Goal: Task Accomplishment & Management: Use online tool/utility

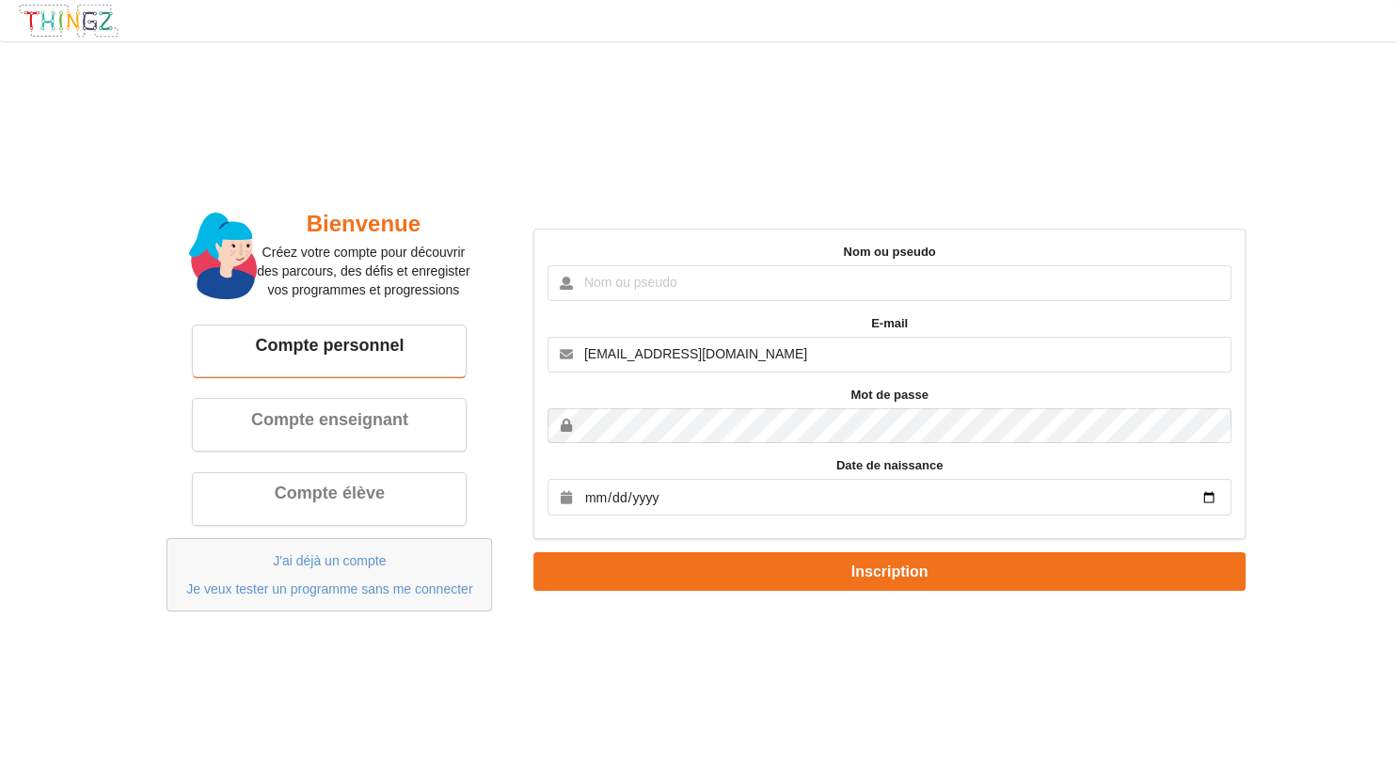
type input "[EMAIL_ADDRESS][DOMAIN_NAME]"
click at [694, 495] on input "date" at bounding box center [889, 497] width 683 height 37
type input "2002-11-17"
click at [533, 552] on button "Inscription" at bounding box center [888, 571] width 711 height 39
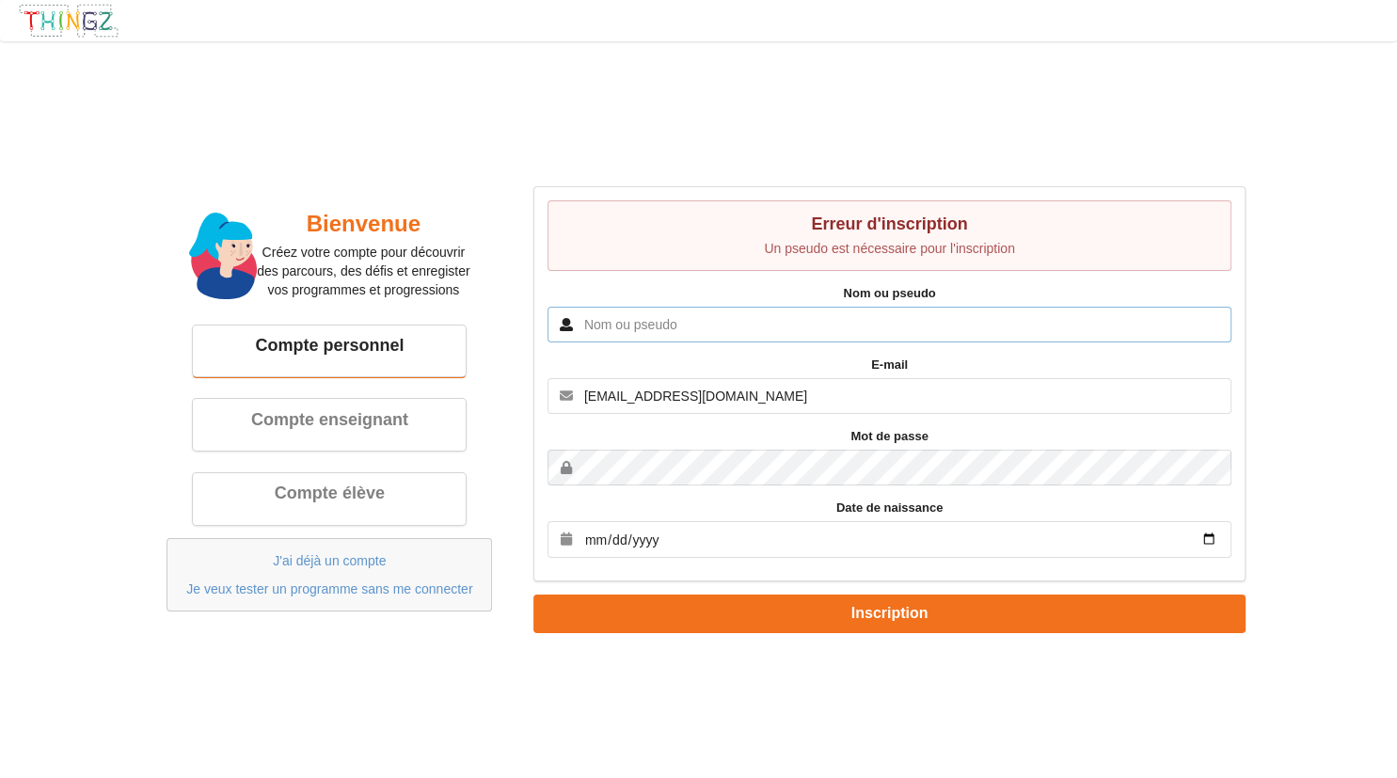
click at [673, 323] on input "text" at bounding box center [889, 325] width 683 height 36
click at [531, 329] on div "Erreur d'inscription Un pseudo est nécessaire pour l'inscription Nom ou pseudo …" at bounding box center [889, 409] width 738 height 446
click at [608, 318] on input "joel_roux" at bounding box center [889, 325] width 683 height 36
click at [617, 322] on input "joel_roux" at bounding box center [889, 325] width 683 height 36
click at [629, 327] on input "joel_roux" at bounding box center [889, 325] width 683 height 36
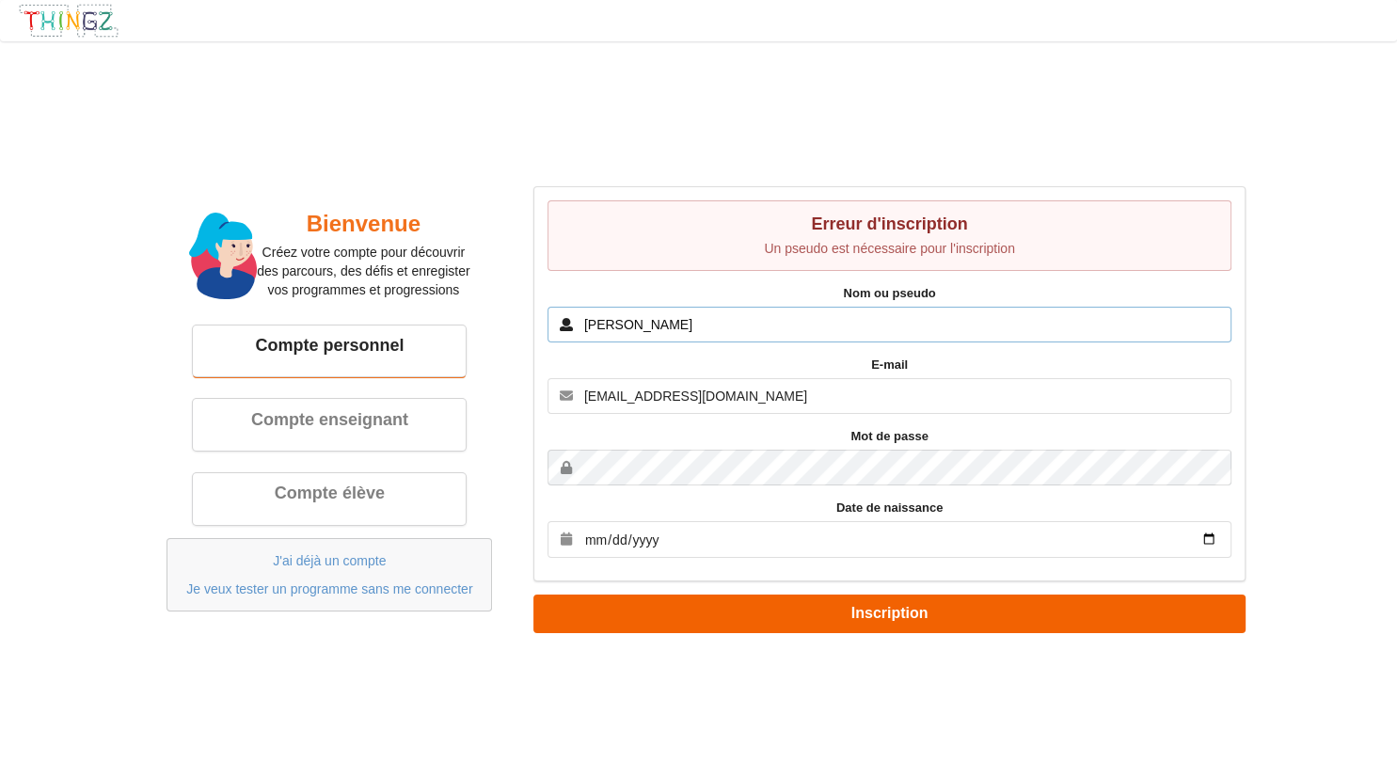
type input "joel_rx"
click at [533, 595] on button "Inscription" at bounding box center [888, 614] width 711 height 39
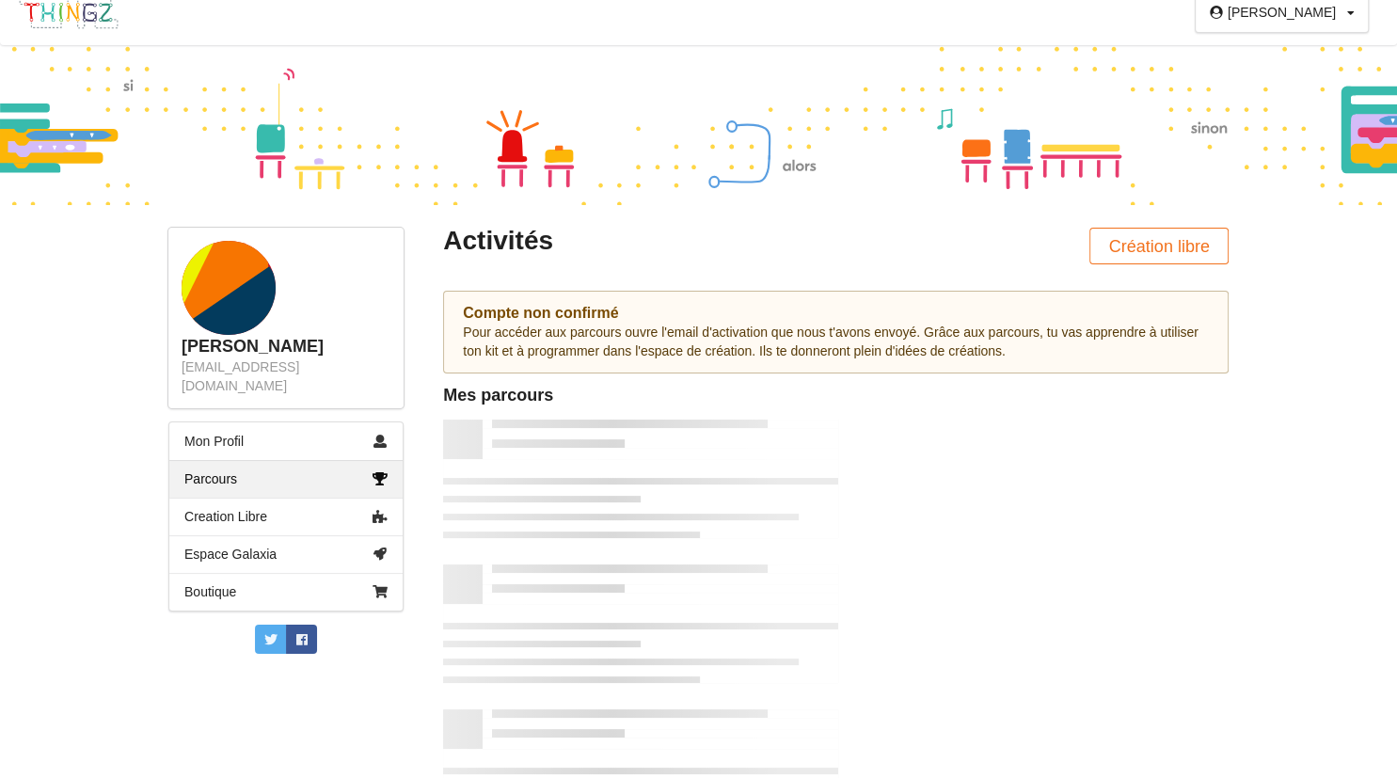
scroll to position [24, 0]
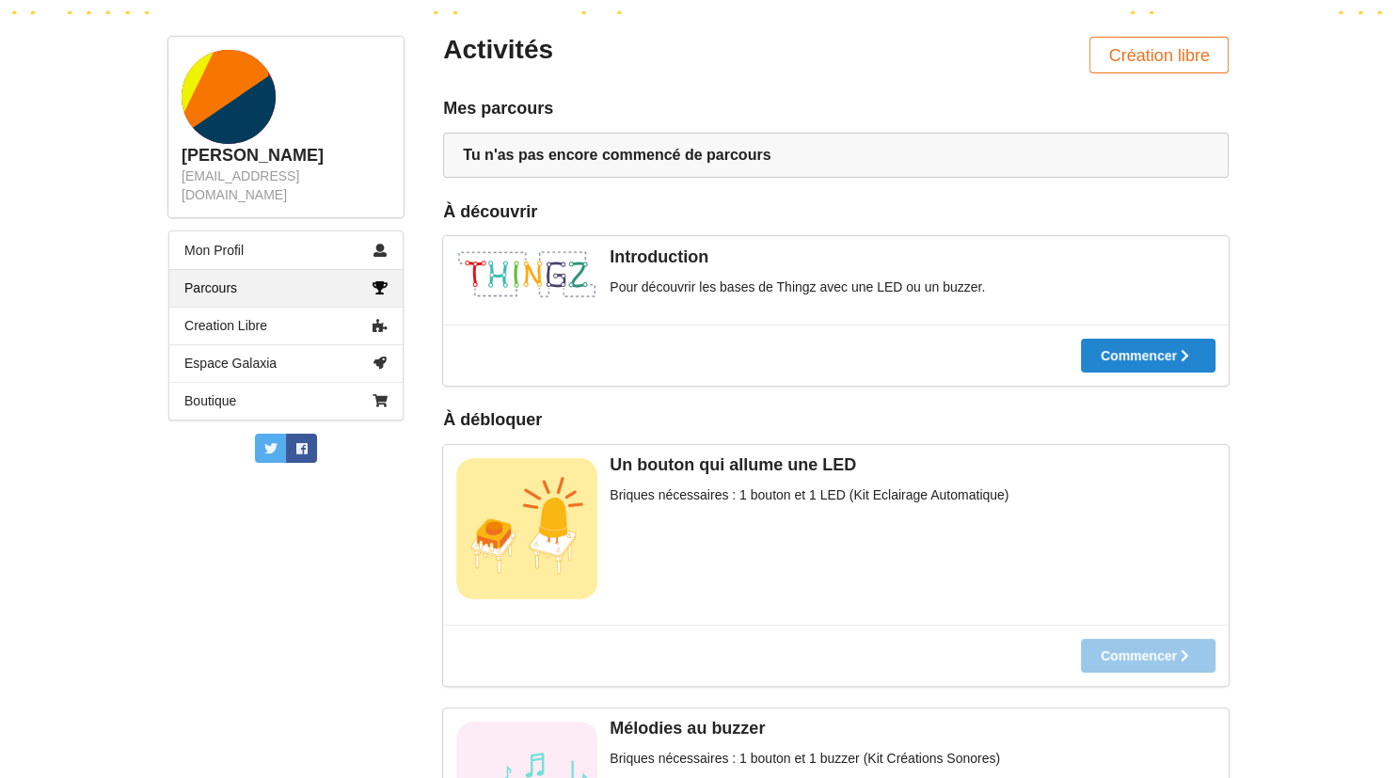
scroll to position [213, 0]
click at [246, 234] on link "Mon Profil" at bounding box center [285, 249] width 233 height 38
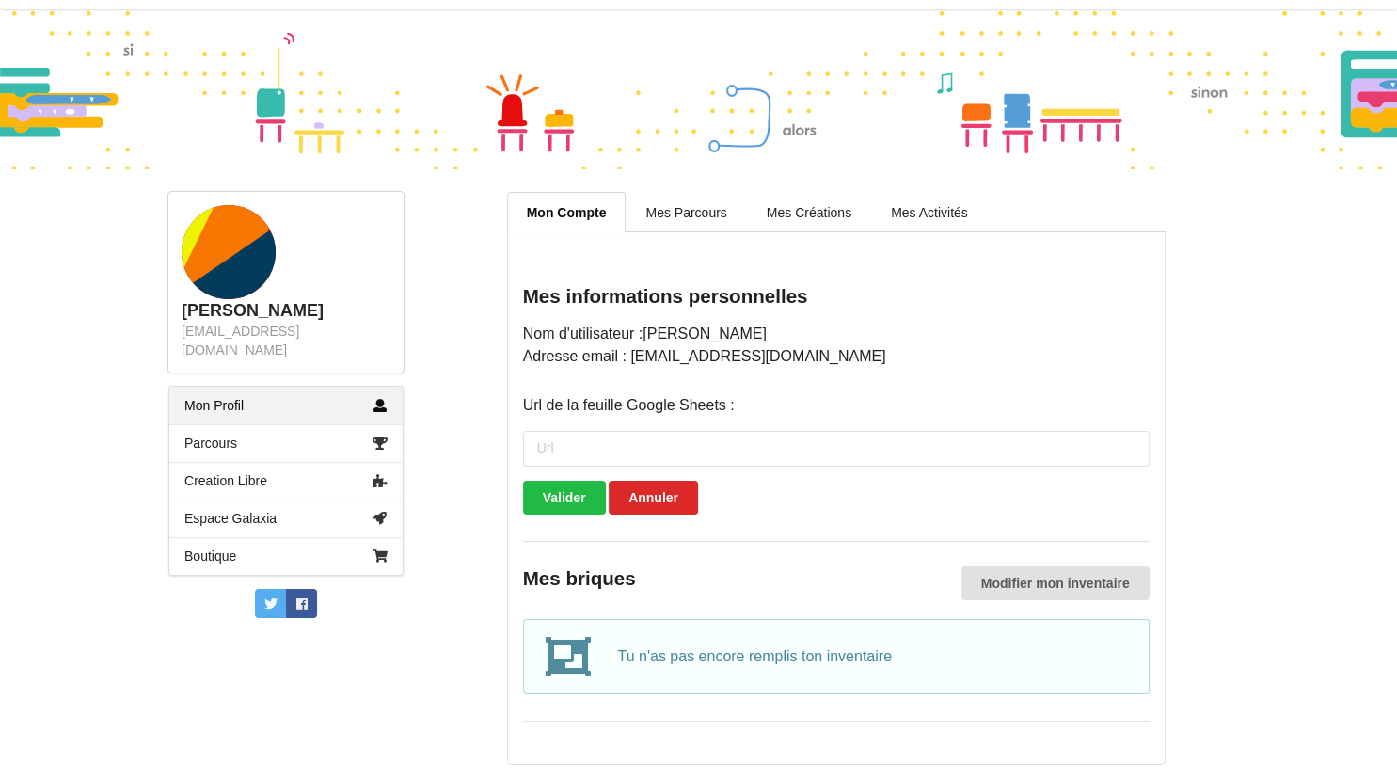
scroll to position [55, 0]
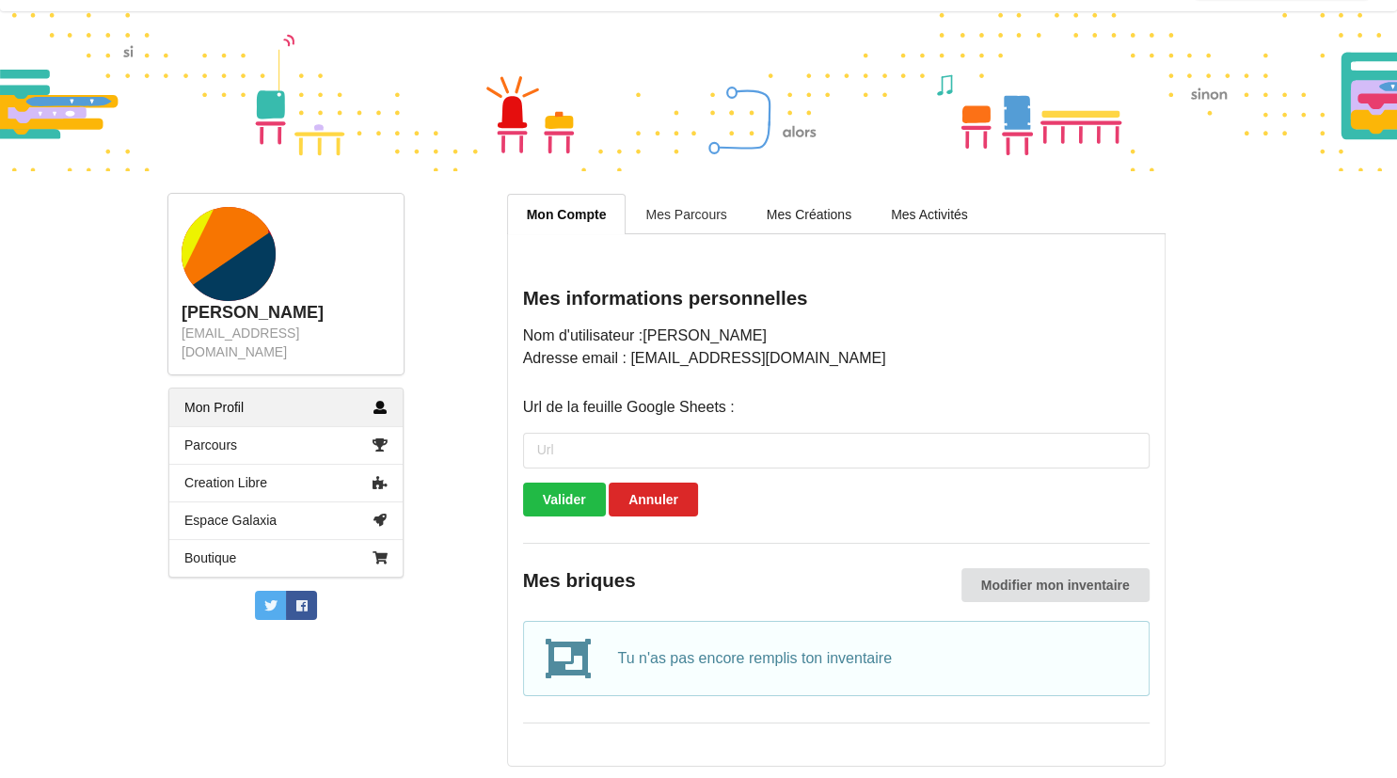
click at [676, 217] on link "Mes Parcours" at bounding box center [686, 214] width 120 height 40
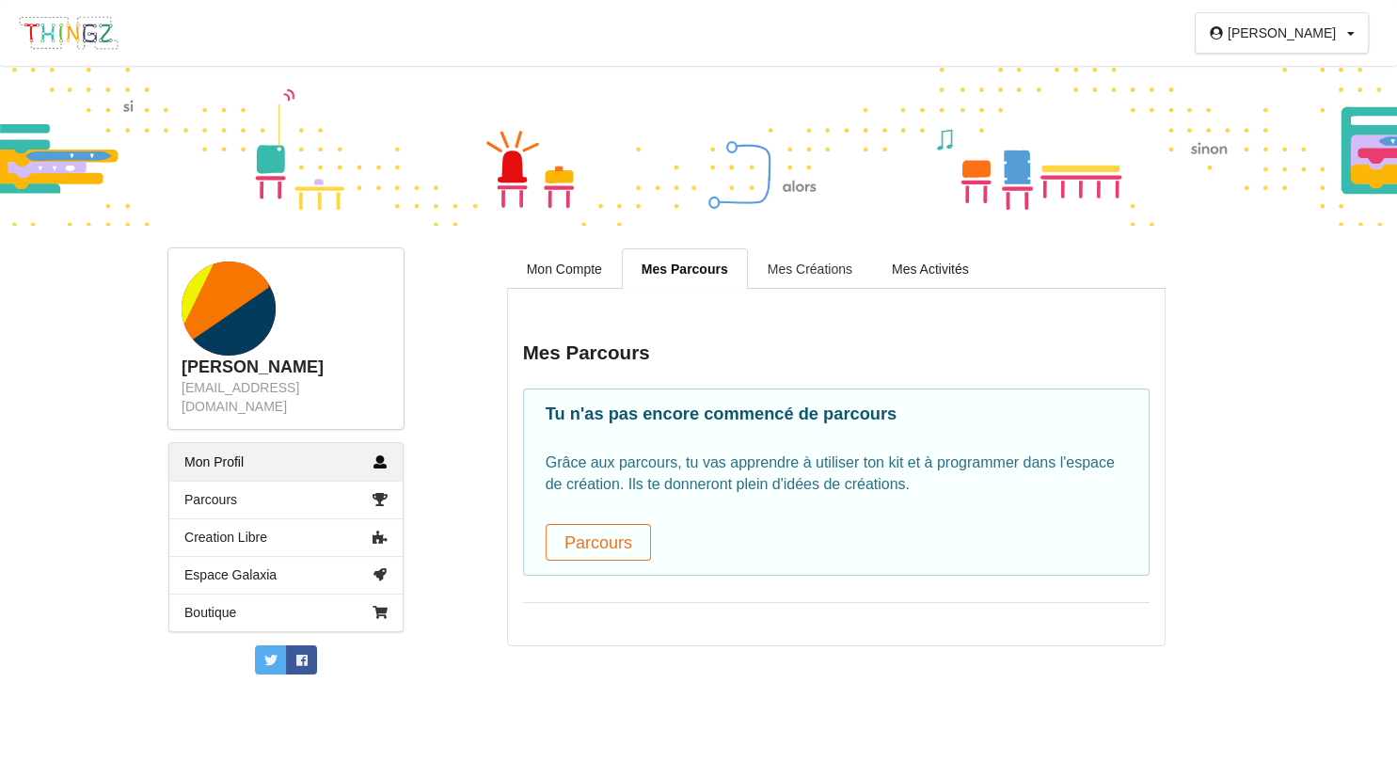
click at [783, 270] on link "Mes Créations" at bounding box center [810, 268] width 124 height 40
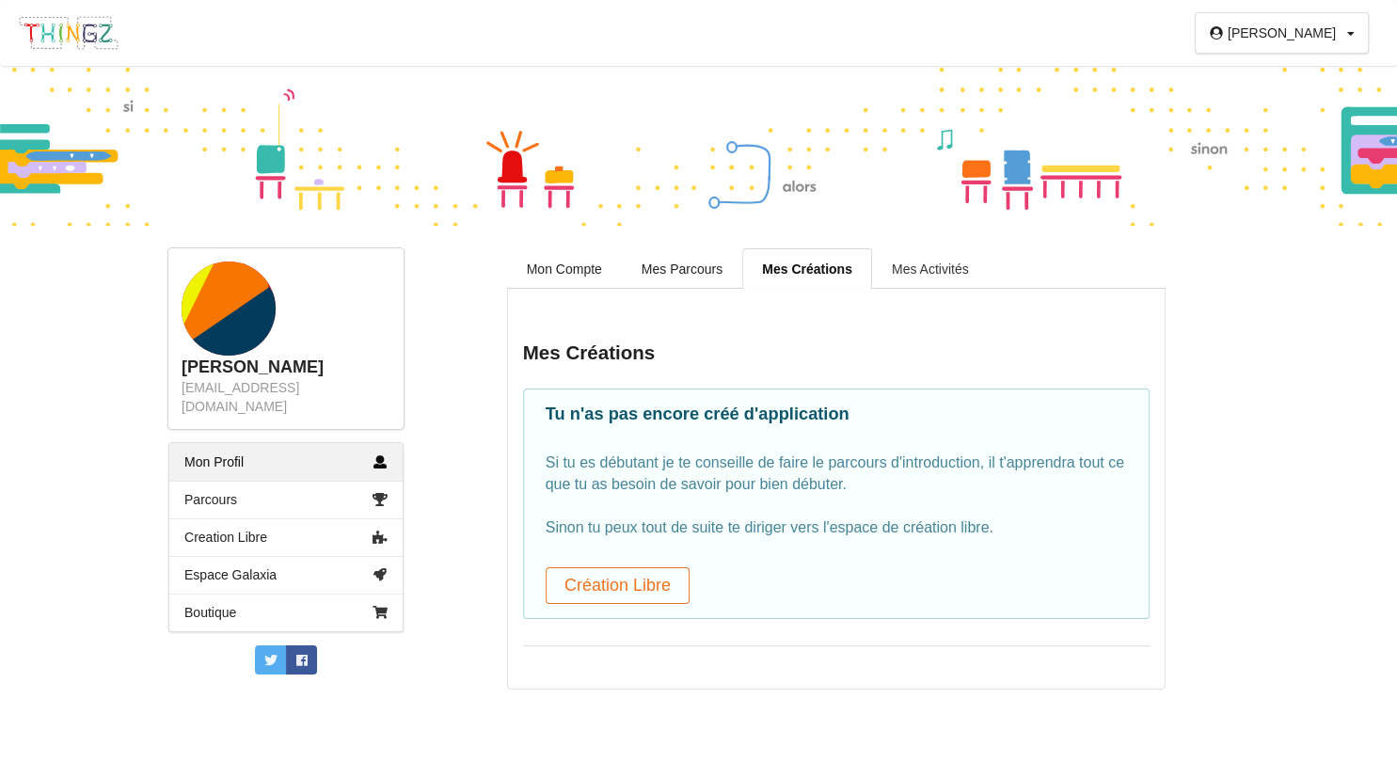
click at [899, 262] on link "Mes Activités" at bounding box center [930, 268] width 117 height 40
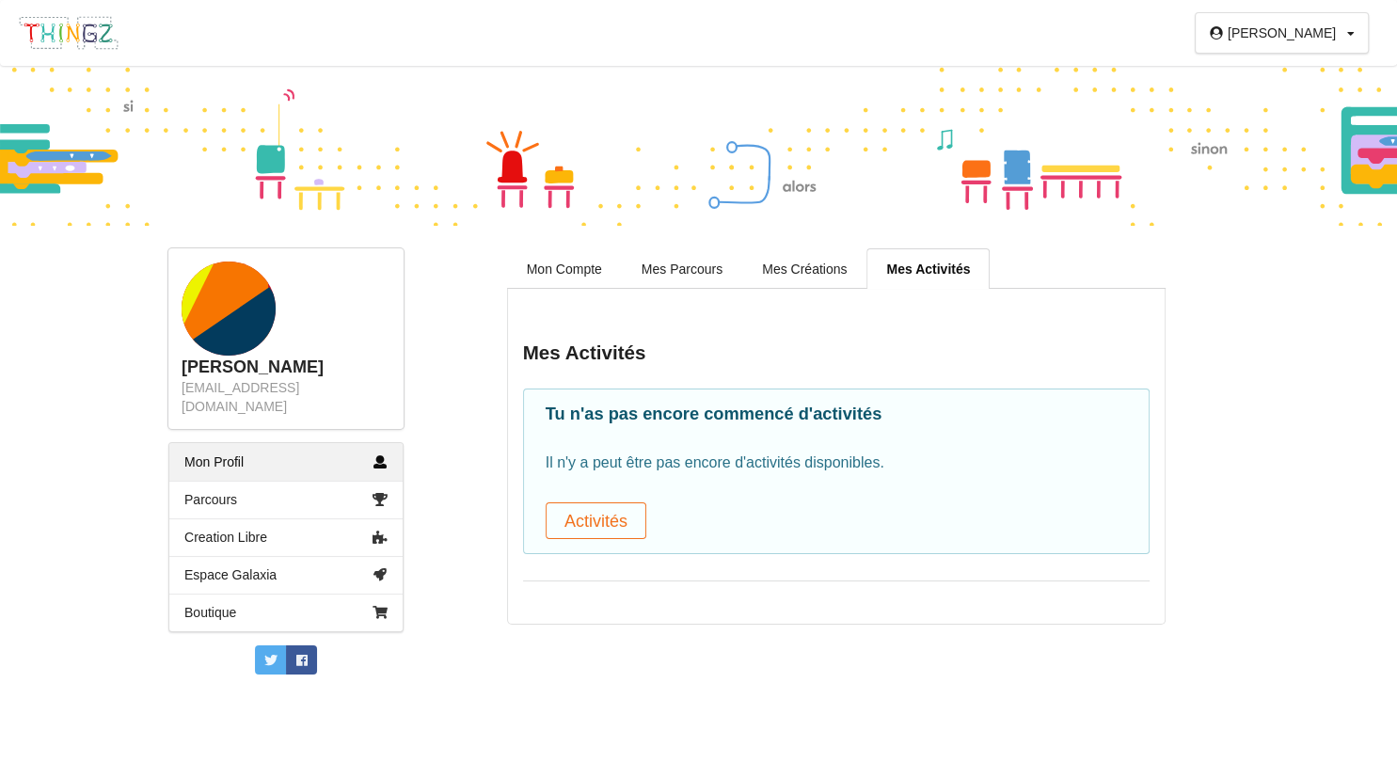
click at [1225, 37] on icon at bounding box center [1217, 32] width 16 height 13
click at [1345, 32] on div "[PERSON_NAME] Profil Déconnexion" at bounding box center [1291, 32] width 127 height 13
click at [1291, 71] on div "Profil" at bounding box center [1300, 71] width 107 height 34
click at [1318, 36] on div "joel_rx" at bounding box center [1282, 32] width 108 height 13
click at [1259, 74] on div "Profil" at bounding box center [1300, 71] width 107 height 34
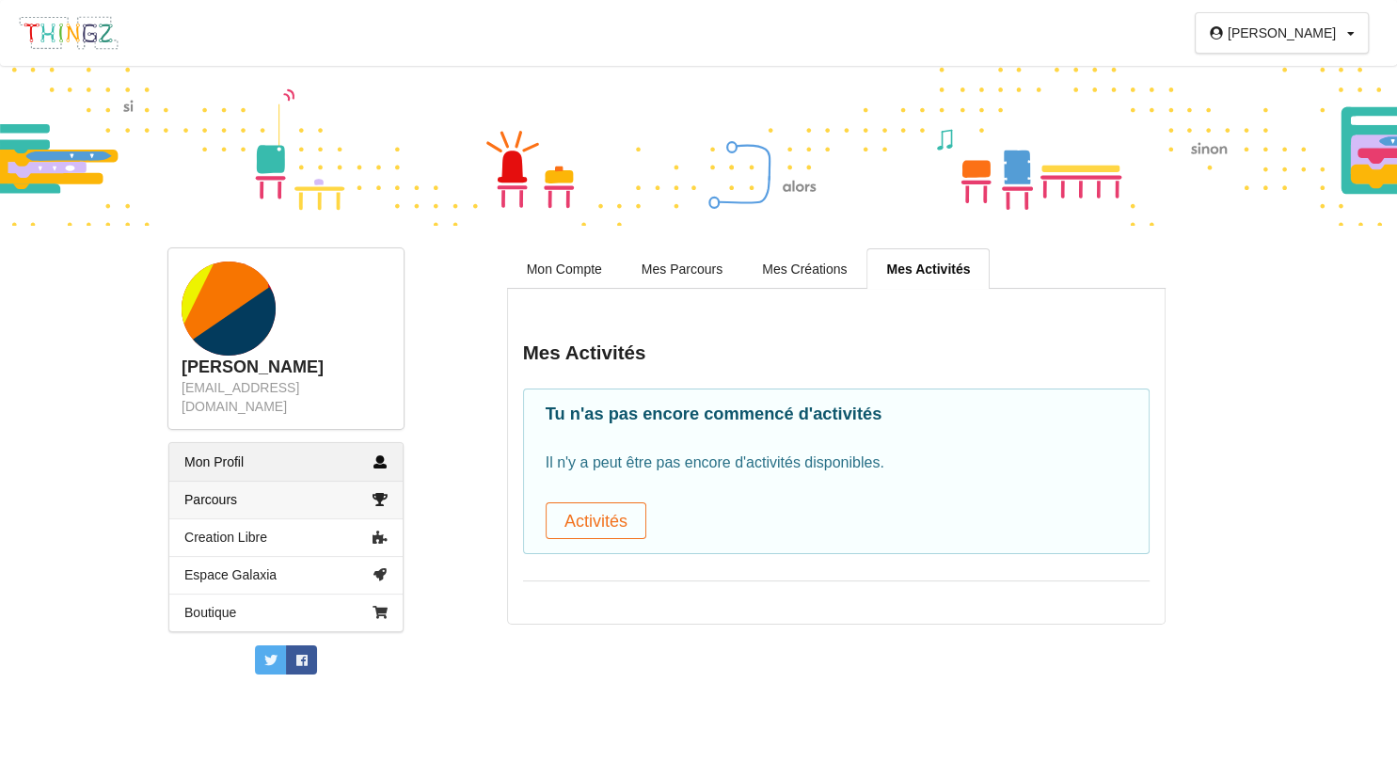
click at [276, 481] on link "Parcours" at bounding box center [285, 500] width 233 height 38
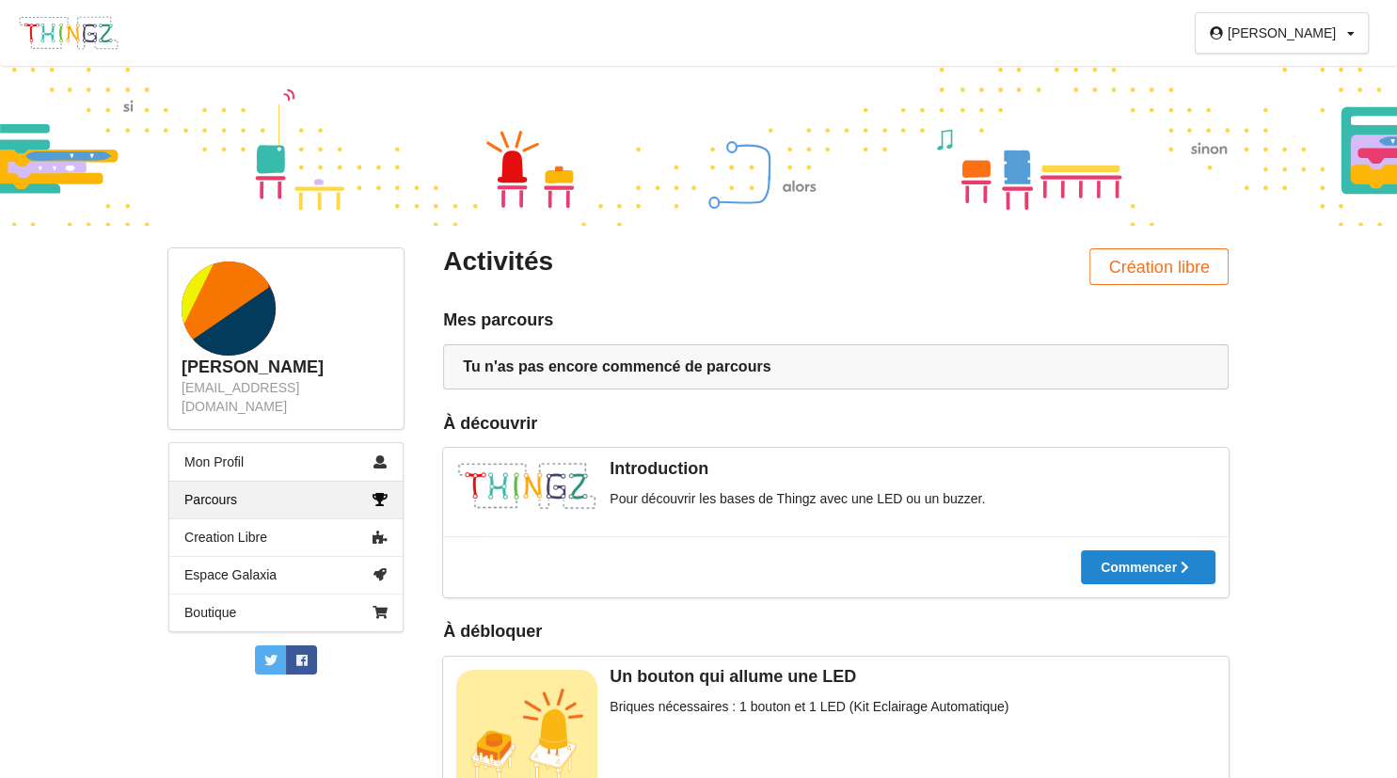
click at [1330, 35] on div "joel_rx" at bounding box center [1282, 32] width 108 height 13
click at [1314, 67] on div "Profil" at bounding box center [1300, 71] width 107 height 34
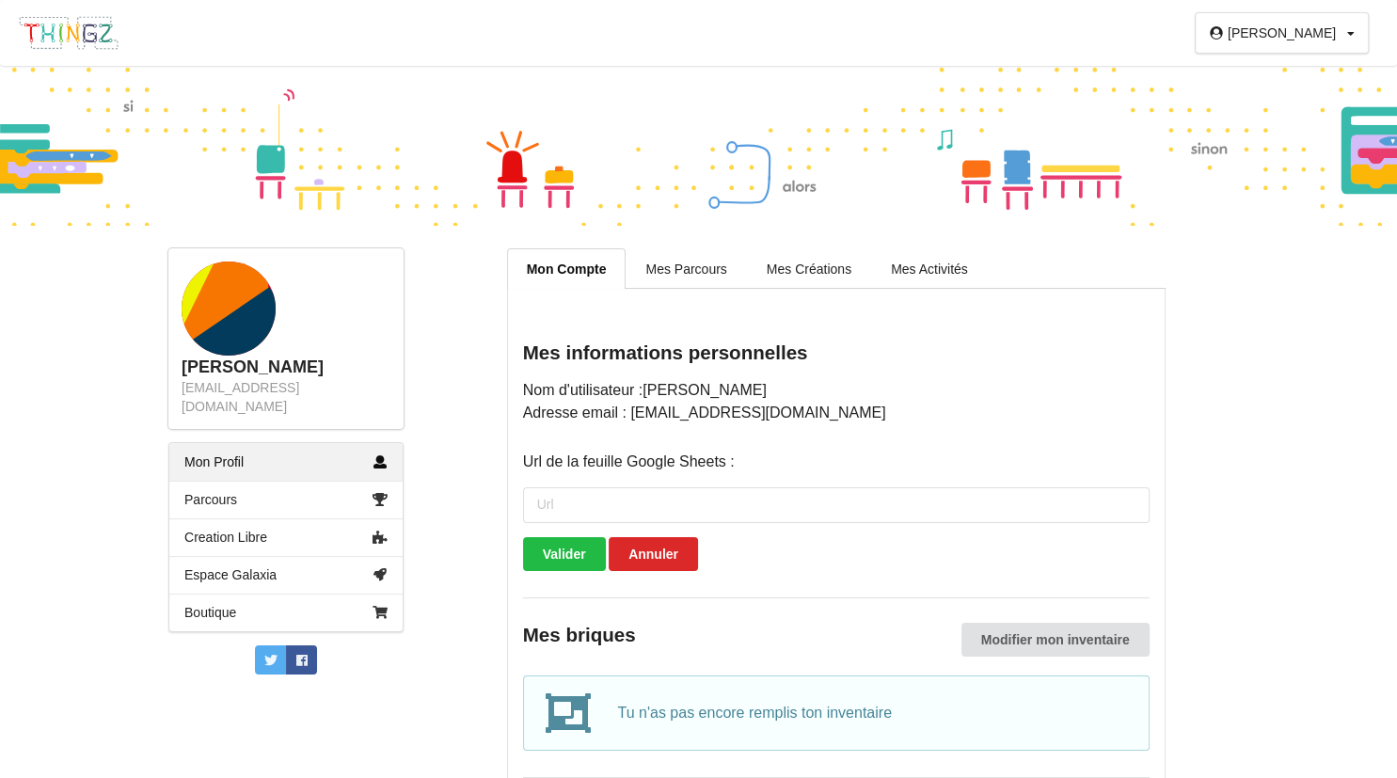
scroll to position [55, 0]
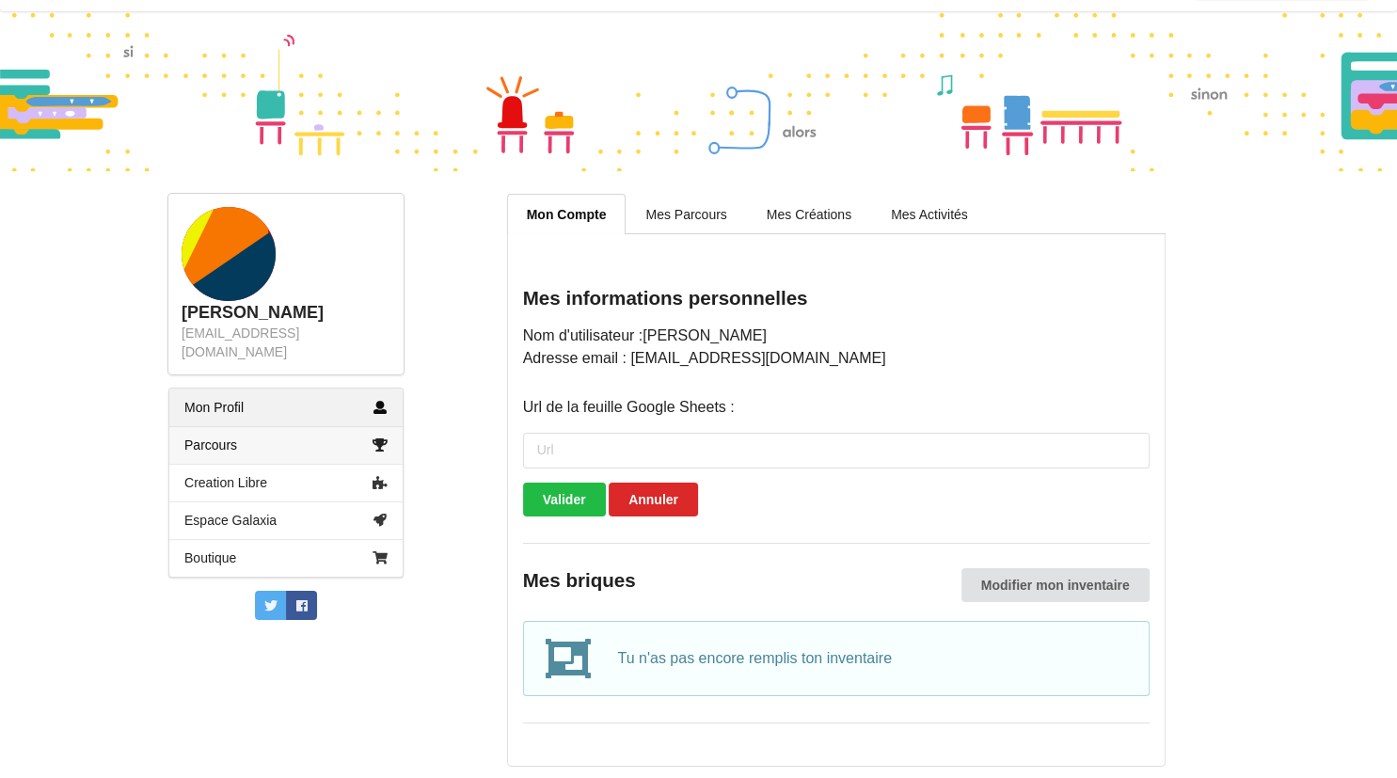
click at [316, 430] on link "Parcours" at bounding box center [285, 445] width 233 height 38
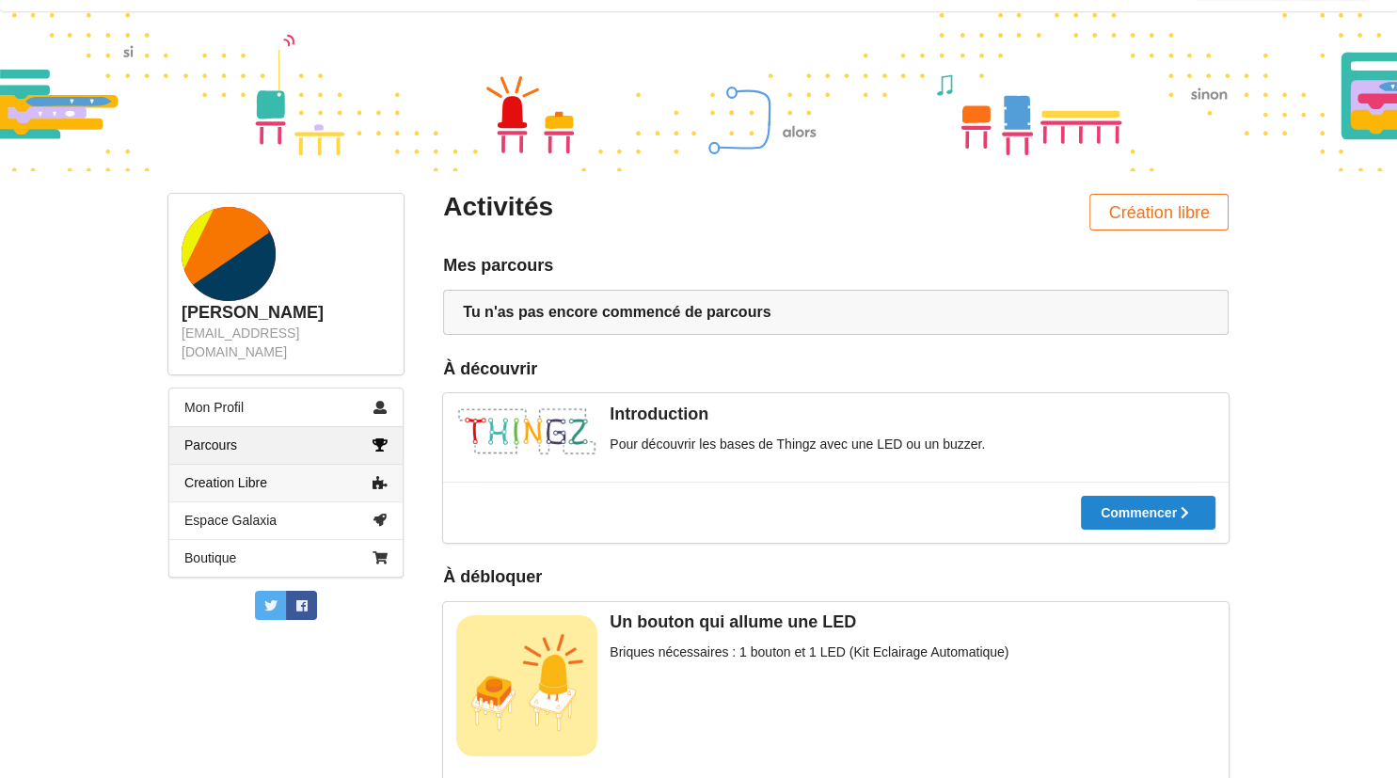
click at [251, 477] on link "Creation Libre" at bounding box center [285, 483] width 233 height 38
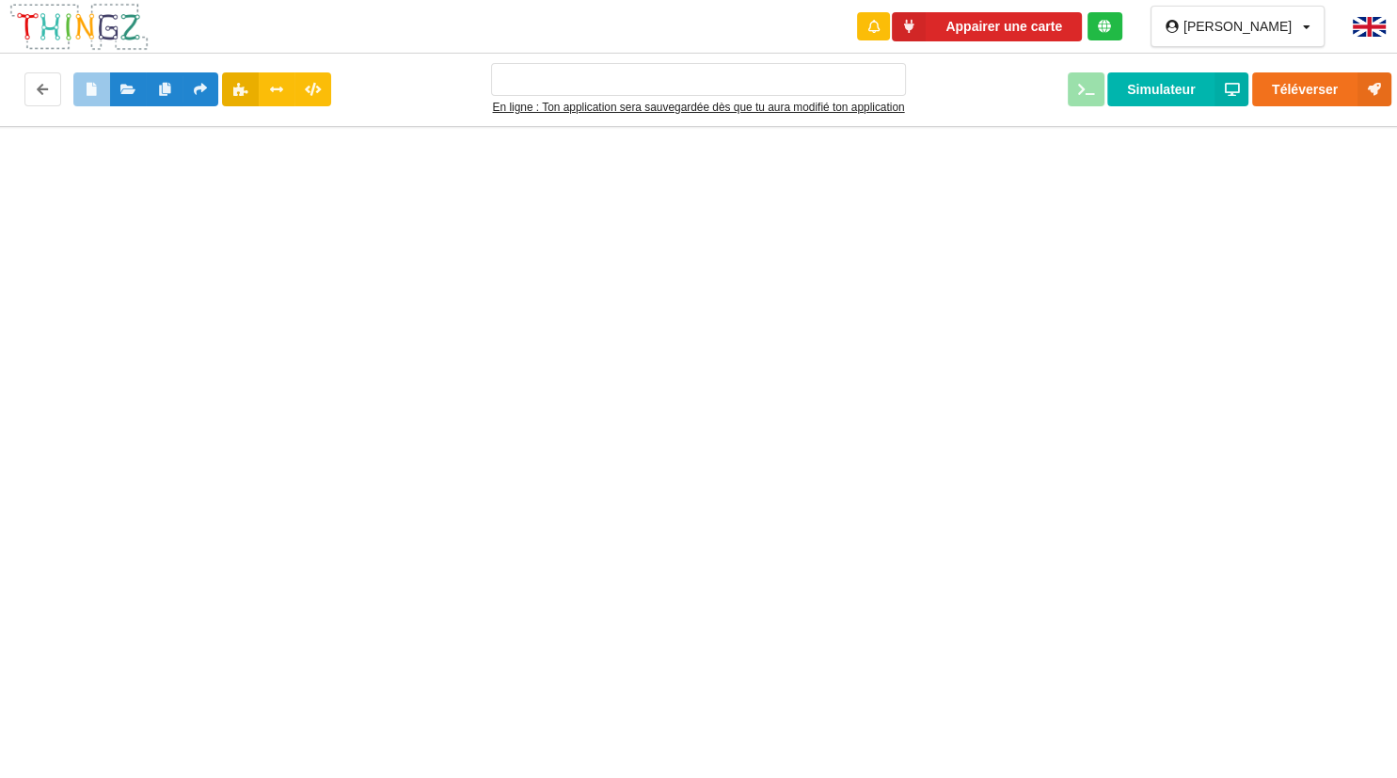
type input "Ma super application n°1"
click at [1276, 26] on div "joel_rx" at bounding box center [1237, 26] width 108 height 13
click at [38, 88] on icon at bounding box center [43, 88] width 16 height 11
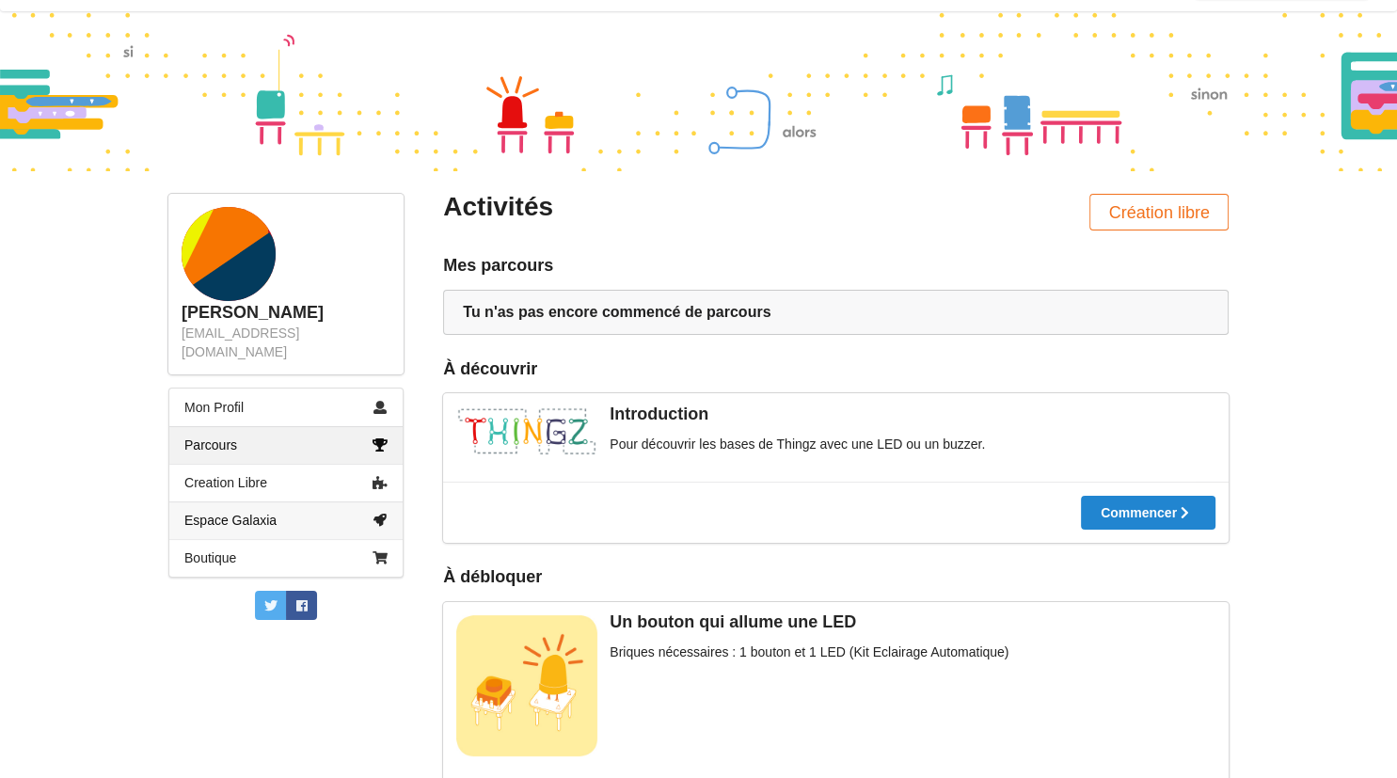
click at [224, 501] on link "Espace Galaxia" at bounding box center [285, 520] width 233 height 38
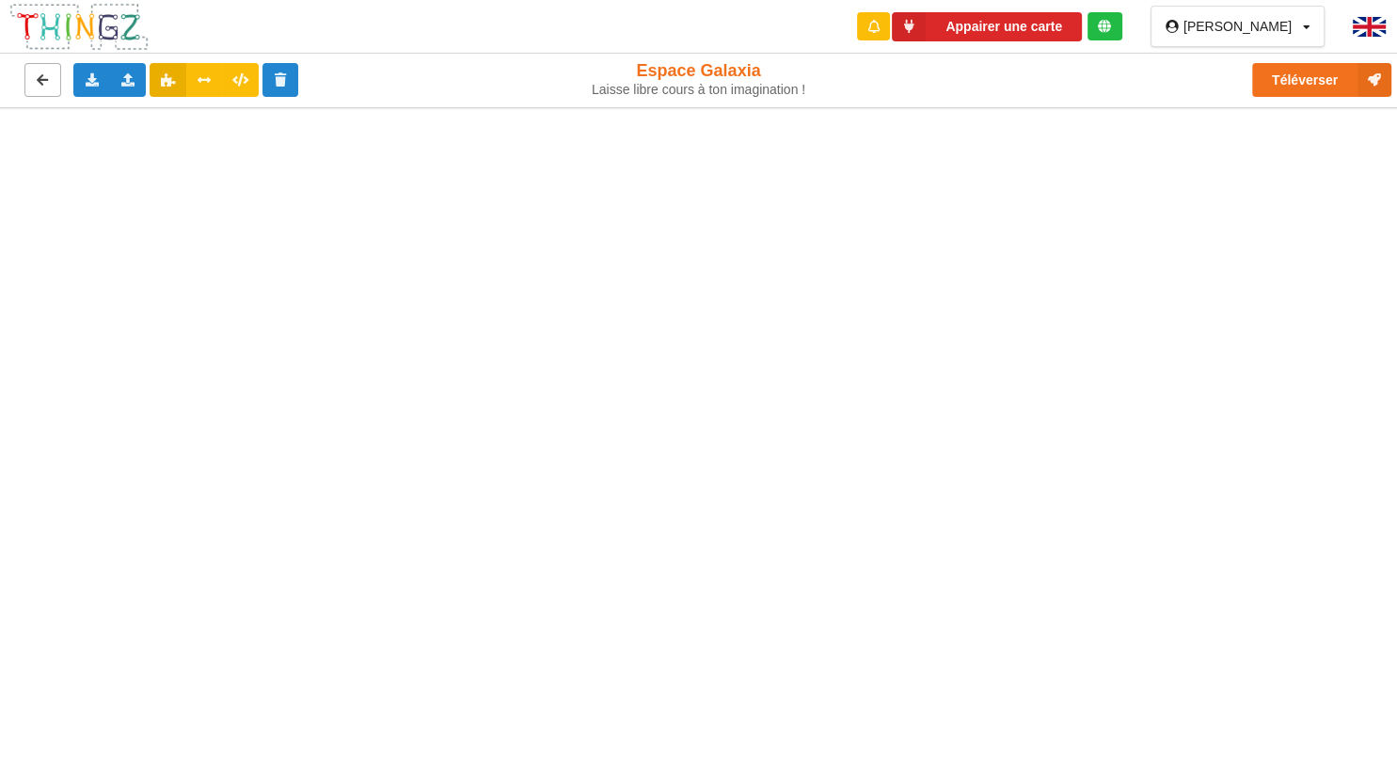
click at [55, 87] on button at bounding box center [42, 80] width 37 height 34
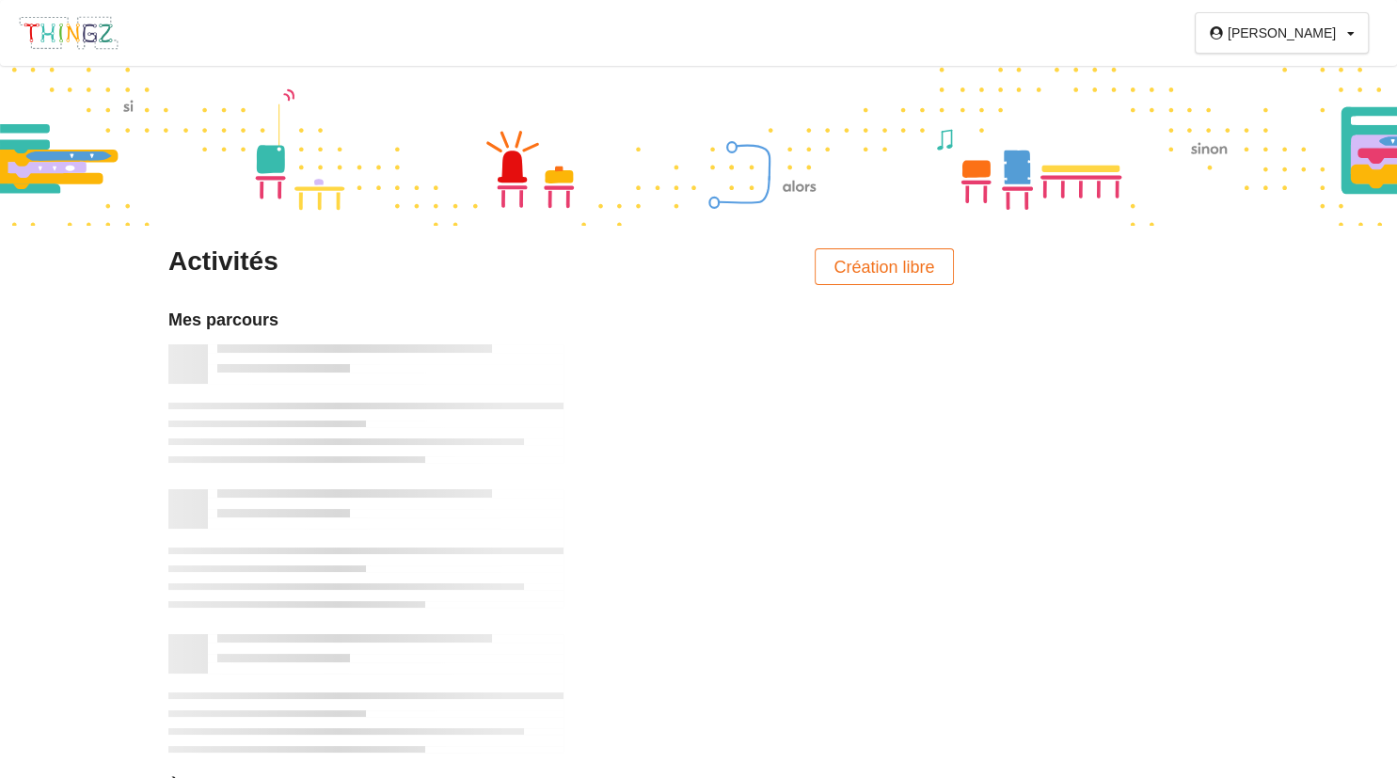
scroll to position [55, 0]
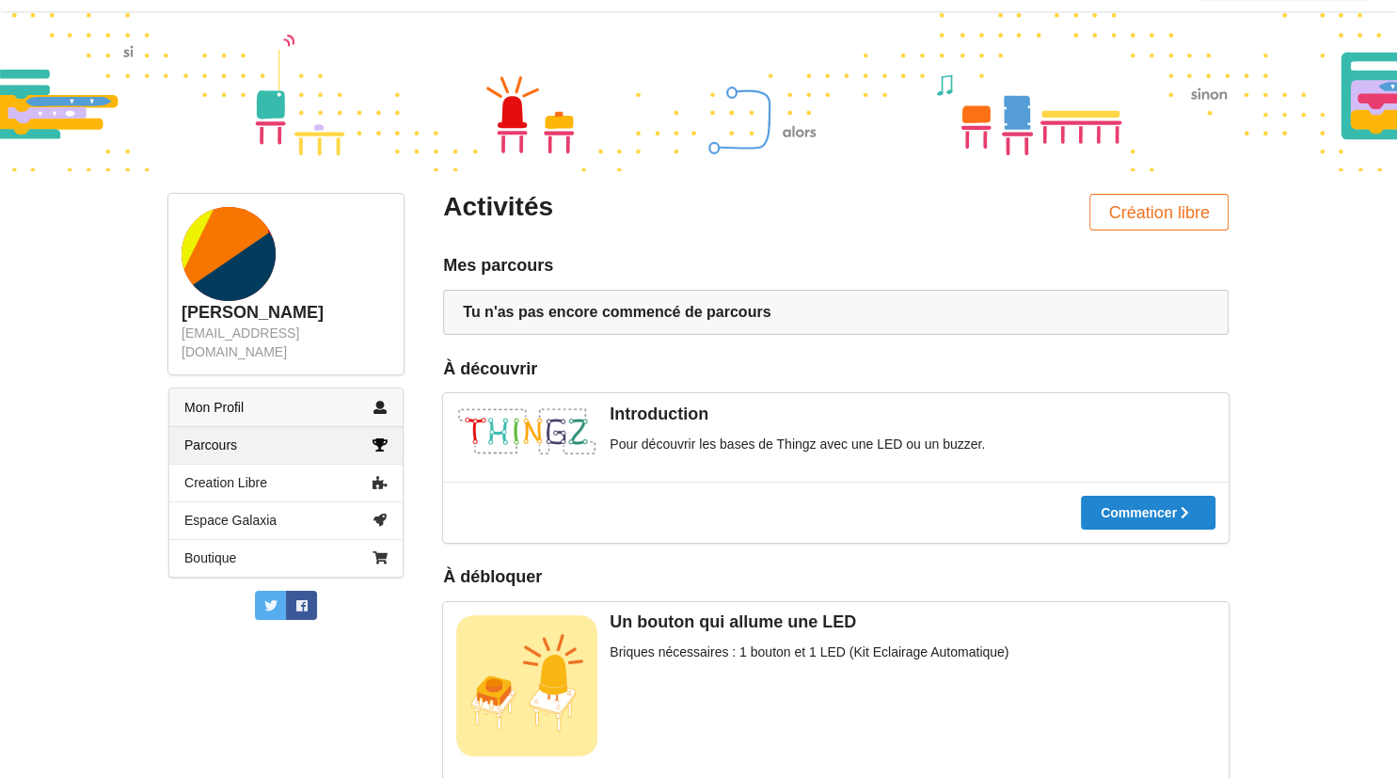
click at [346, 389] on link "Mon Profil" at bounding box center [285, 408] width 233 height 38
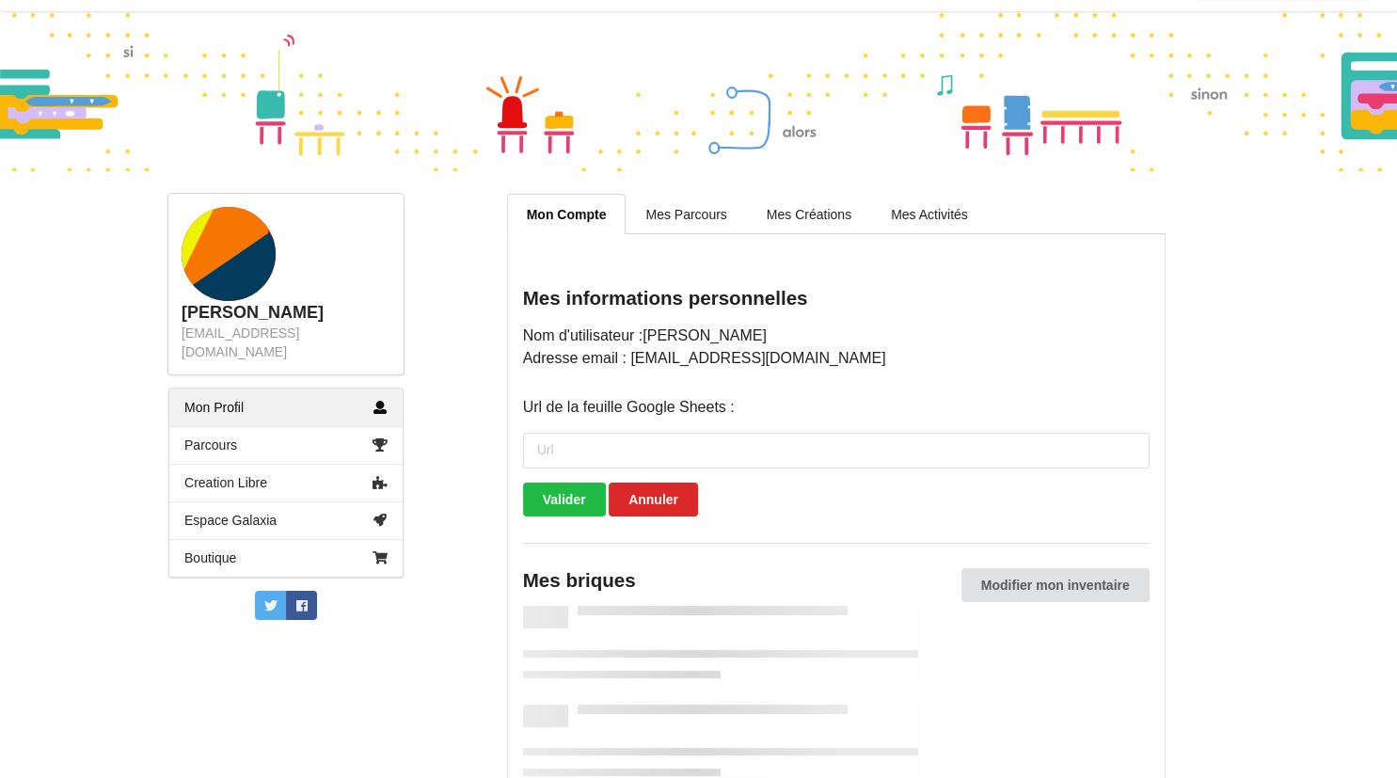
click at [246, 333] on div "joelroux903@gmail.com" at bounding box center [286, 343] width 209 height 38
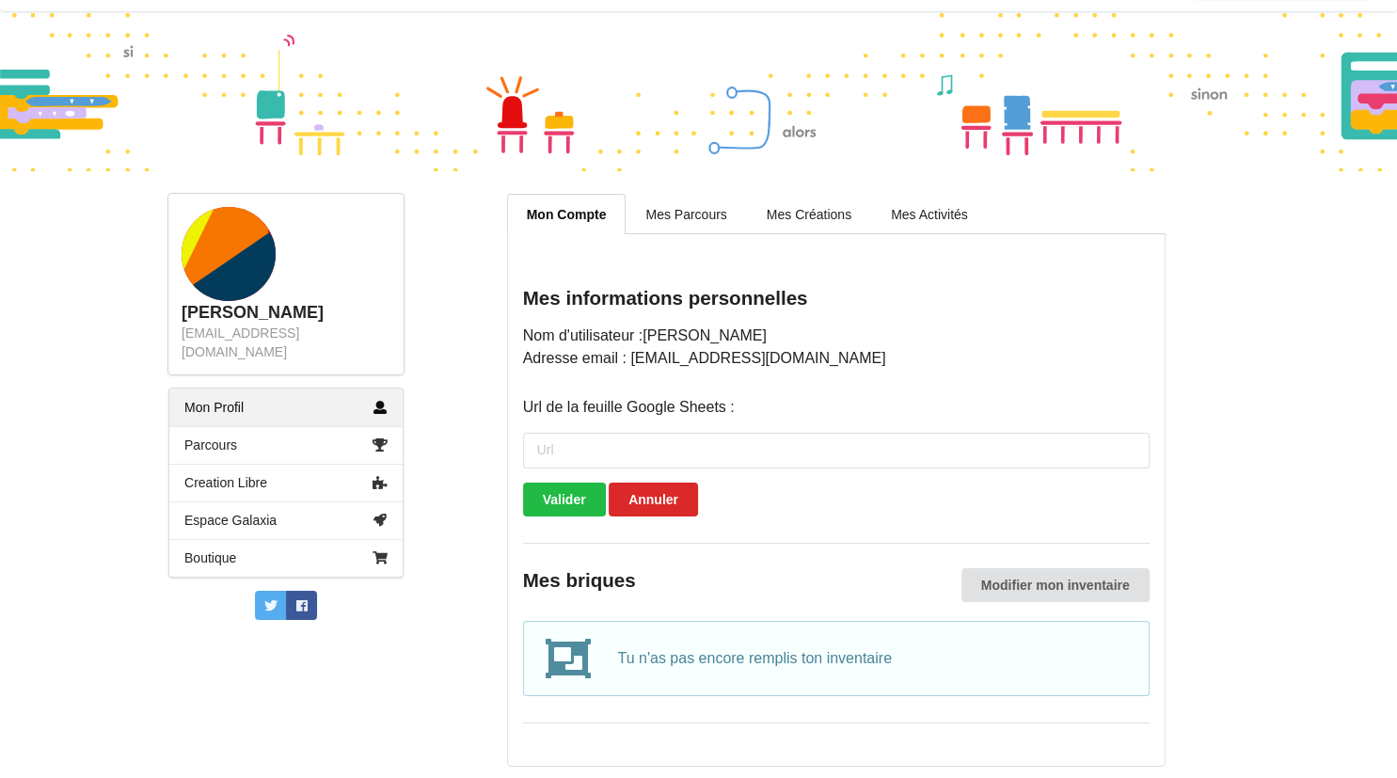
click at [190, 310] on div "joel_rx" at bounding box center [286, 313] width 209 height 22
click at [218, 275] on rect at bounding box center [257, 297] width 131 height 131
click at [668, 229] on link "Mes Parcours" at bounding box center [686, 214] width 120 height 40
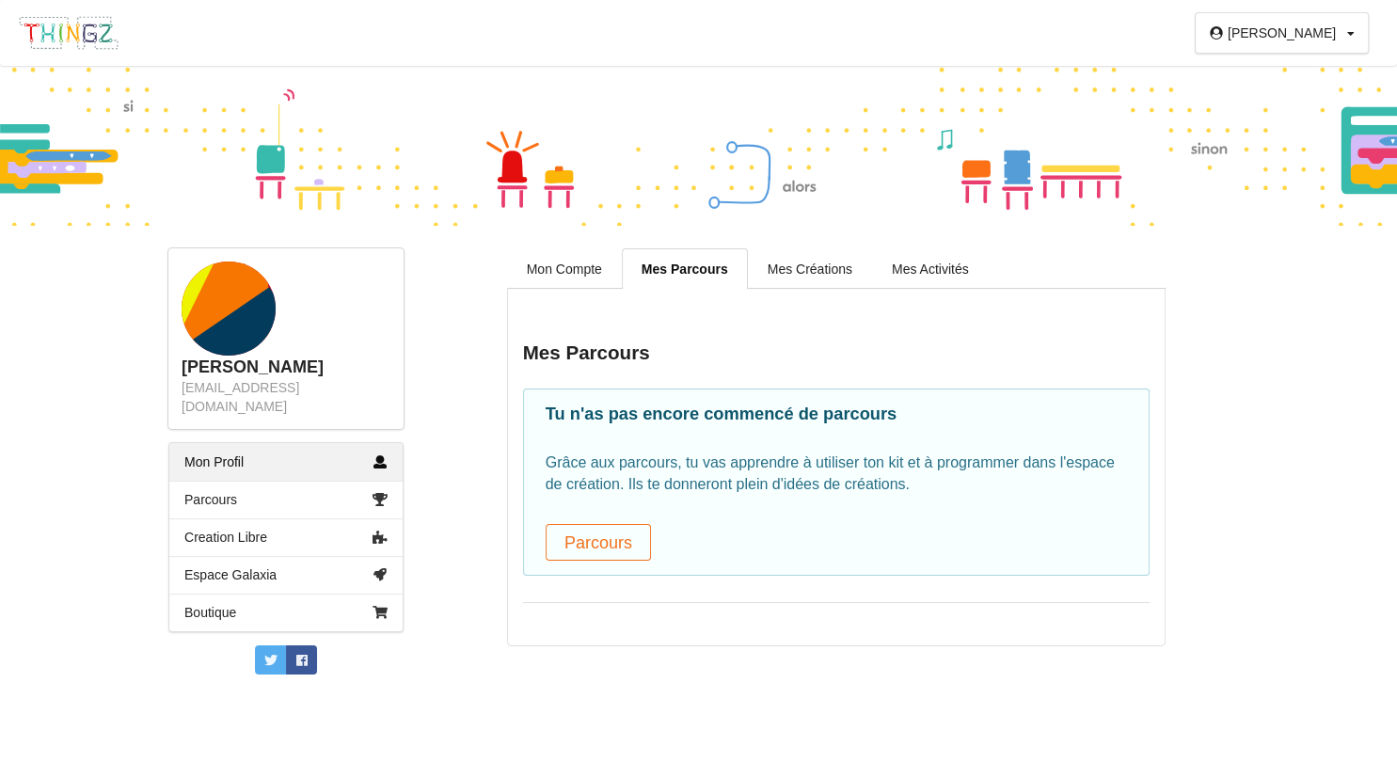
click at [1235, 58] on div "joel_rx Profil Déconnexion" at bounding box center [698, 33] width 1397 height 66
drag, startPoint x: 1221, startPoint y: 467, endPoint x: 685, endPoint y: 804, distance: 633.7
click at [685, 777] on html "joel_rx Profil Déconnexion joel_rx joelroux903@gmail.com Mon Profil Parcours Cr…" at bounding box center [698, 389] width 1397 height 778
click at [1215, 368] on div "Mon Compte Mes Parcours Mes Créations Mes Activités Mes Parcours Tu n'as pas en…" at bounding box center [835, 468] width 825 height 440
click at [325, 484] on link "Parcours" at bounding box center [285, 500] width 233 height 38
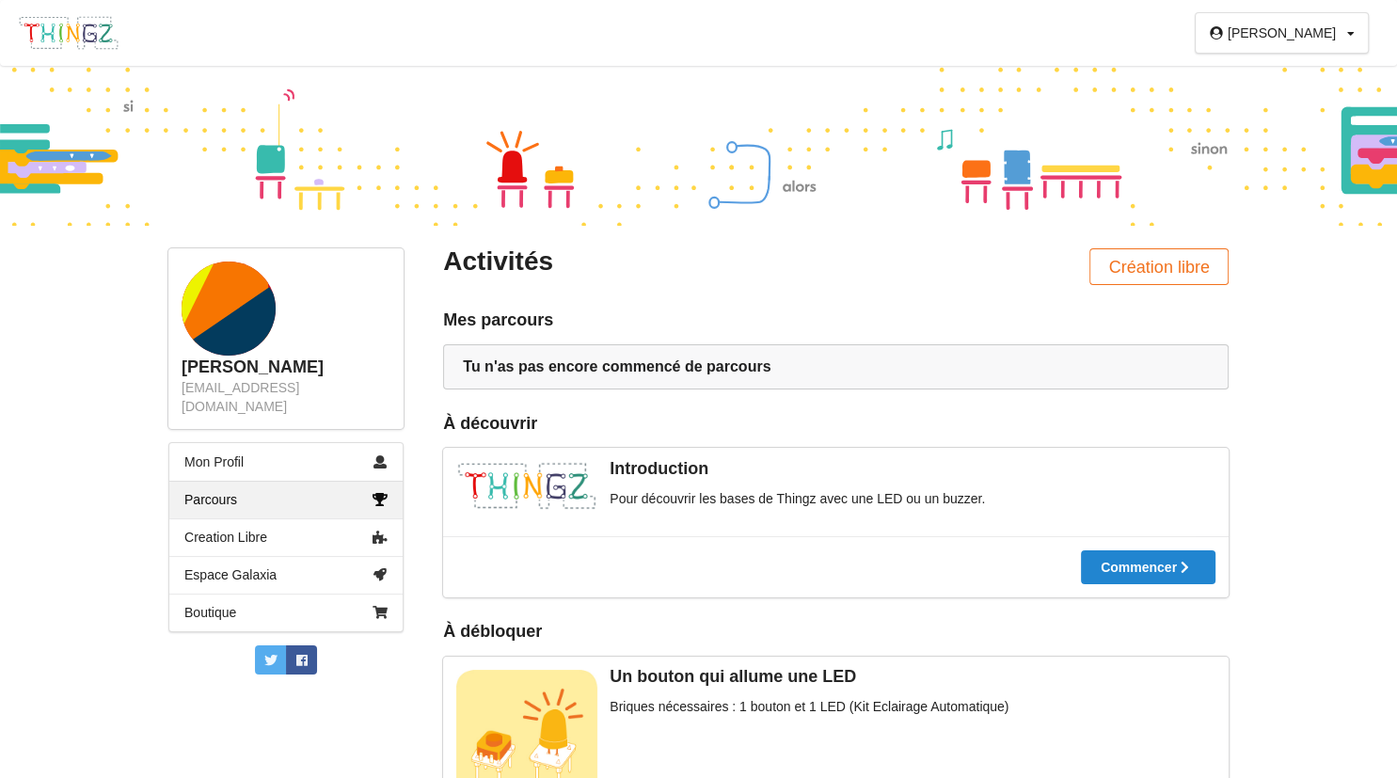
click at [314, 484] on link "Parcours" at bounding box center [285, 500] width 233 height 38
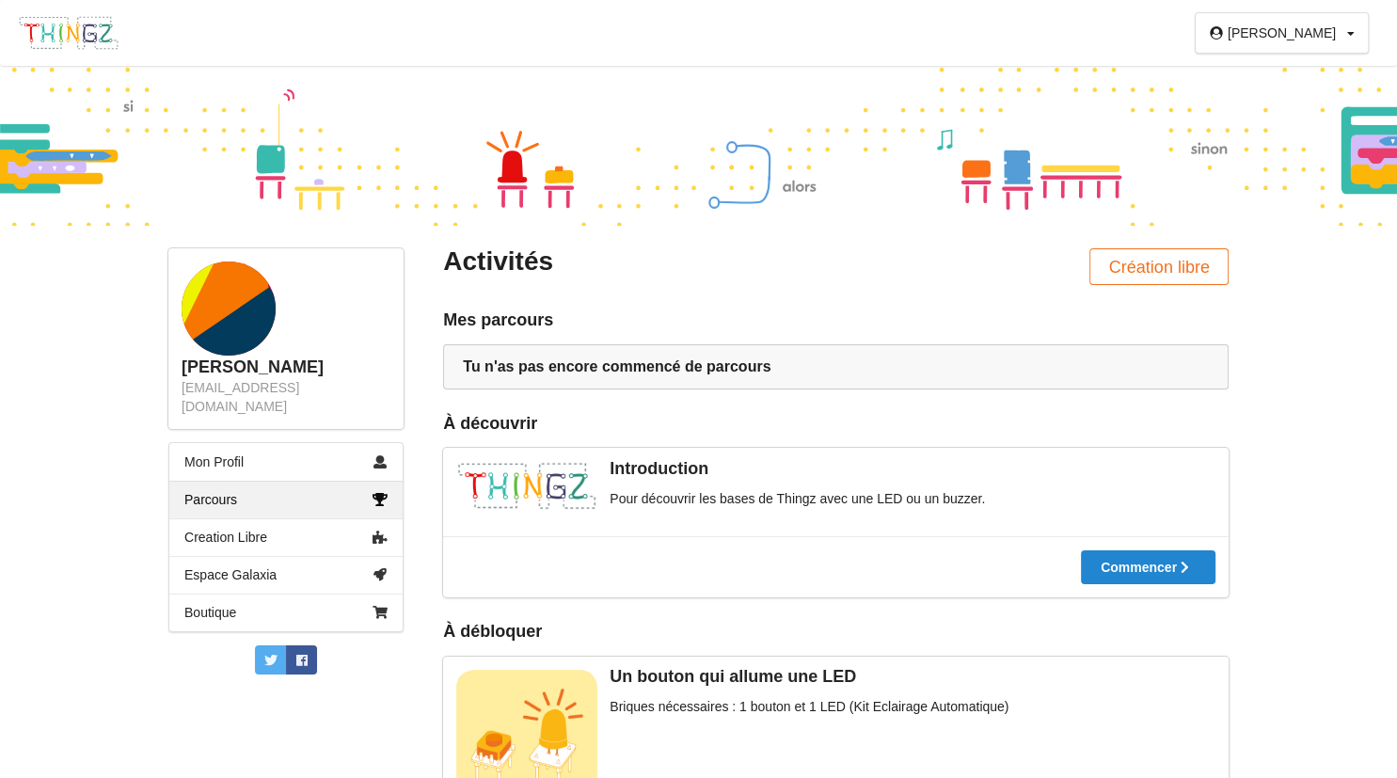
click at [314, 484] on link "Parcours" at bounding box center [285, 500] width 233 height 38
click at [1119, 564] on div at bounding box center [1148, 567] width 135 height 13
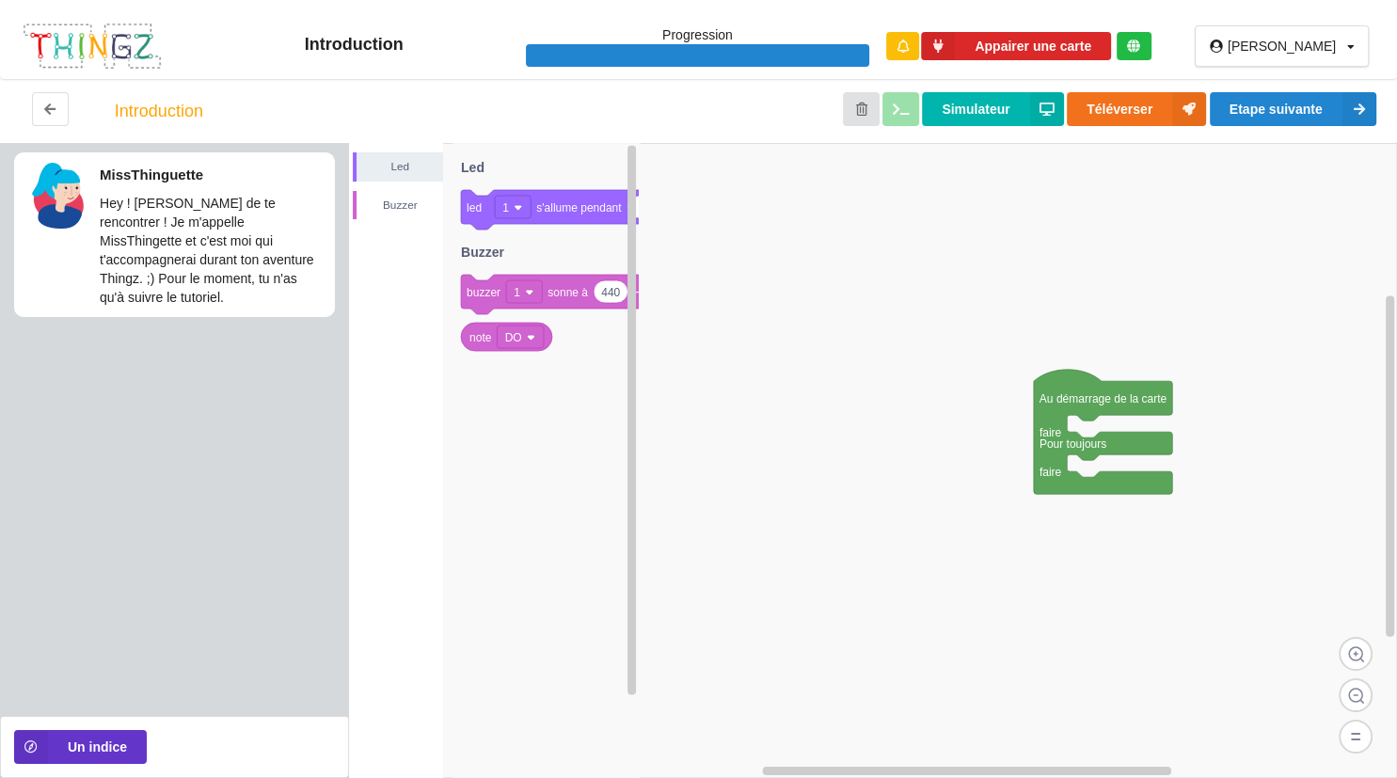
drag, startPoint x: 1074, startPoint y: 407, endPoint x: 797, endPoint y: 357, distance: 282.0
click at [1034, 370] on icon at bounding box center [1103, 432] width 138 height 124
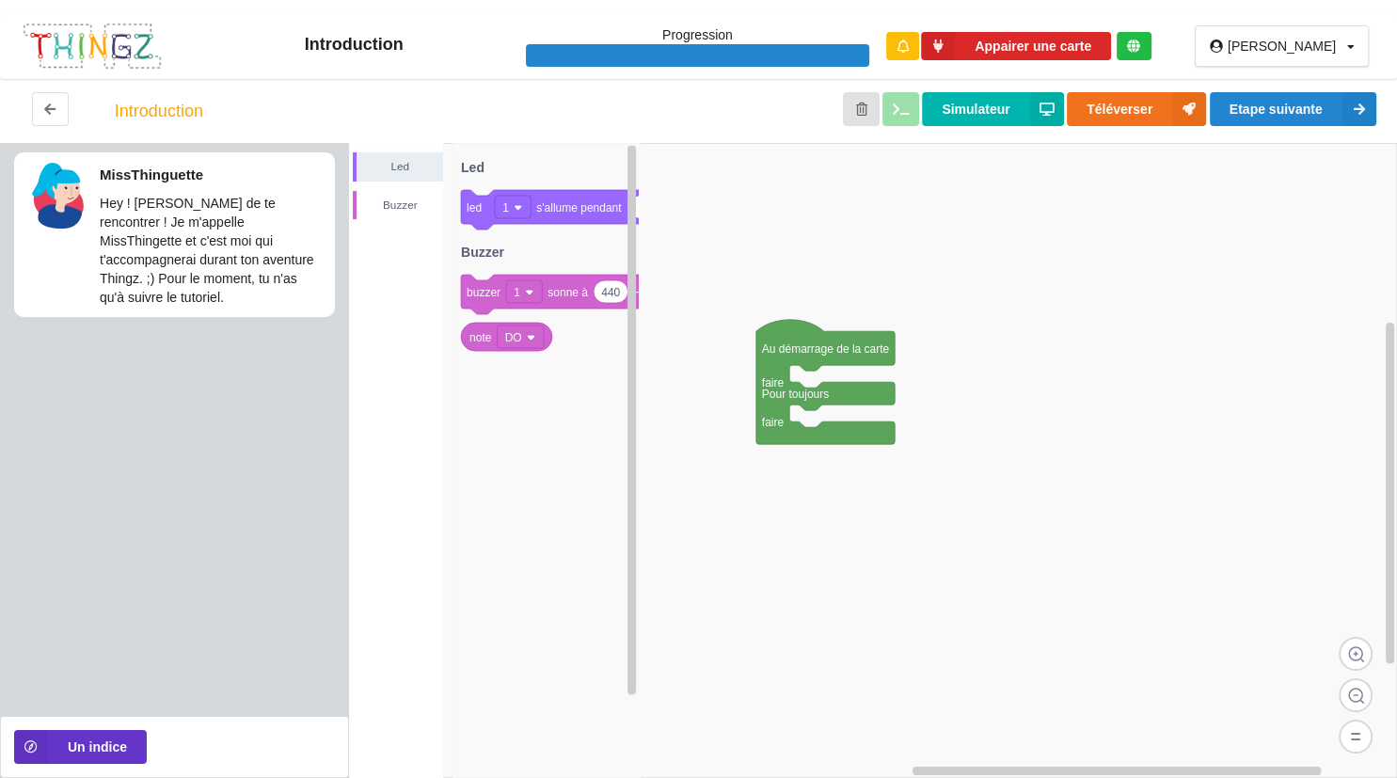
click at [77, 418] on div "MissThinguette Hey ! Ravi de te rencontrer ! Je m'appelle MissThingette et c'es…" at bounding box center [174, 423] width 349 height 560
click at [186, 233] on p "Hey ! Ravi de te rencontrer ! Je m'appelle MissThingette et c'est moi qui t'acc…" at bounding box center [212, 250] width 225 height 113
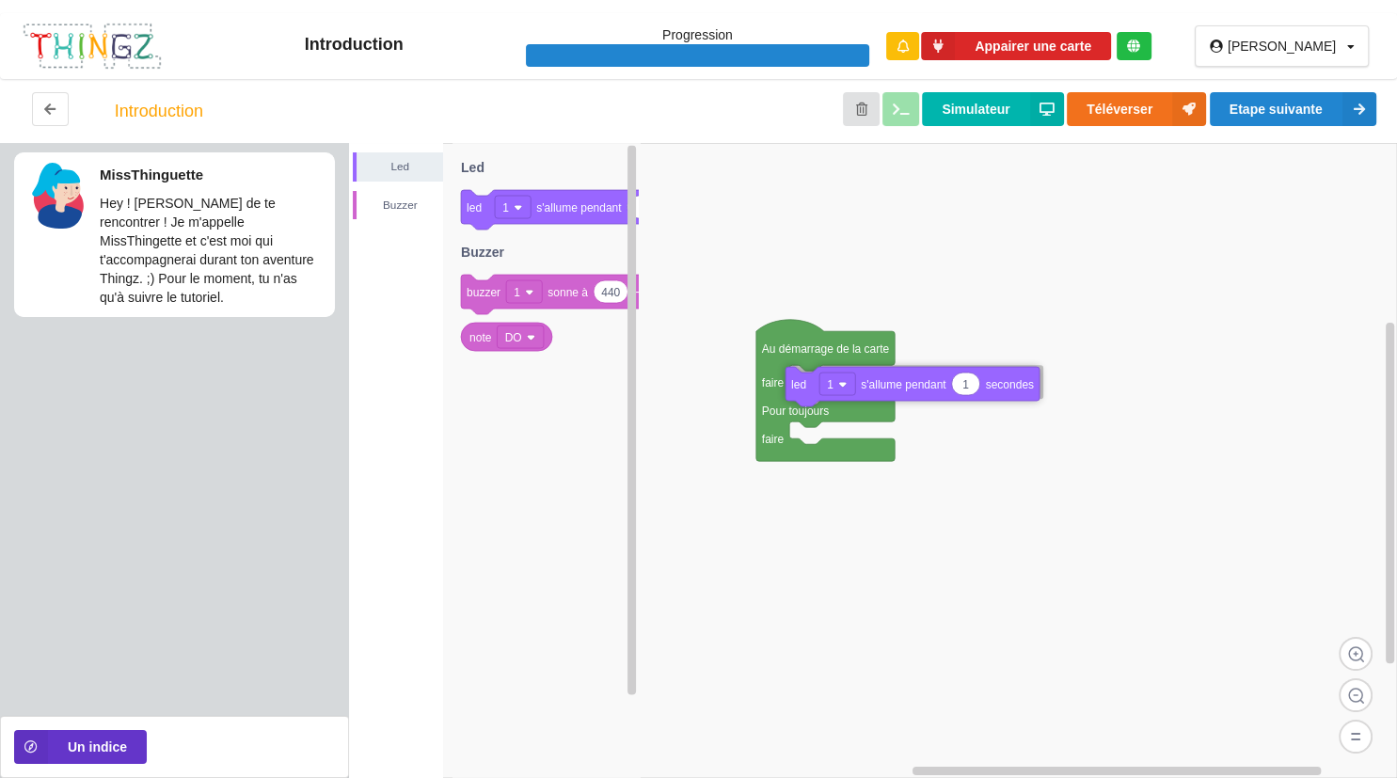
drag, startPoint x: 494, startPoint y: 213, endPoint x: 918, endPoint y: 383, distance: 457.2
click at [918, 383] on div "Led Buzzer Au démarrage de la carte faire Pour toujours faire 1 led 1 s'allume …" at bounding box center [873, 460] width 1048 height 635
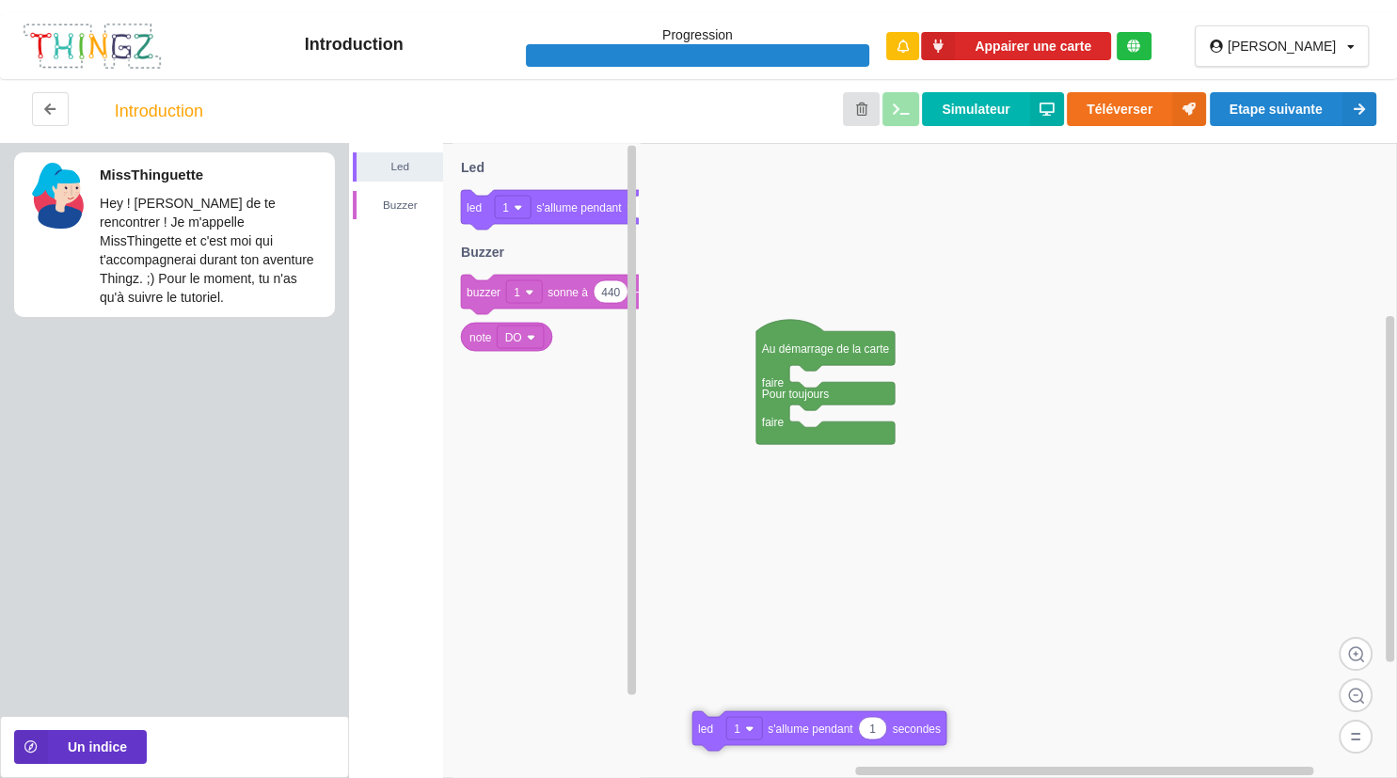
drag, startPoint x: 833, startPoint y: 393, endPoint x: 736, endPoint y: 739, distance: 359.5
click at [736, 739] on rect at bounding box center [744, 728] width 36 height 23
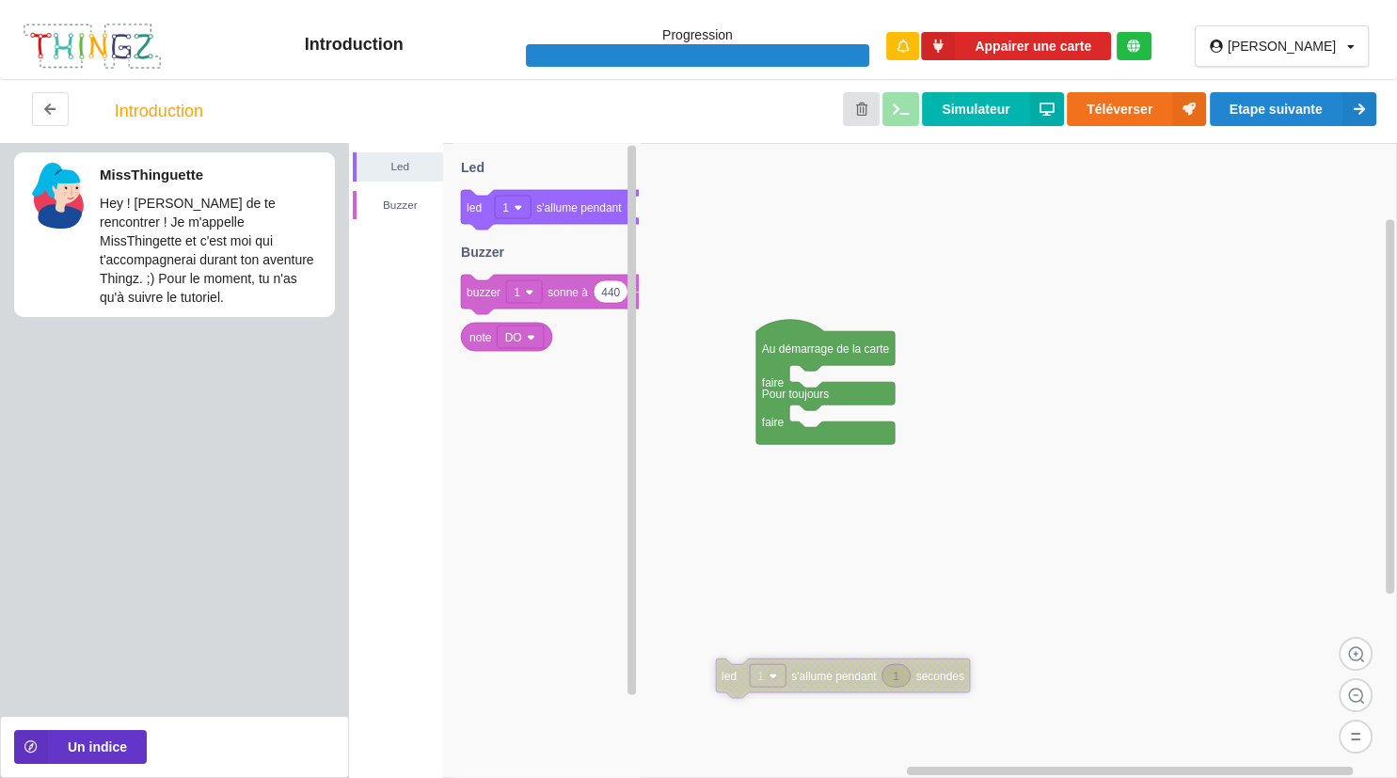
drag, startPoint x: 730, startPoint y: 736, endPoint x: 751, endPoint y: 679, distance: 60.1
click at [751, 679] on rect at bounding box center [768, 675] width 36 height 23
click at [56, 107] on icon at bounding box center [50, 108] width 16 height 11
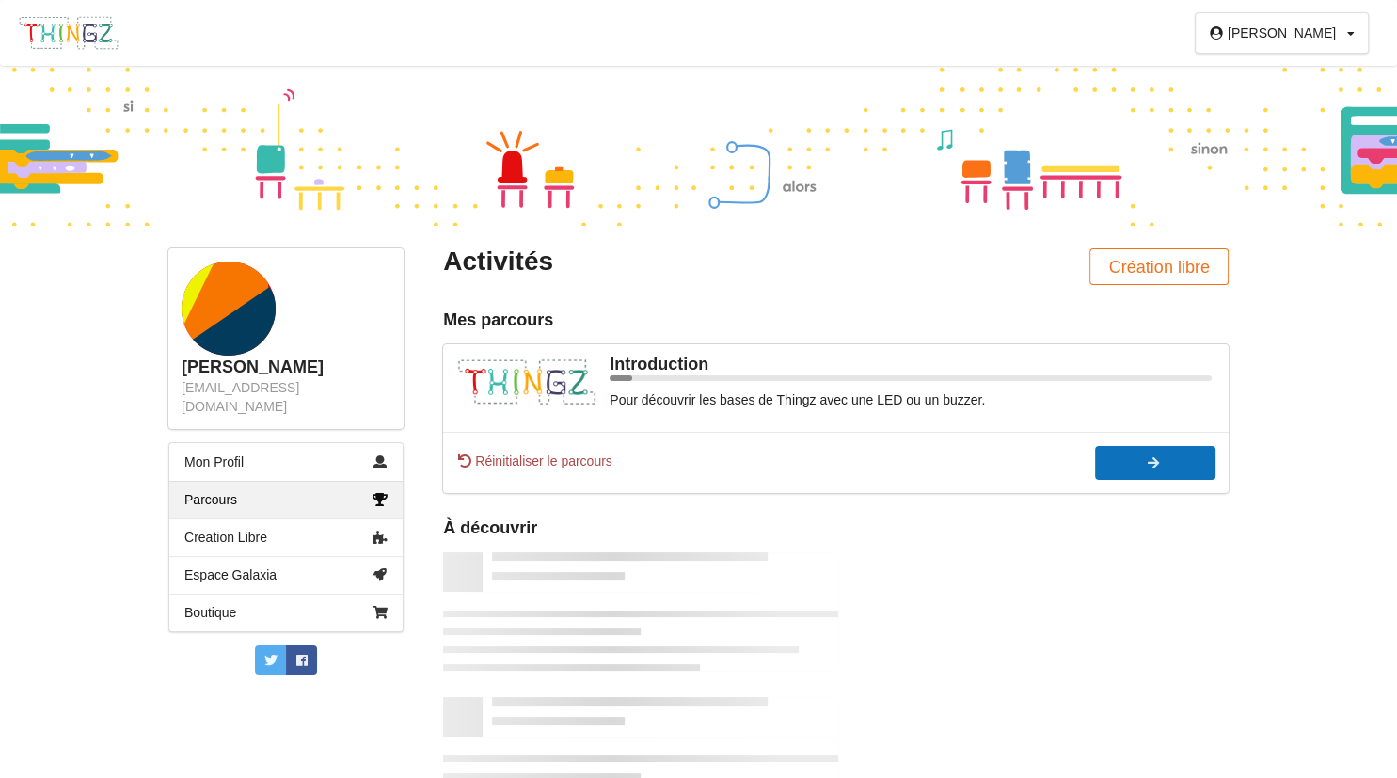
click at [1121, 469] on div at bounding box center [1155, 462] width 120 height 13
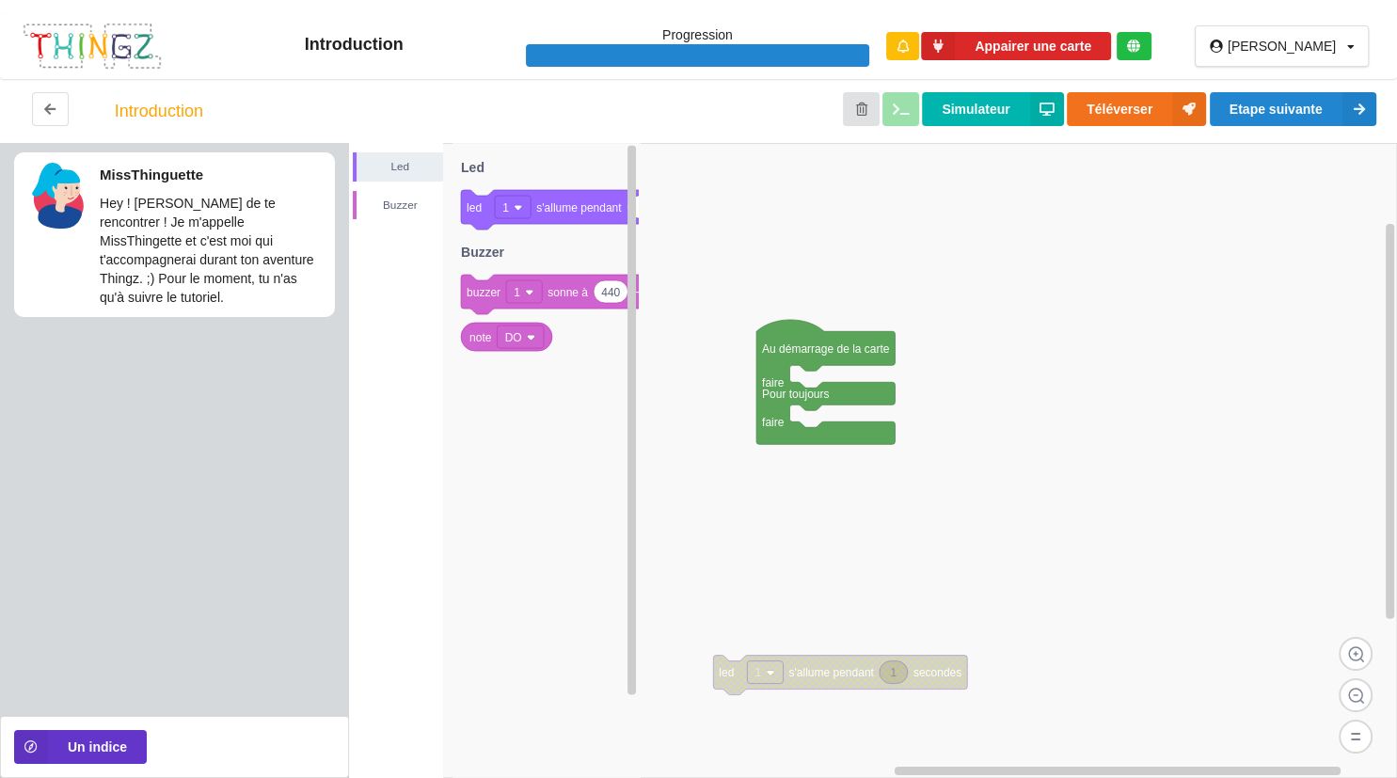
click at [844, 54] on div at bounding box center [697, 56] width 343 height 24
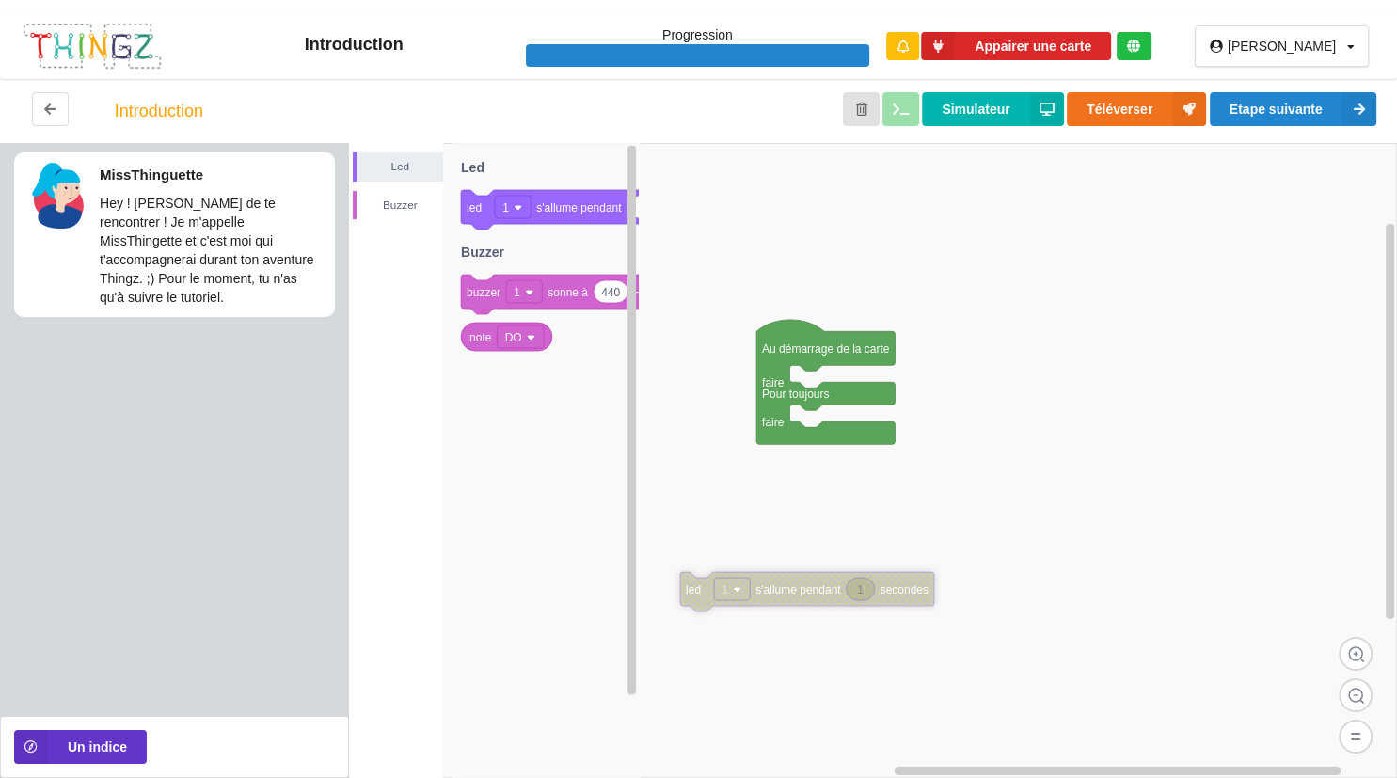
drag, startPoint x: 727, startPoint y: 681, endPoint x: 698, endPoint y: 589, distance: 96.7
click at [698, 589] on icon at bounding box center [807, 592] width 254 height 40
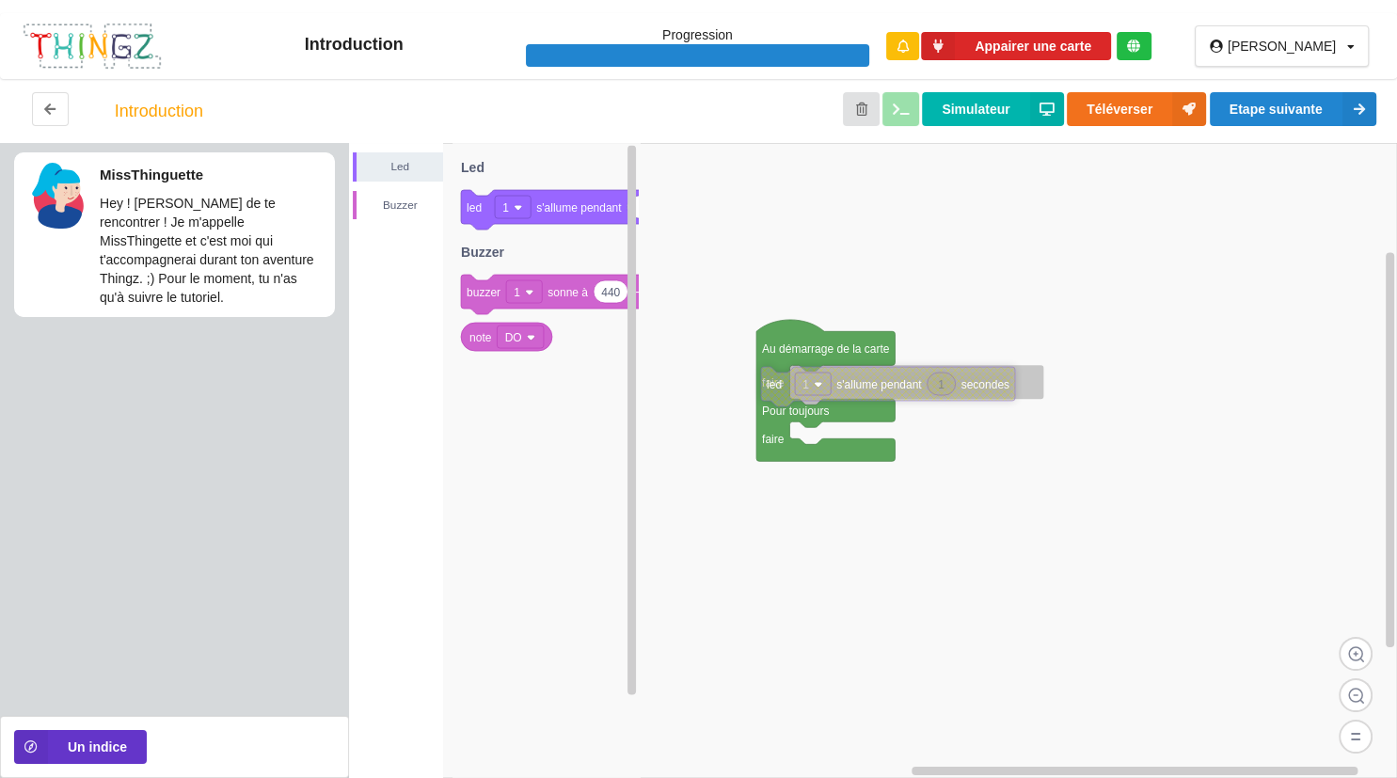
drag, startPoint x: 698, startPoint y: 589, endPoint x: 776, endPoint y: 392, distance: 211.6
click at [776, 392] on icon at bounding box center [888, 387] width 254 height 40
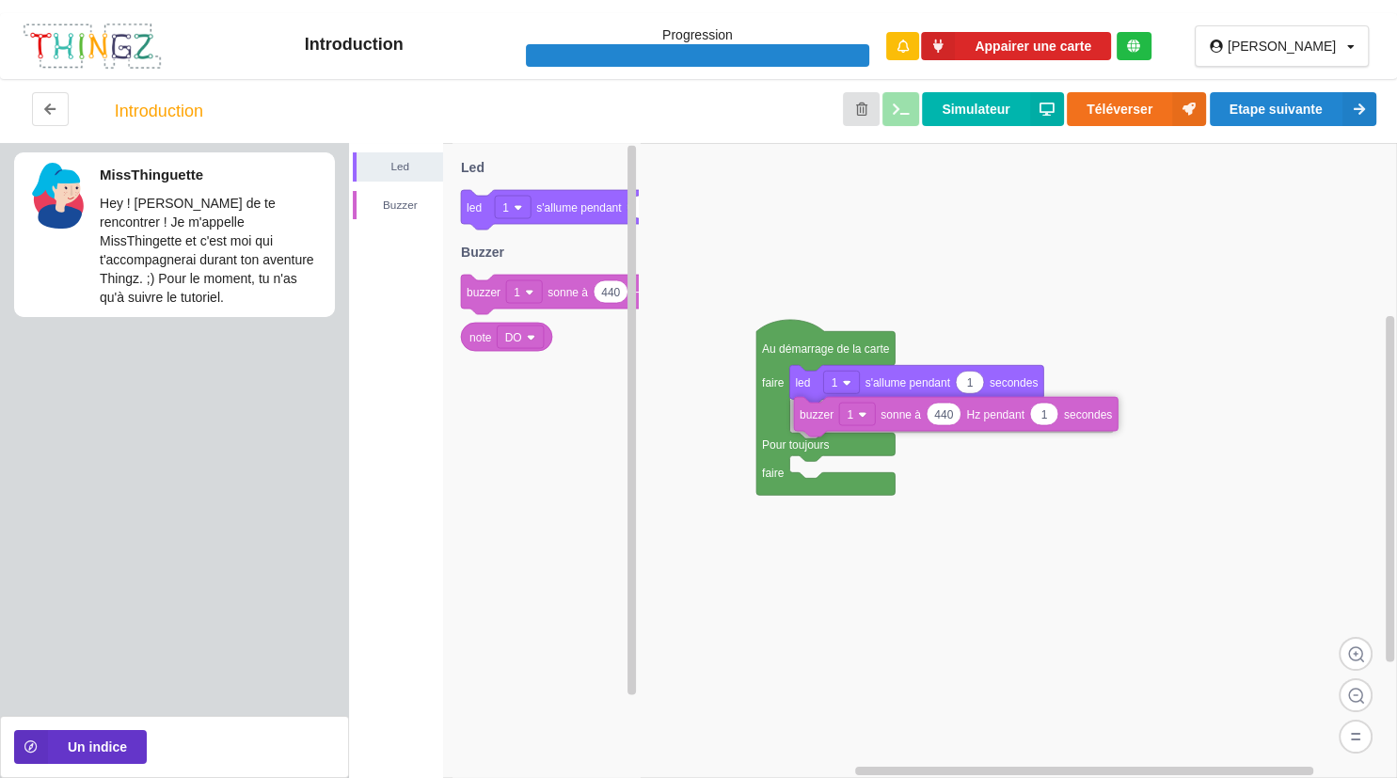
drag, startPoint x: 480, startPoint y: 309, endPoint x: 916, endPoint y: 432, distance: 453.6
click at [916, 432] on div "Led Buzzer Au démarrage de la carte faire Pour toujours faire 1 led 1 s'allume …" at bounding box center [873, 460] width 1048 height 635
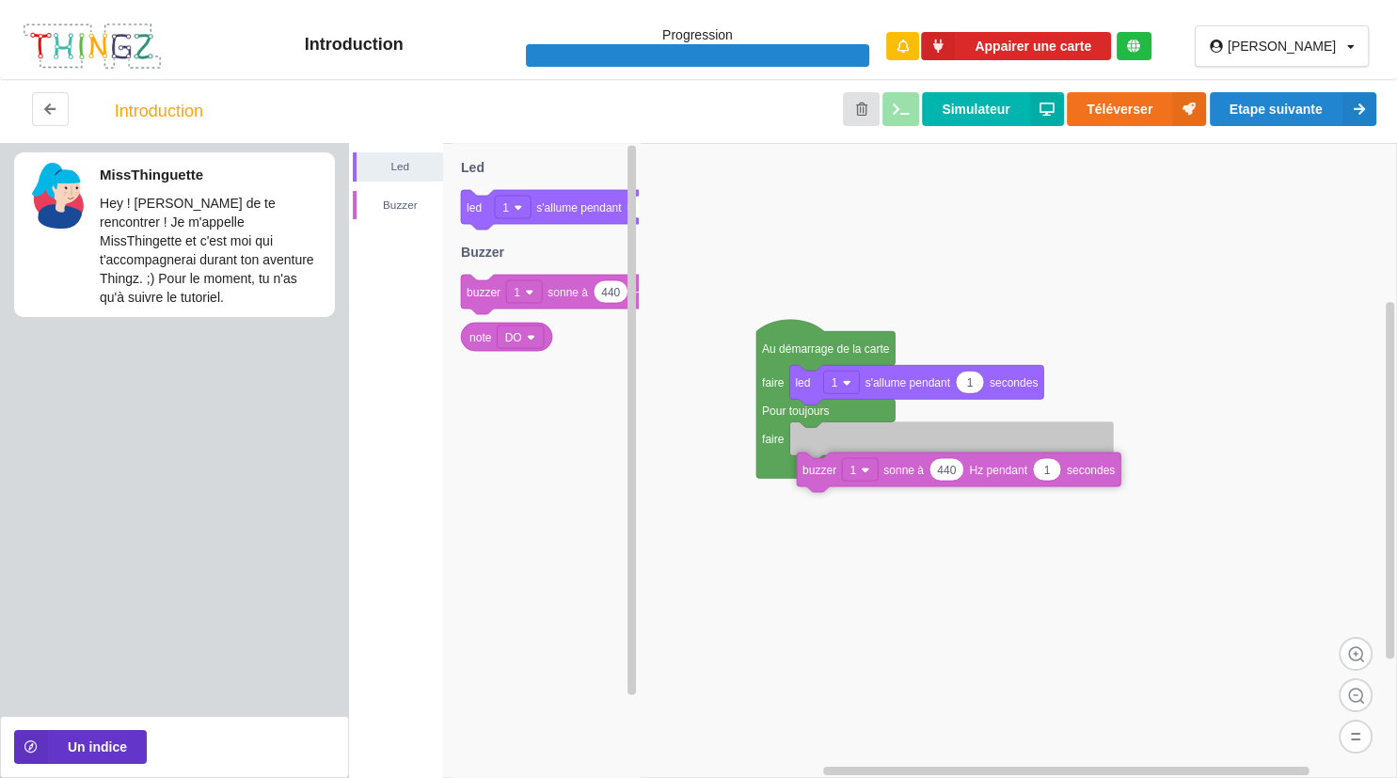
drag, startPoint x: 822, startPoint y: 427, endPoint x: 830, endPoint y: 479, distance: 52.3
click at [830, 479] on icon at bounding box center [959, 473] width 324 height 40
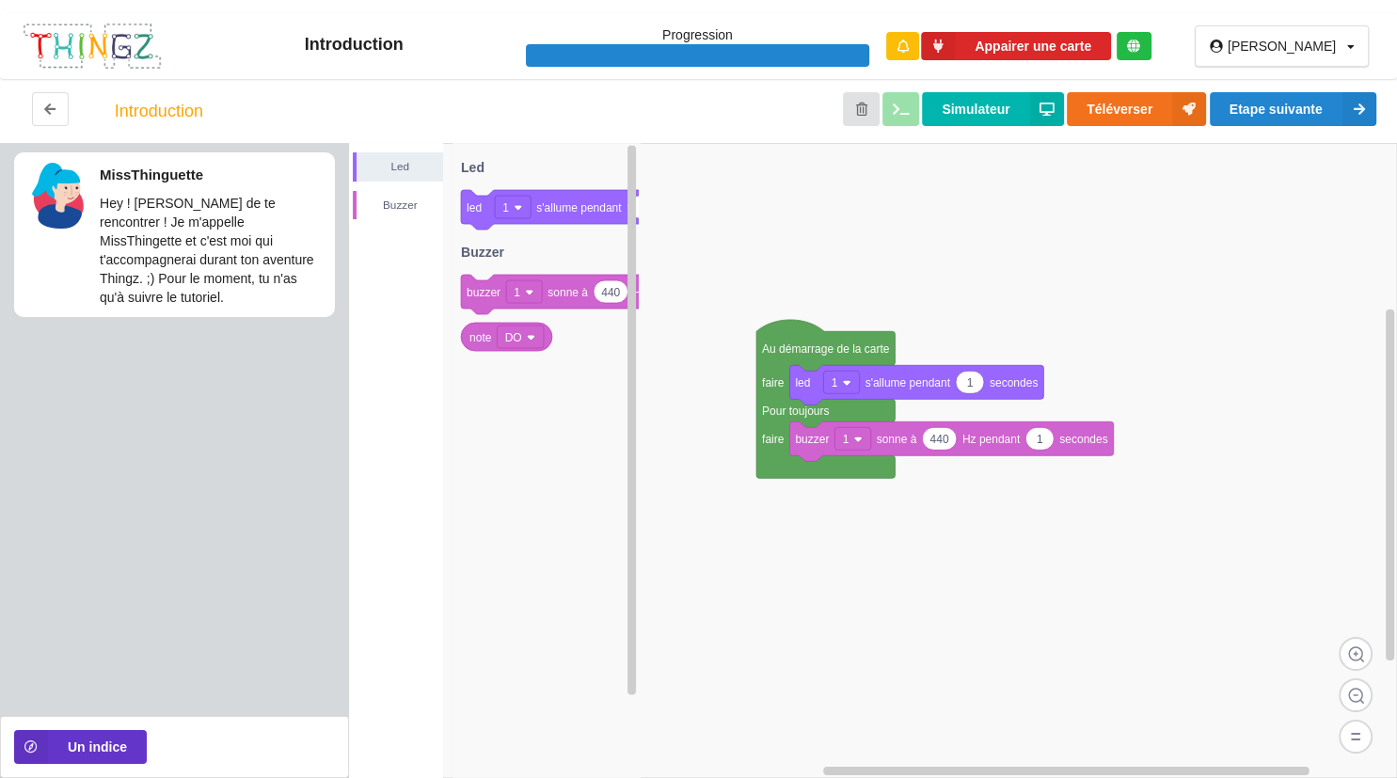
click at [829, 451] on icon at bounding box center [952, 441] width 324 height 40
click at [96, 751] on button "Un indice" at bounding box center [80, 747] width 133 height 34
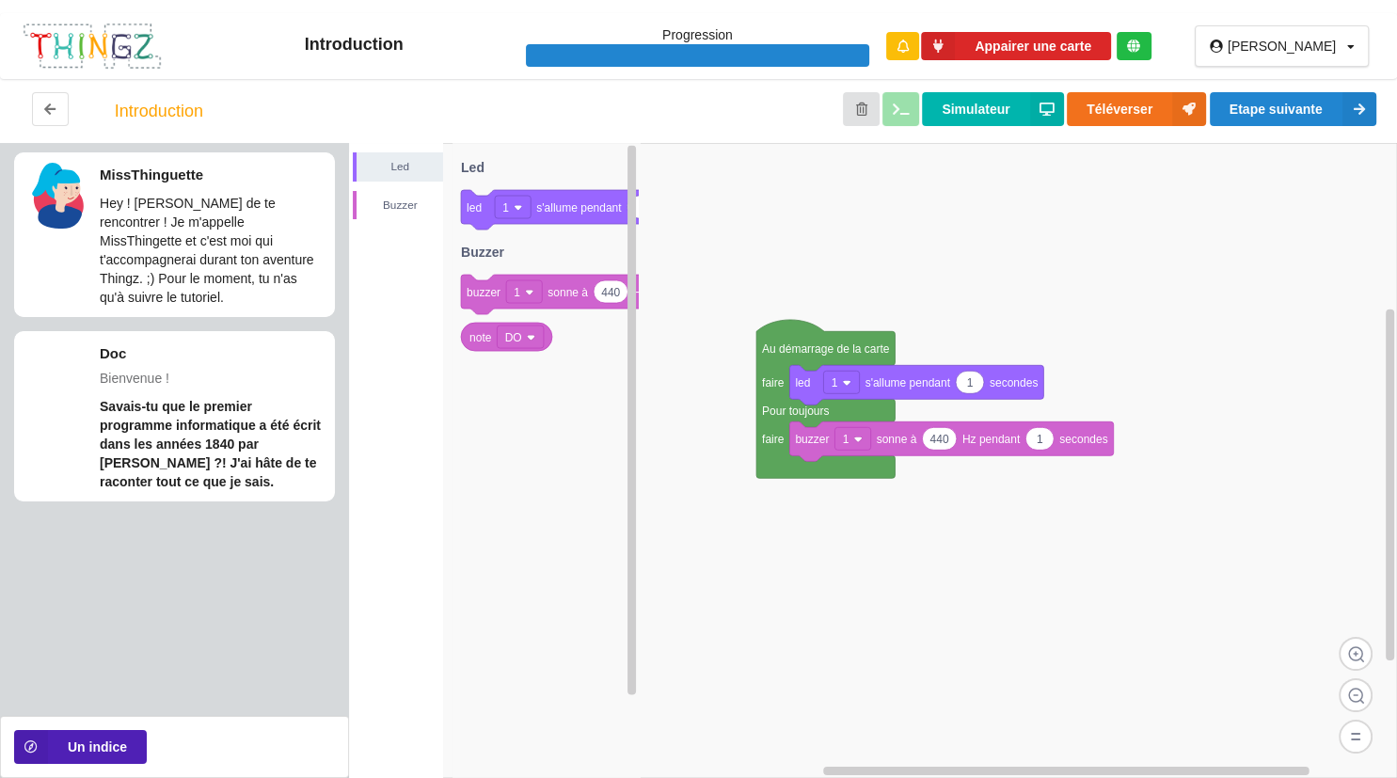
click at [61, 748] on button "Un indice" at bounding box center [80, 747] width 133 height 34
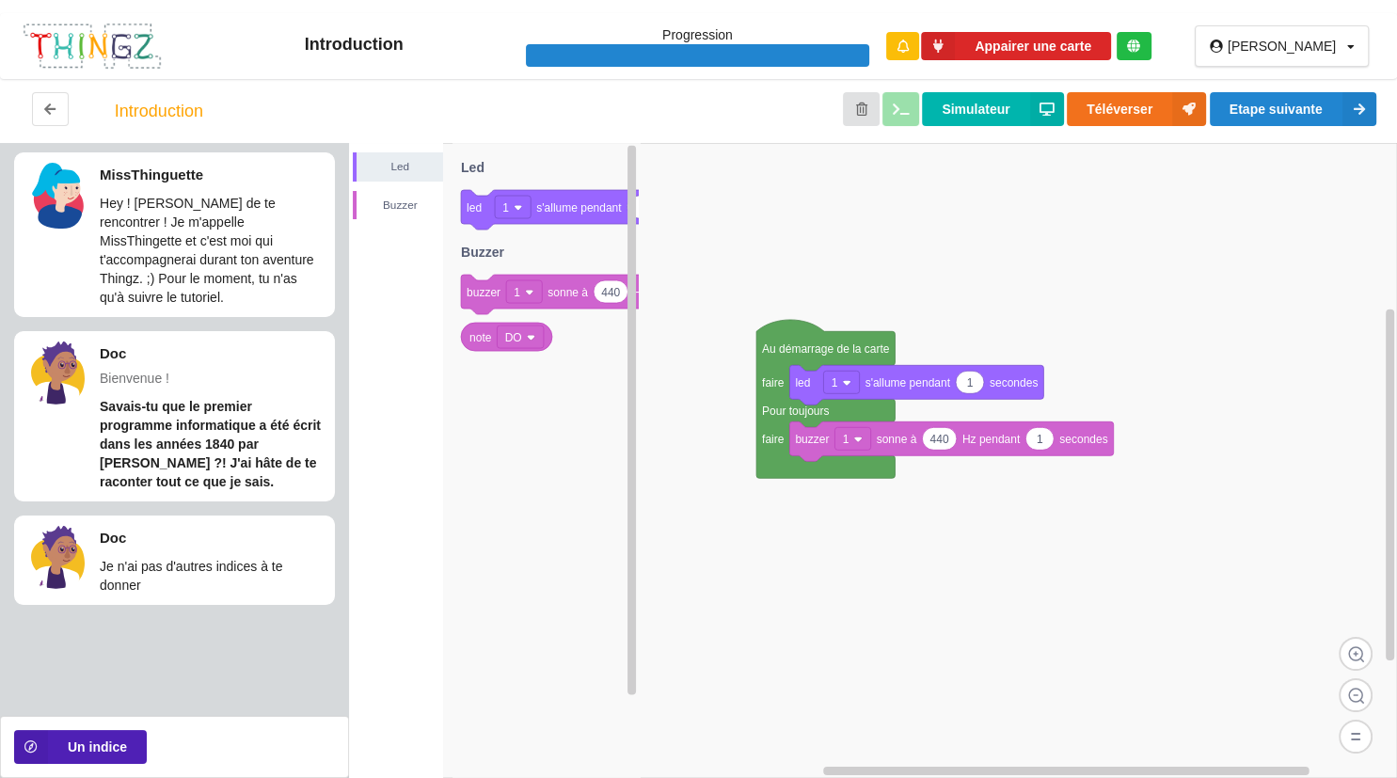
click at [61, 748] on button "Un indice" at bounding box center [80, 747] width 133 height 34
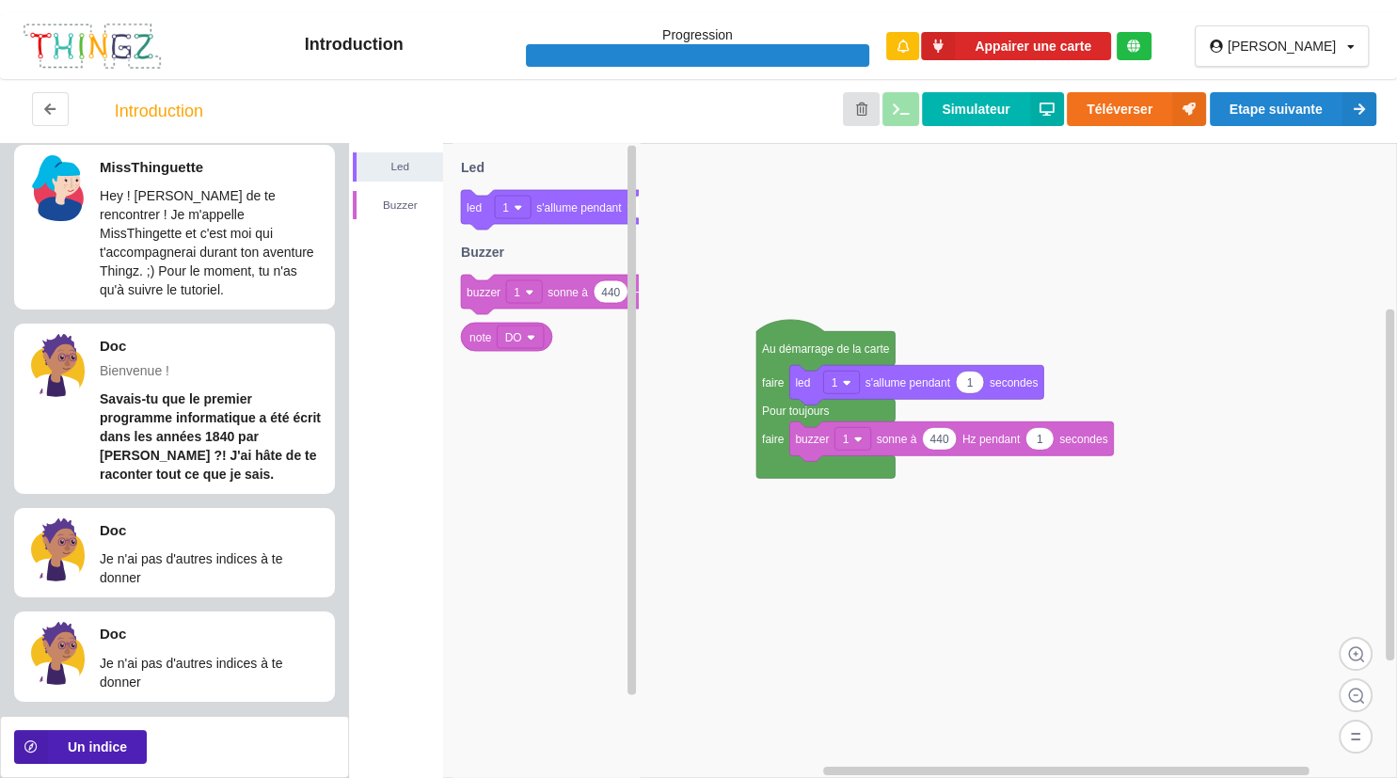
scroll to position [8, 0]
click at [61, 748] on button "Un indice" at bounding box center [80, 747] width 133 height 34
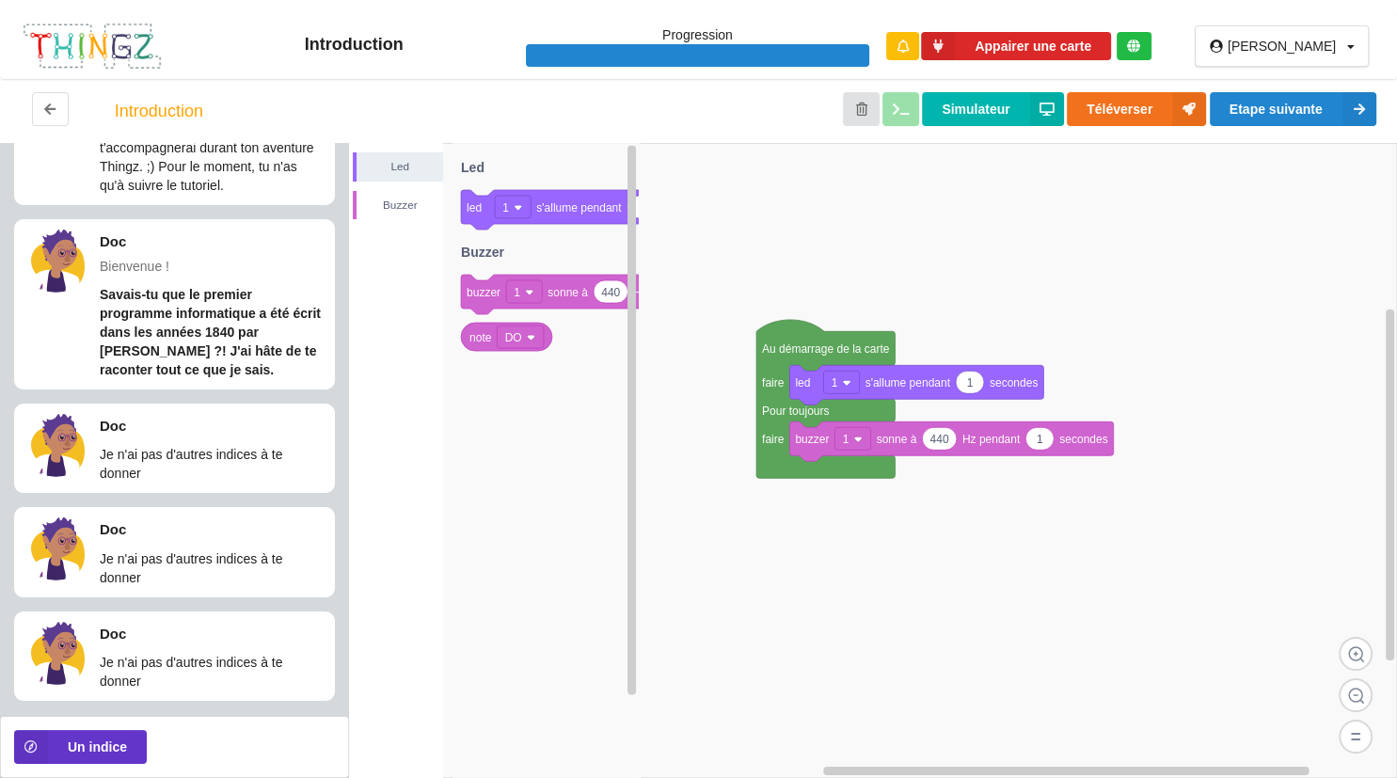
scroll to position [0, 0]
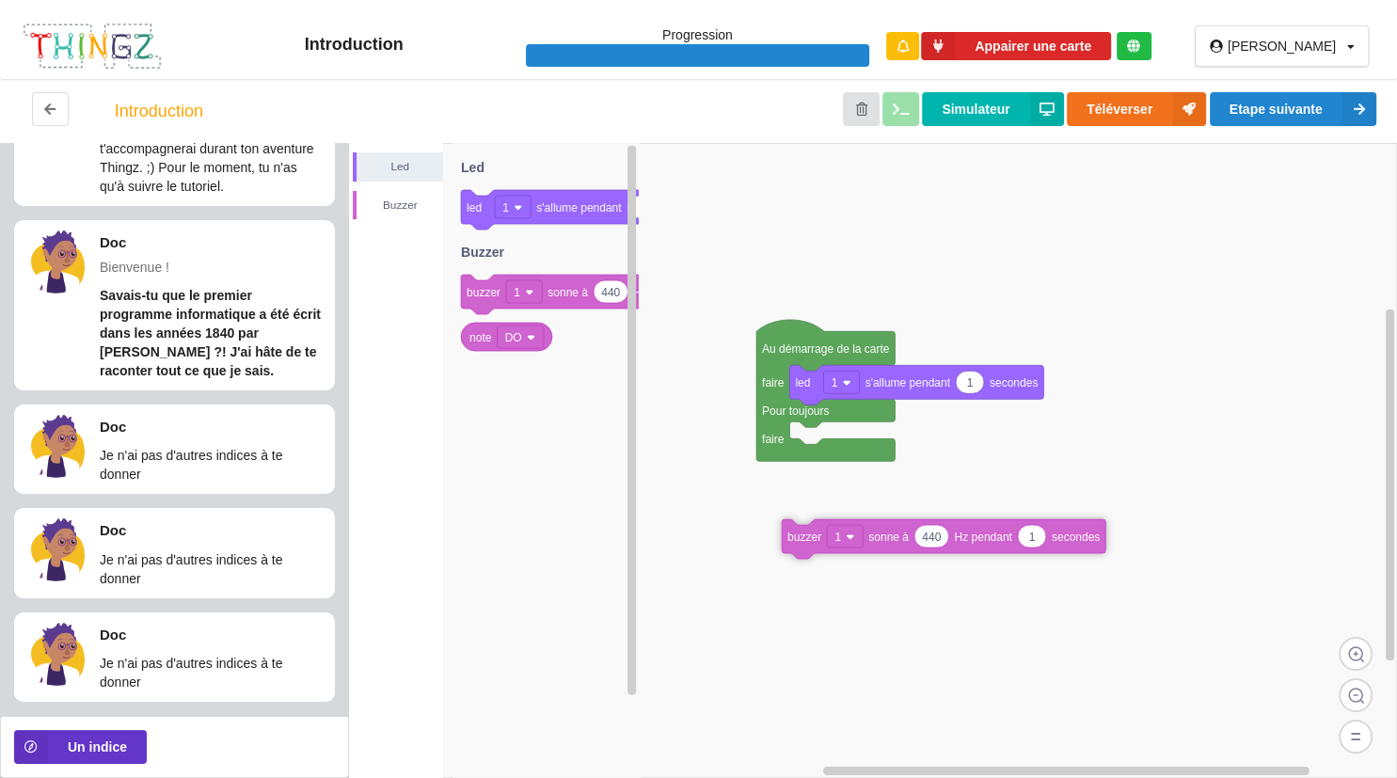
drag, startPoint x: 815, startPoint y: 441, endPoint x: 807, endPoint y: 543, distance: 101.9
click at [807, 543] on text "buzzer" at bounding box center [804, 537] width 34 height 13
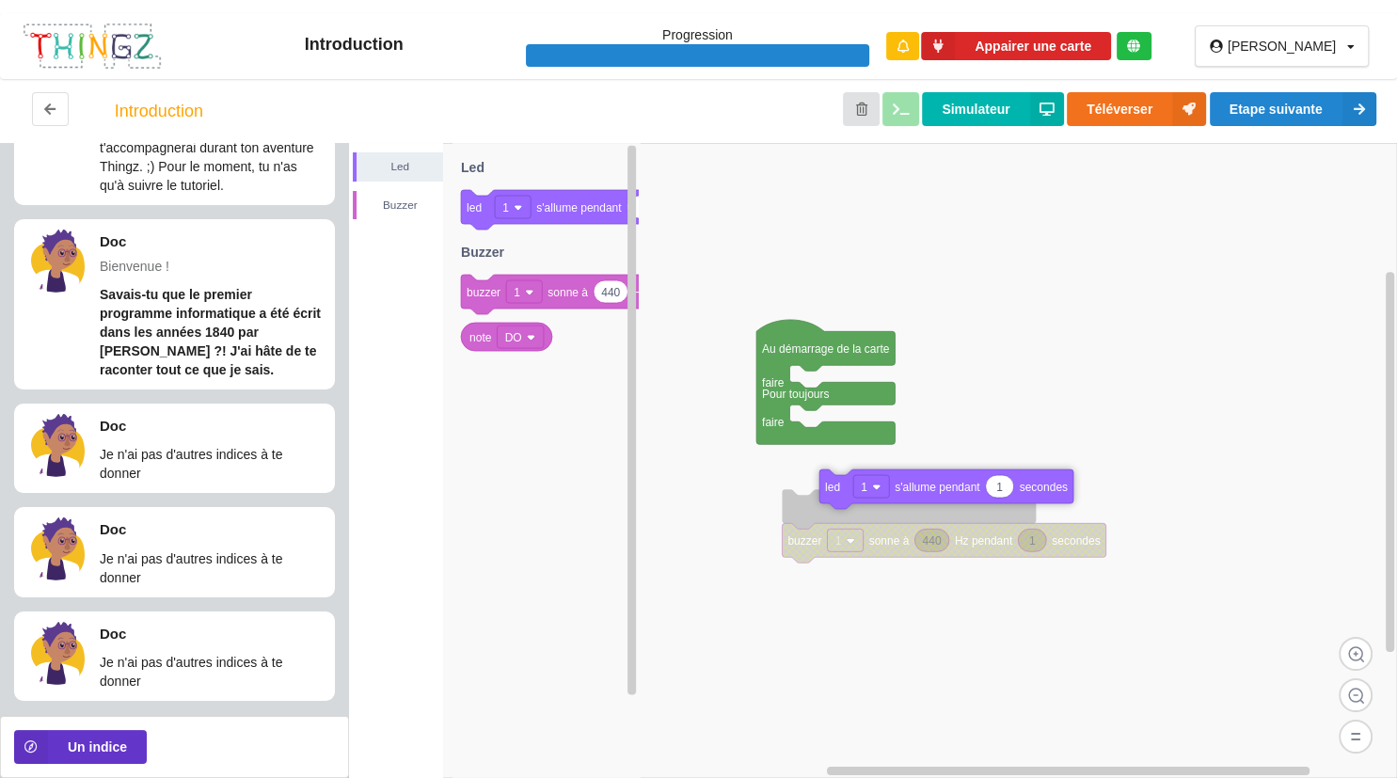
drag, startPoint x: 816, startPoint y: 389, endPoint x: 846, endPoint y: 494, distance: 108.7
click at [846, 494] on icon at bounding box center [946, 489] width 254 height 40
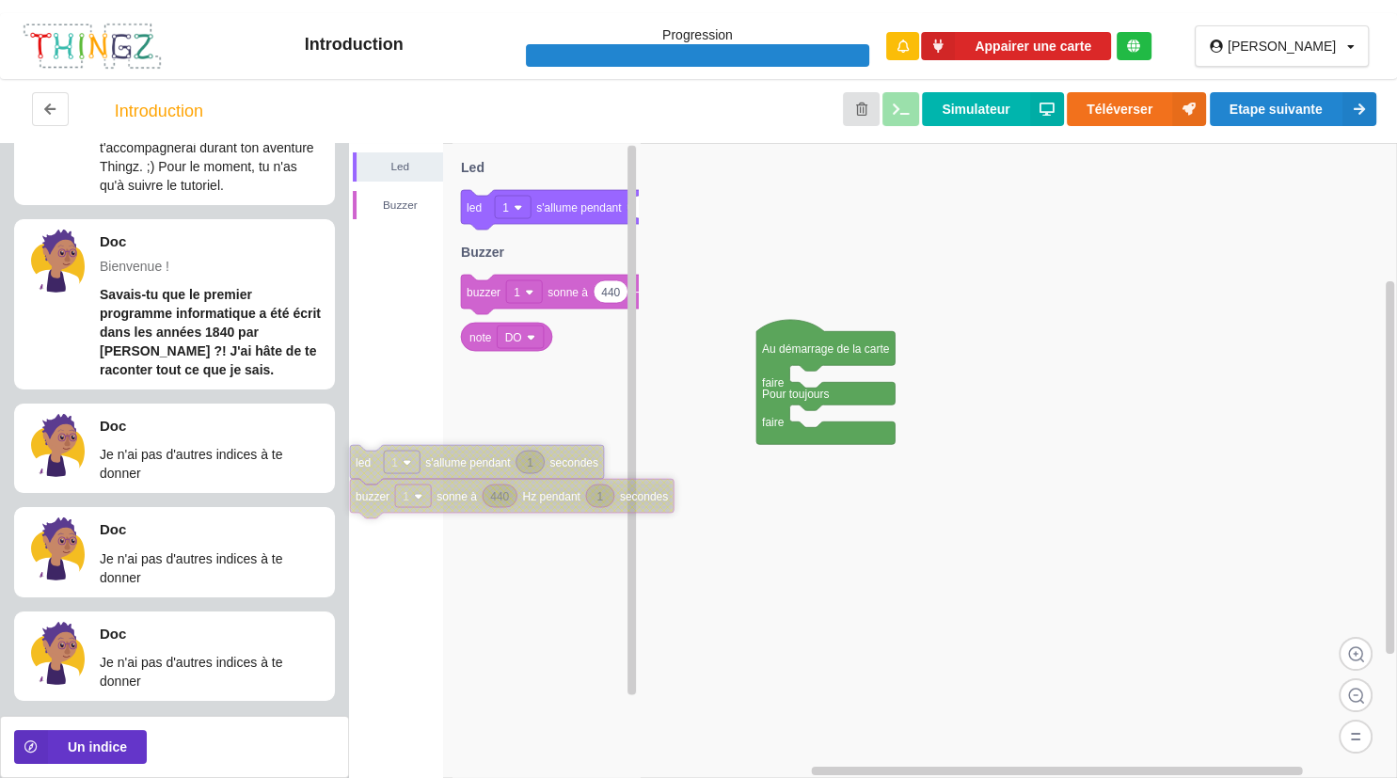
drag, startPoint x: 847, startPoint y: 482, endPoint x: 359, endPoint y: 477, distance: 487.3
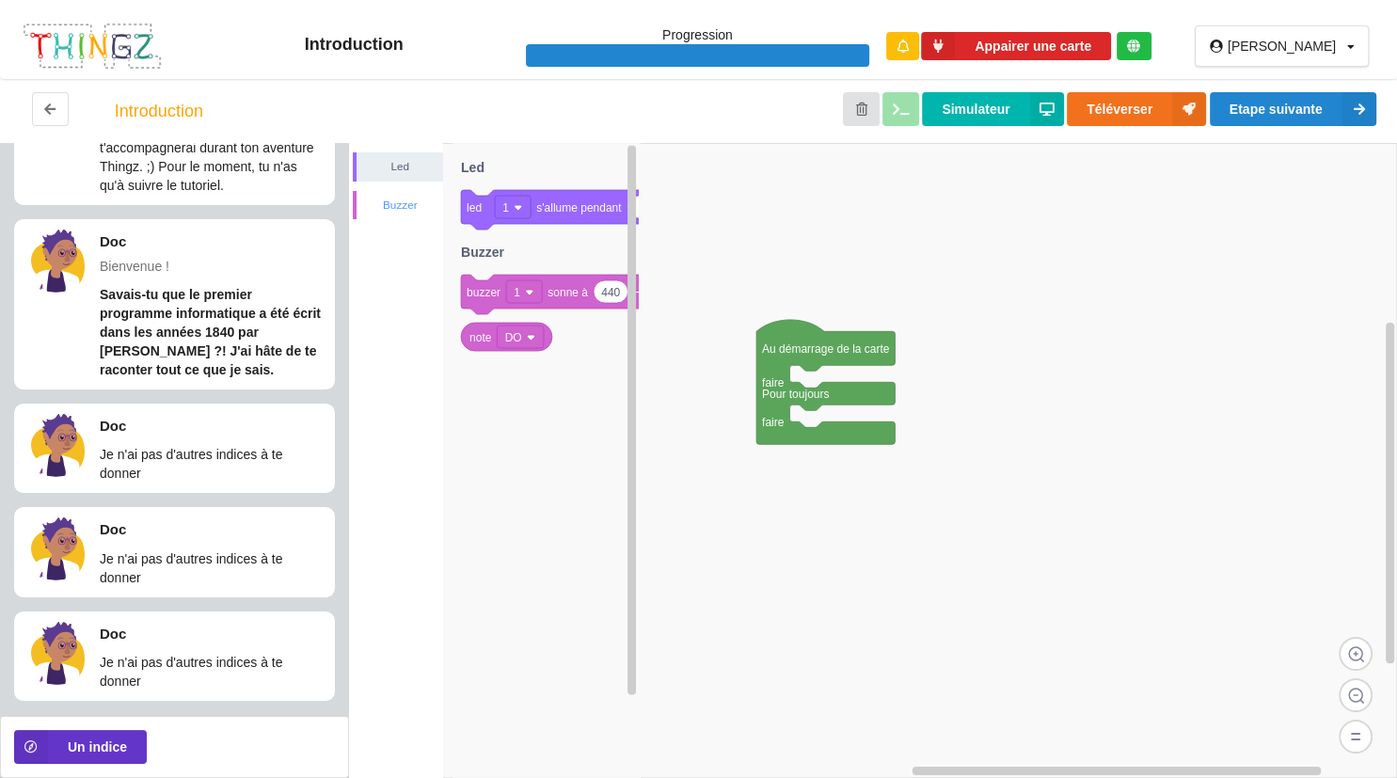
click at [408, 214] on div "Buzzer" at bounding box center [400, 205] width 87 height 19
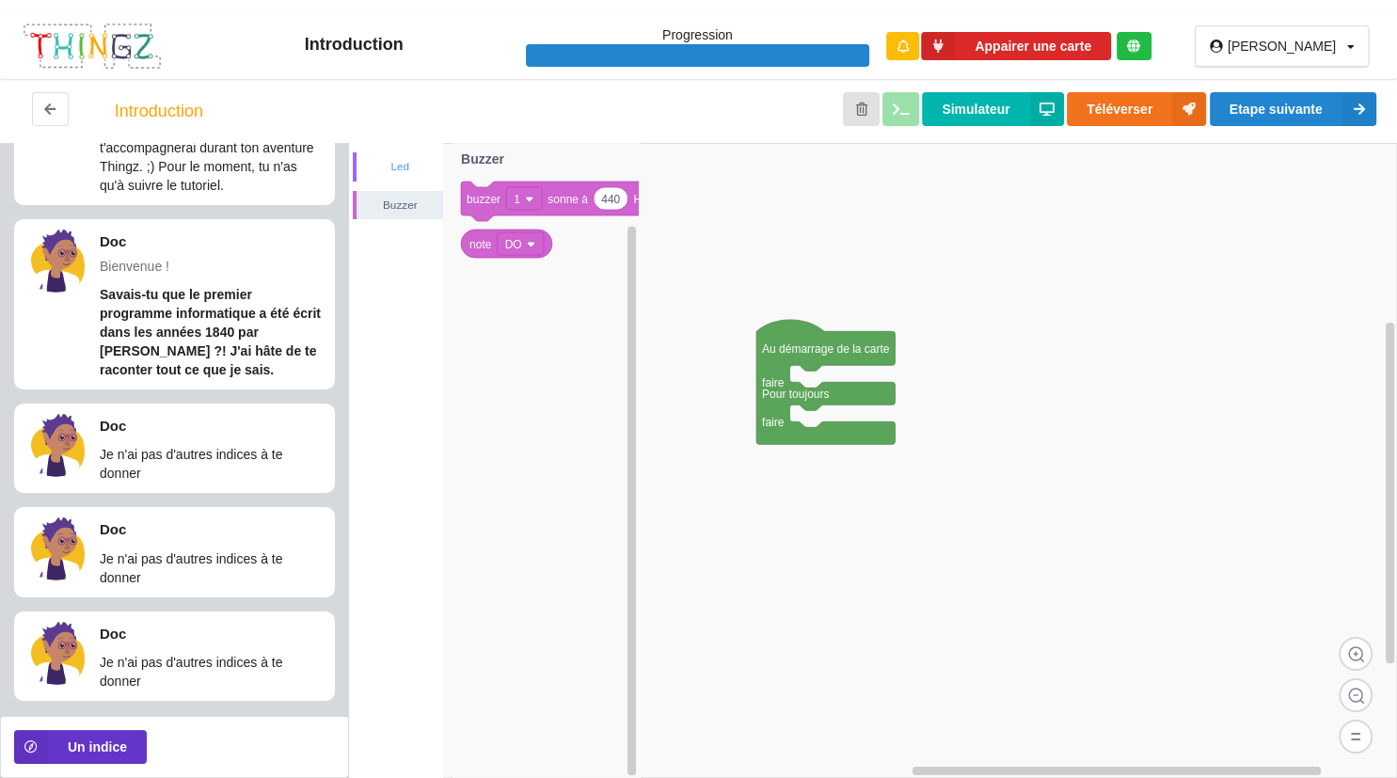
click at [396, 155] on div "Led" at bounding box center [398, 166] width 90 height 29
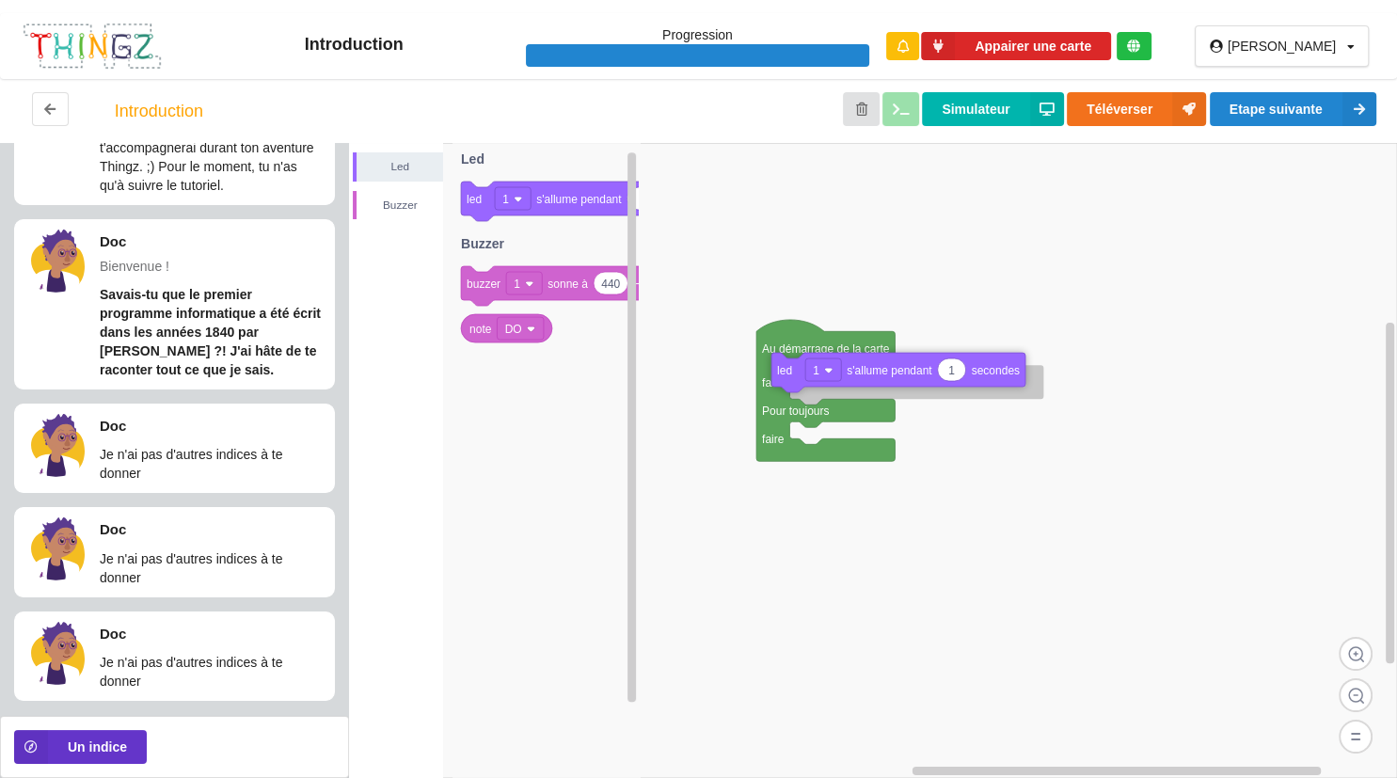
drag, startPoint x: 484, startPoint y: 203, endPoint x: 897, endPoint y: 374, distance: 448.0
click at [897, 374] on div "Led Buzzer Au démarrage de la carte faire Pour toujours faire 1 led 1 s'allume …" at bounding box center [873, 460] width 1048 height 635
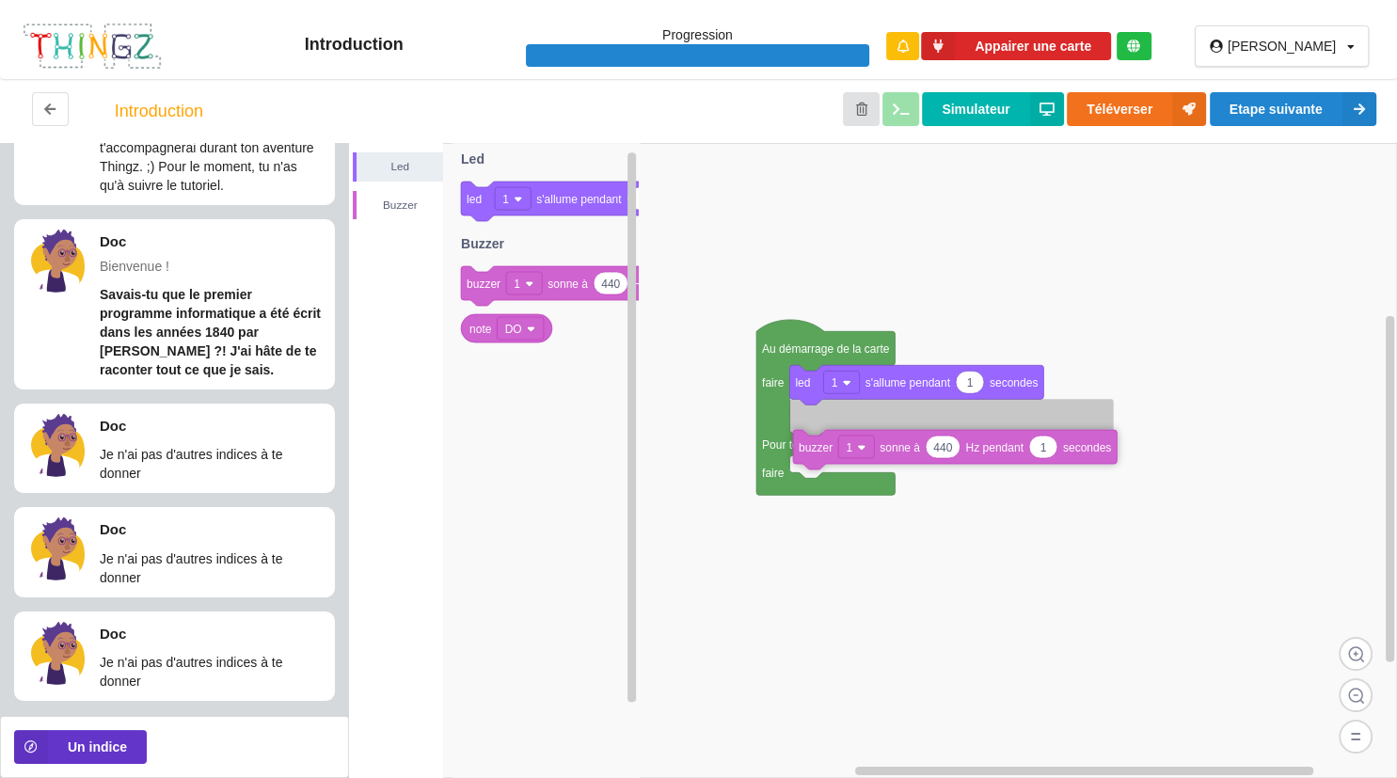
drag, startPoint x: 499, startPoint y: 286, endPoint x: 934, endPoint y: 450, distance: 465.3
click at [934, 450] on div "Led Buzzer Au démarrage de la carte faire Pour toujours faire 1 led 1 s'allume …" at bounding box center [873, 460] width 1048 height 635
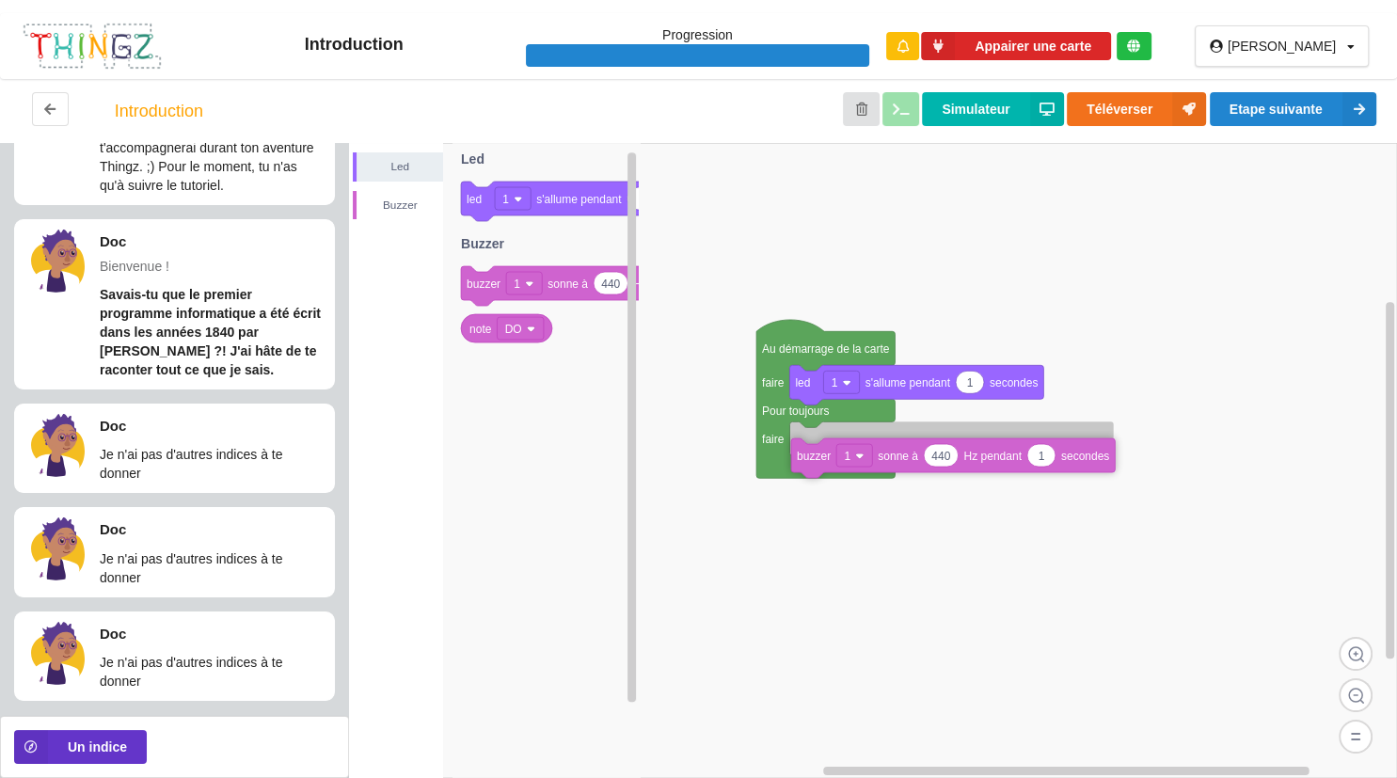
drag, startPoint x: 815, startPoint y: 423, endPoint x: 817, endPoint y: 463, distance: 39.6
click at [817, 463] on text "buzzer" at bounding box center [814, 456] width 34 height 13
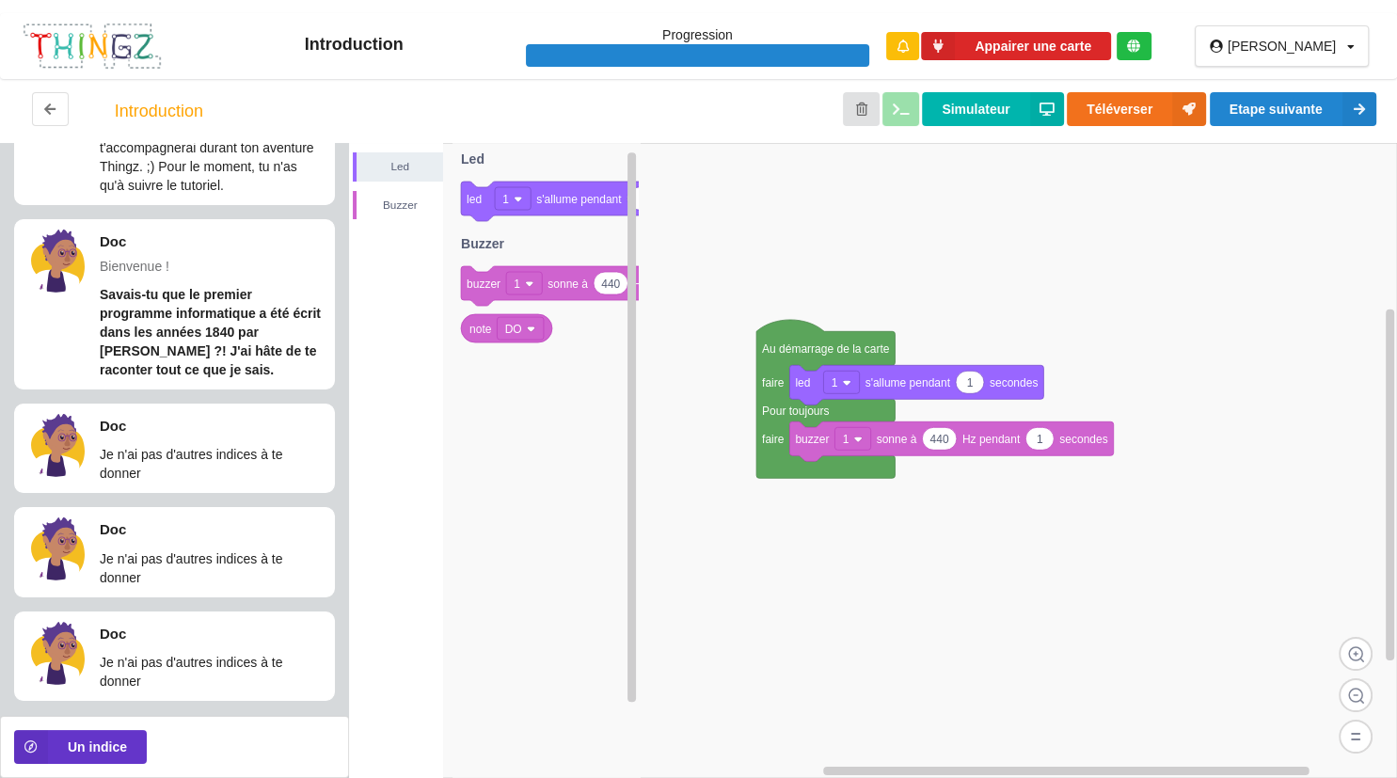
click at [738, 46] on div at bounding box center [697, 56] width 343 height 24
drag, startPoint x: 484, startPoint y: 329, endPoint x: 1054, endPoint y: 451, distance: 582.9
click at [1054, 451] on div "Led Buzzer Au démarrage de la carte faire Pour toujours faire 1 led 1 s'allume …" at bounding box center [873, 460] width 1048 height 635
click at [916, 499] on rect at bounding box center [873, 460] width 1048 height 635
click at [980, 444] on text "DO" at bounding box center [974, 439] width 17 height 13
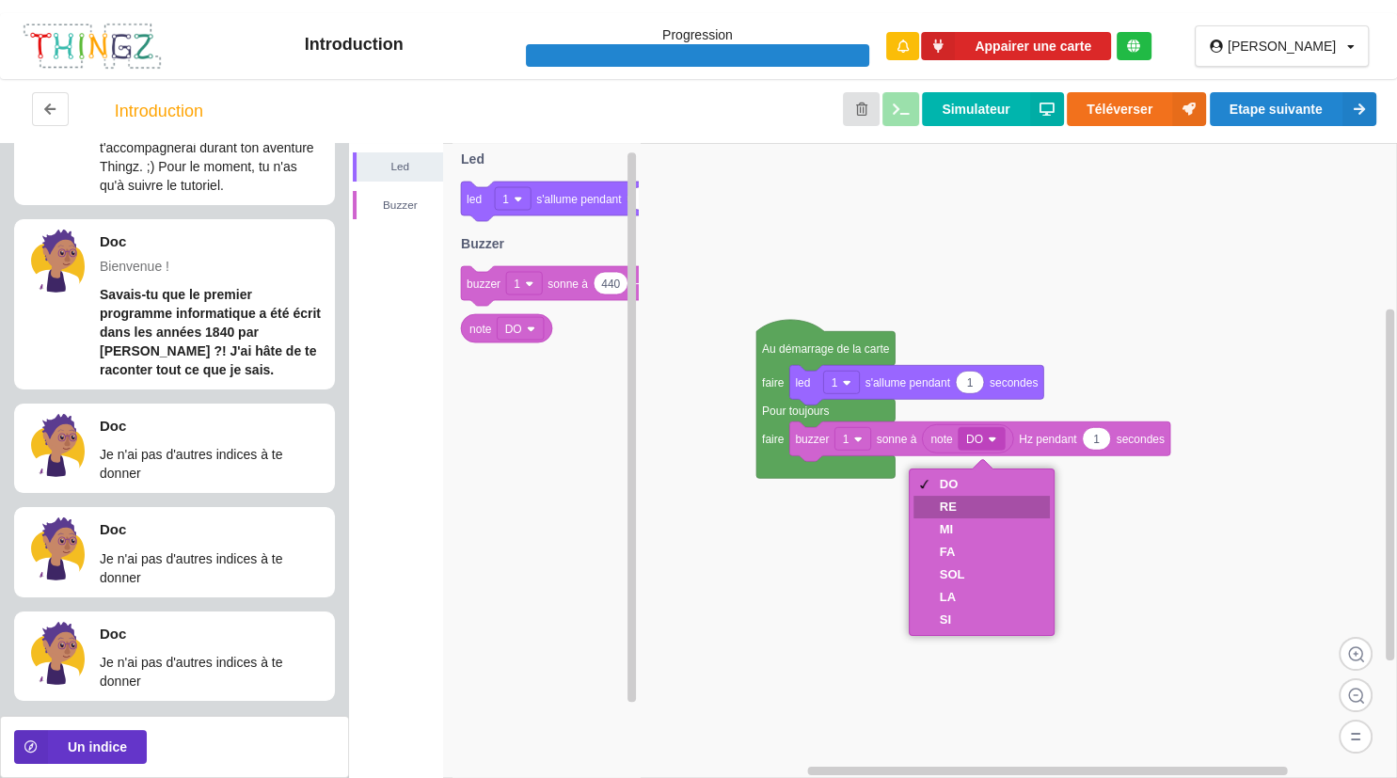
click at [958, 500] on div "RE" at bounding box center [952, 507] width 25 height 14
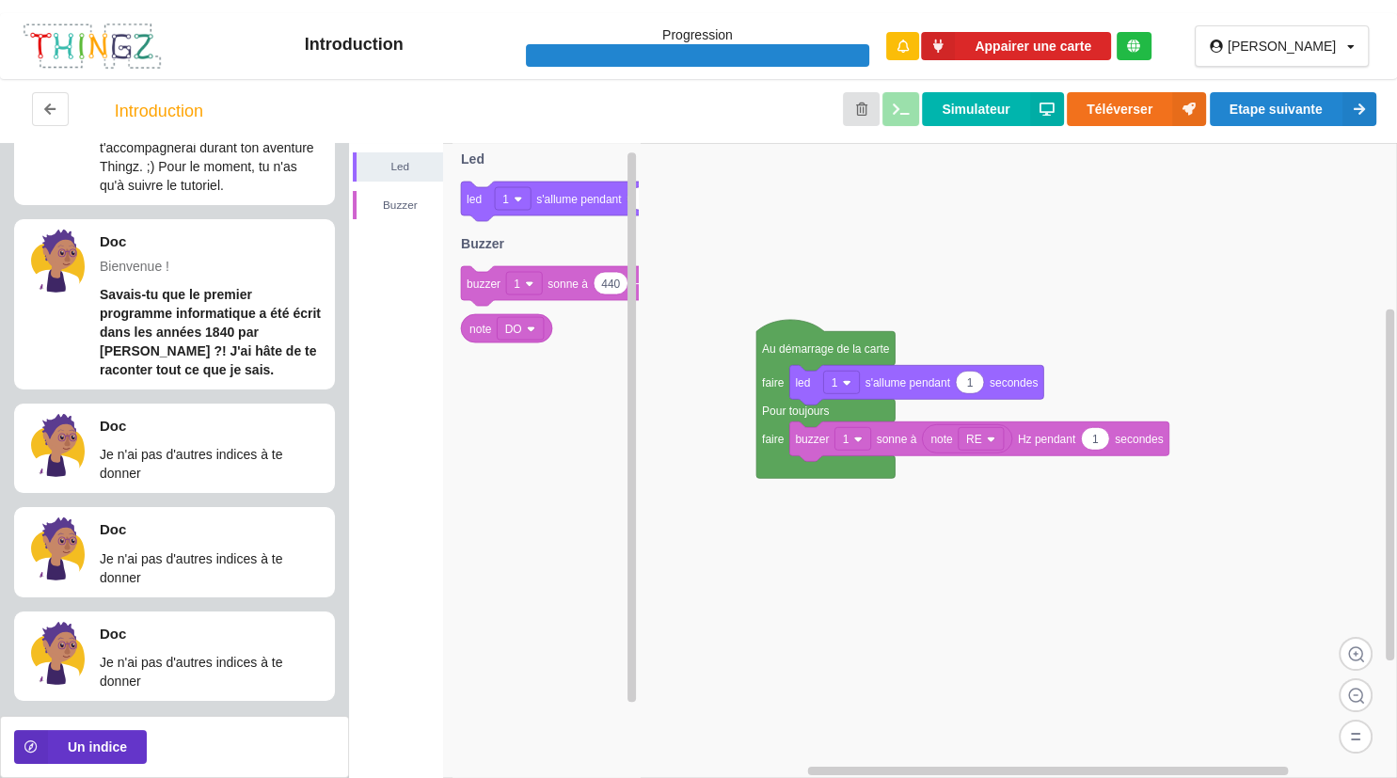
scroll to position [0, 0]
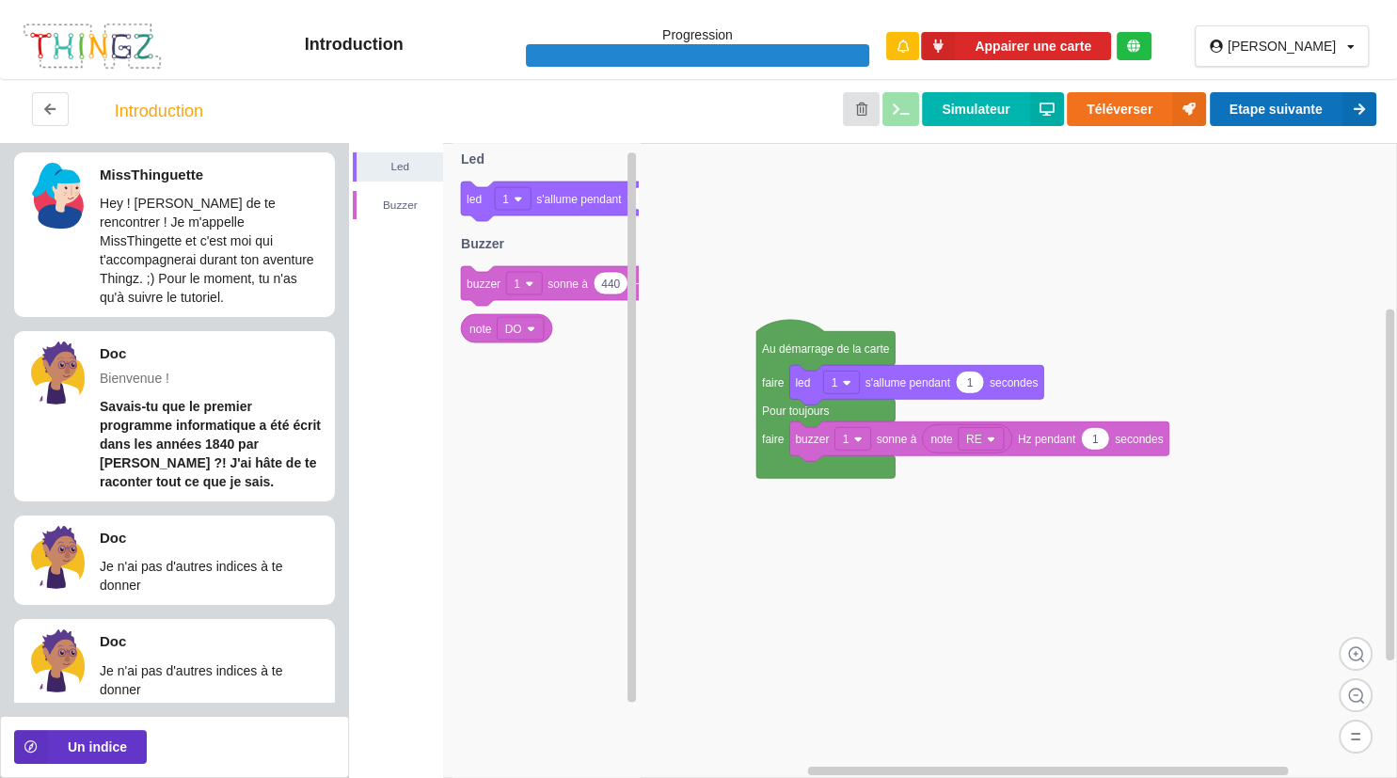
click at [1331, 107] on button "Etape suivante" at bounding box center [1293, 109] width 167 height 34
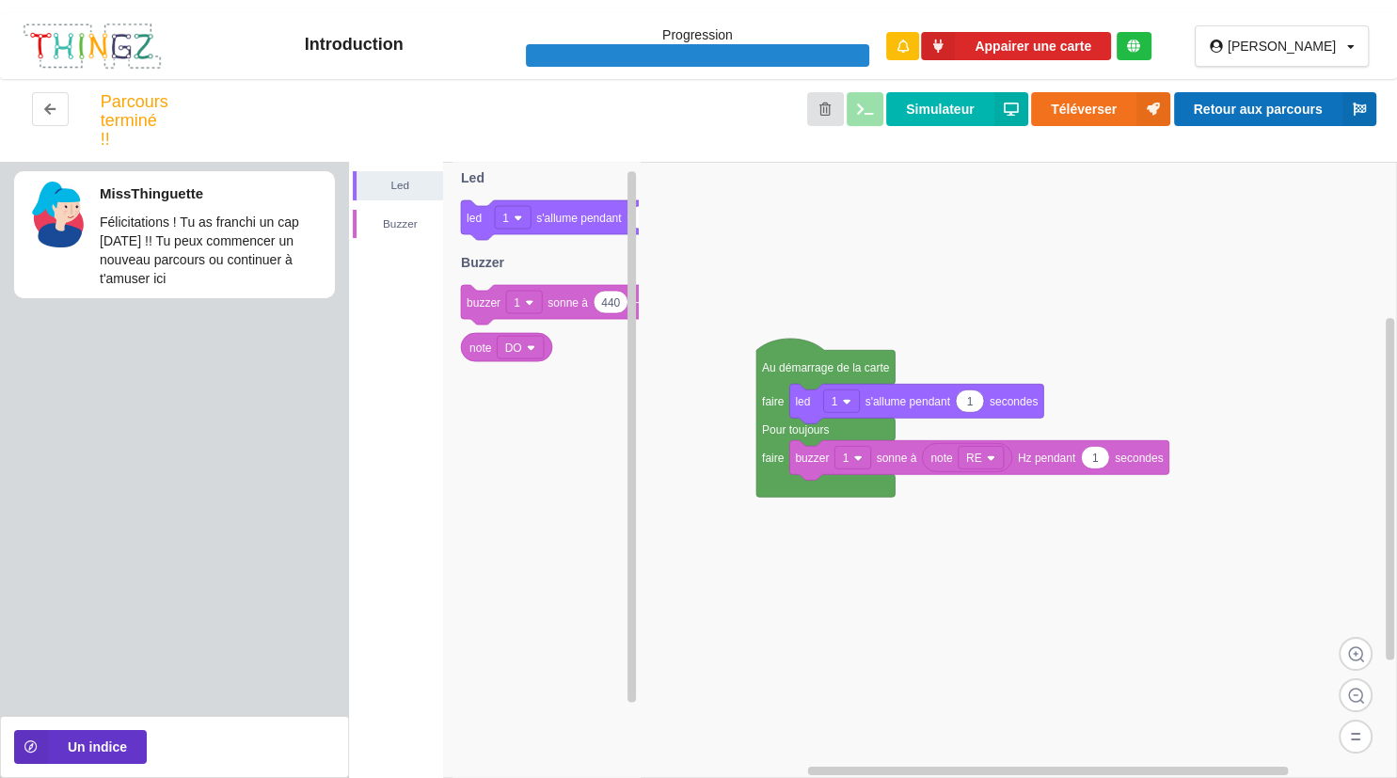
click at [1233, 119] on button "Retour aux parcours" at bounding box center [1275, 109] width 202 height 34
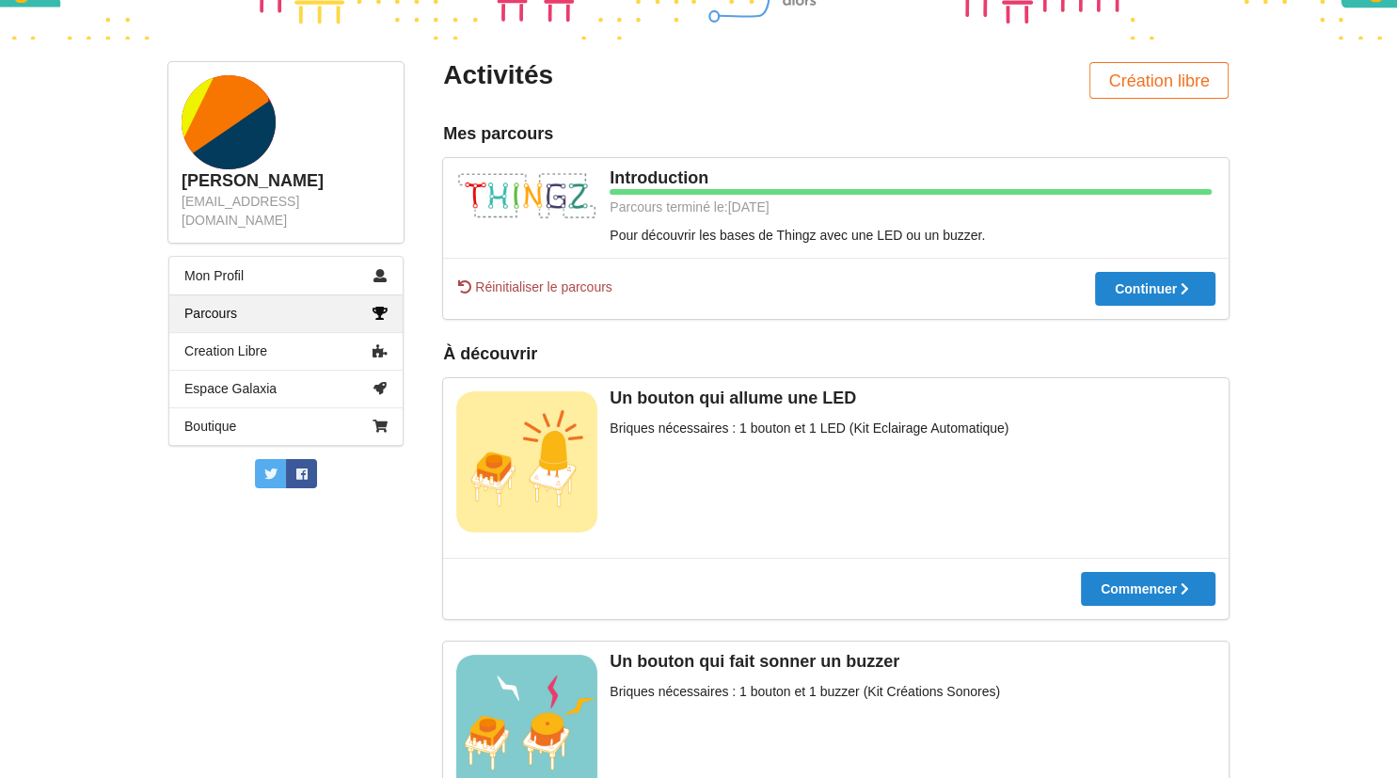
scroll to position [188, 0]
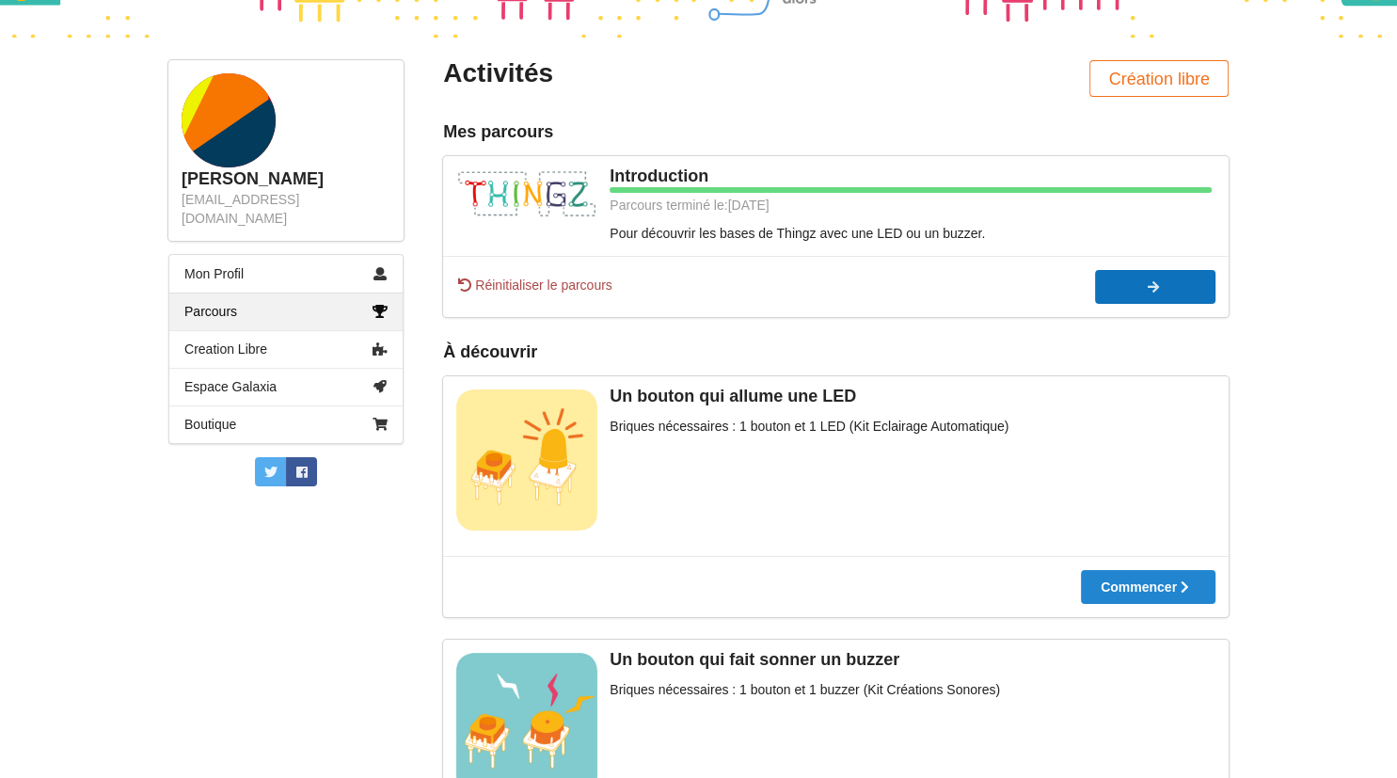
click at [1125, 283] on div at bounding box center [1155, 286] width 120 height 13
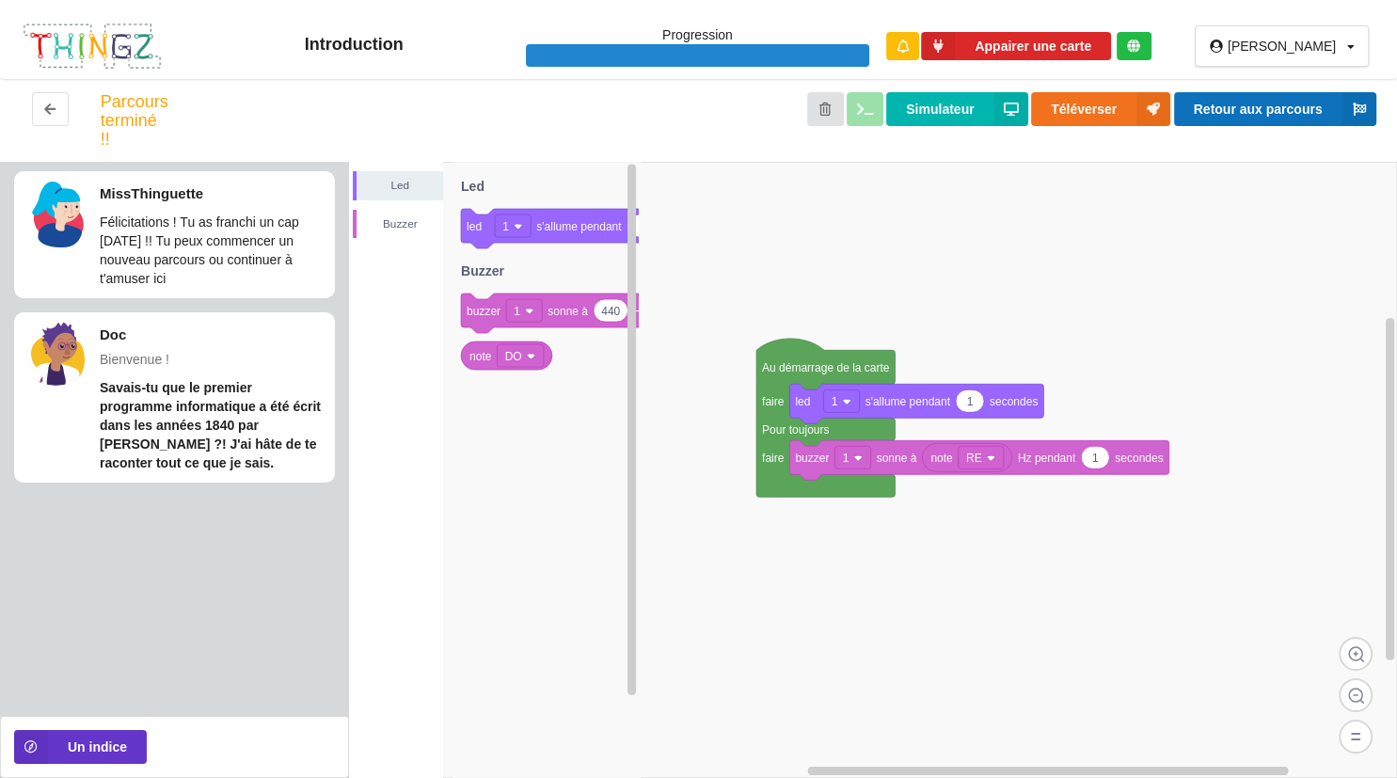
click at [1251, 103] on button "Retour aux parcours" at bounding box center [1275, 109] width 202 height 34
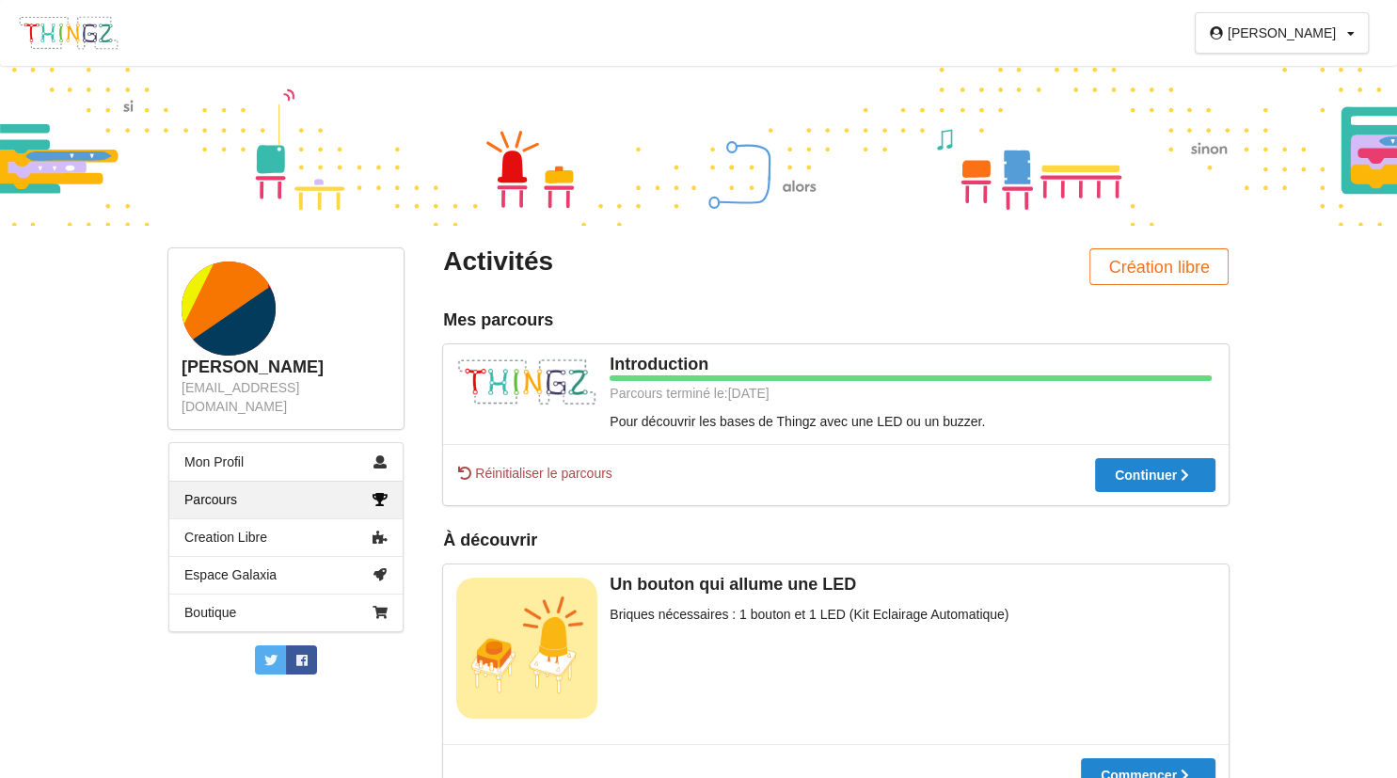
click at [1296, 66] on div "joel_rx Profil Déconnexion" at bounding box center [1282, 33] width 230 height 66
click at [1254, 220] on div at bounding box center [698, 146] width 1397 height 160
click at [311, 67] on div at bounding box center [698, 146] width 1397 height 160
click at [1108, 263] on button "Création libre" at bounding box center [1158, 266] width 139 height 37
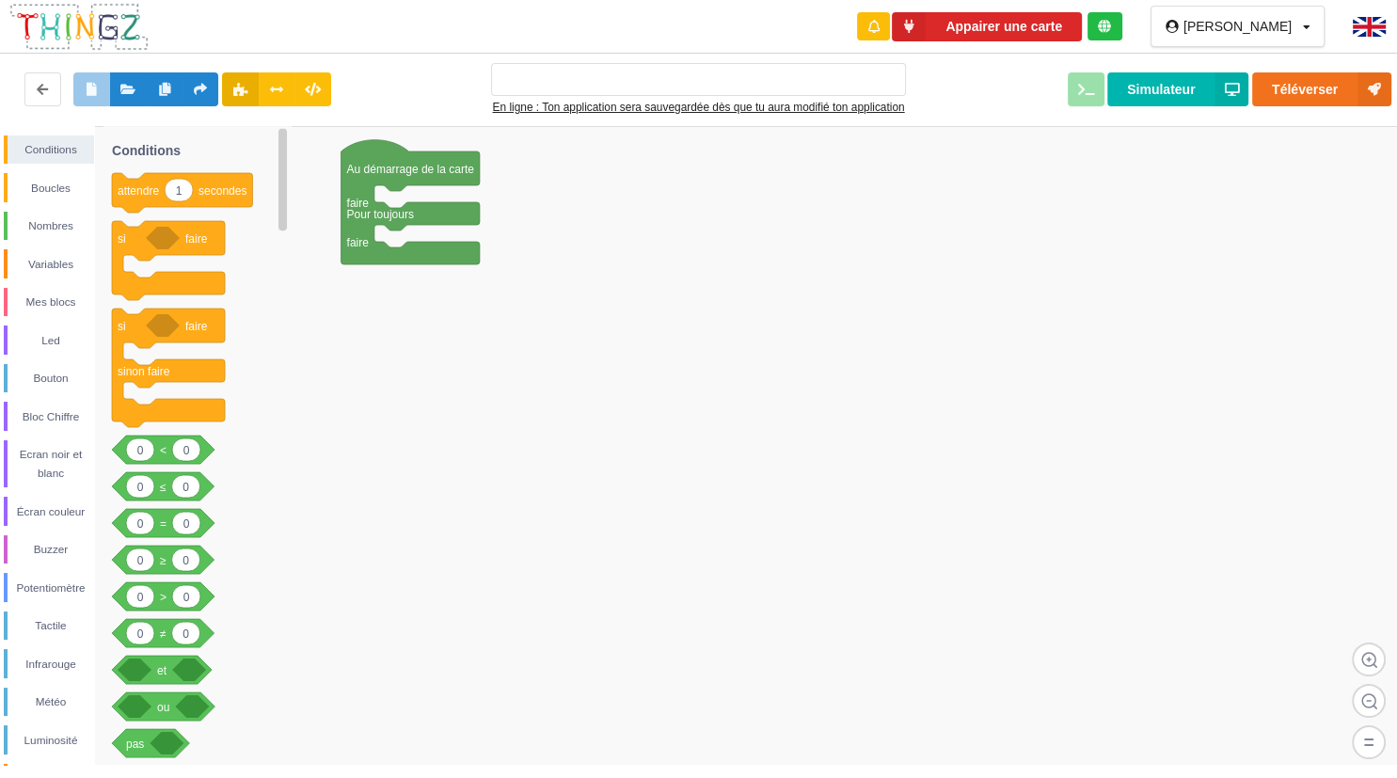
click at [1104, 263] on rect at bounding box center [705, 455] width 1410 height 658
type input "Ma super application n°1"
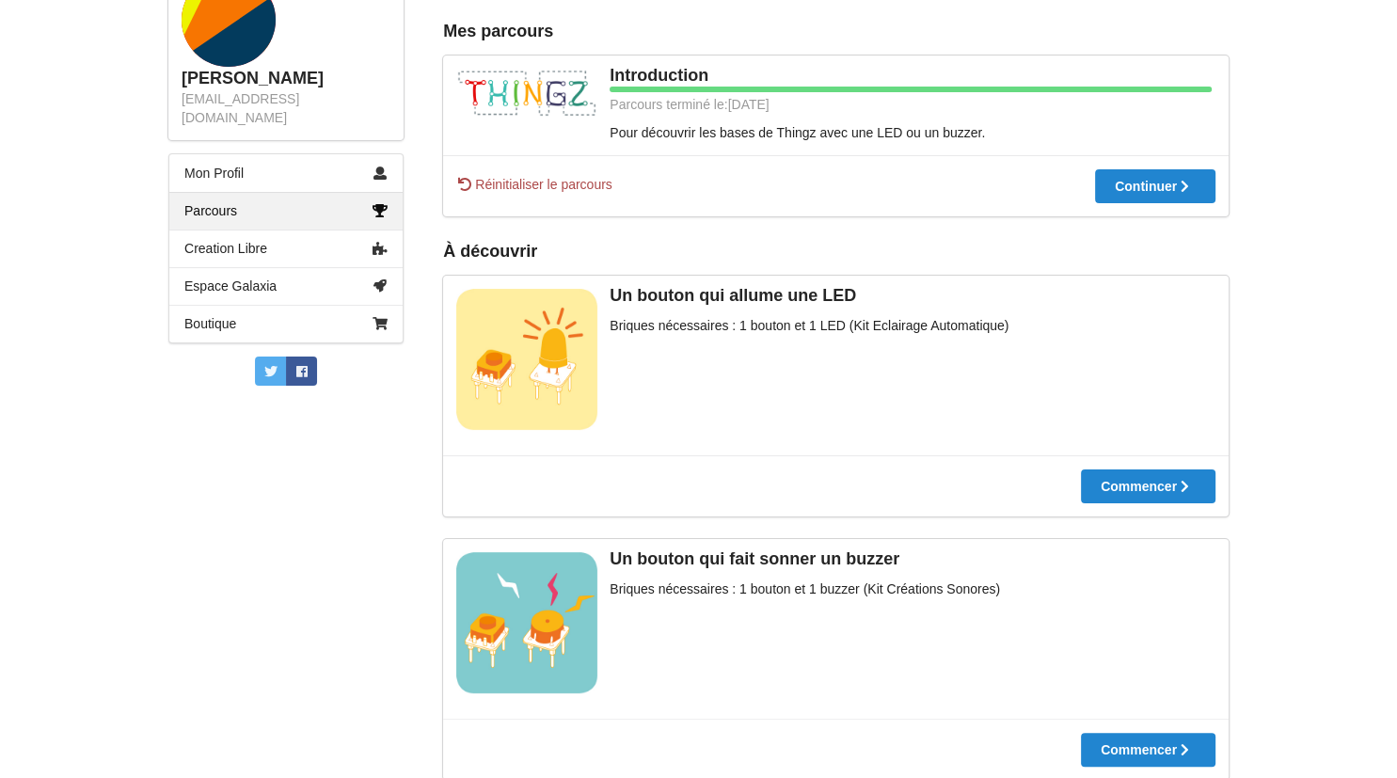
scroll to position [290, 0]
click at [1089, 476] on button "Commencer" at bounding box center [1148, 486] width 135 height 34
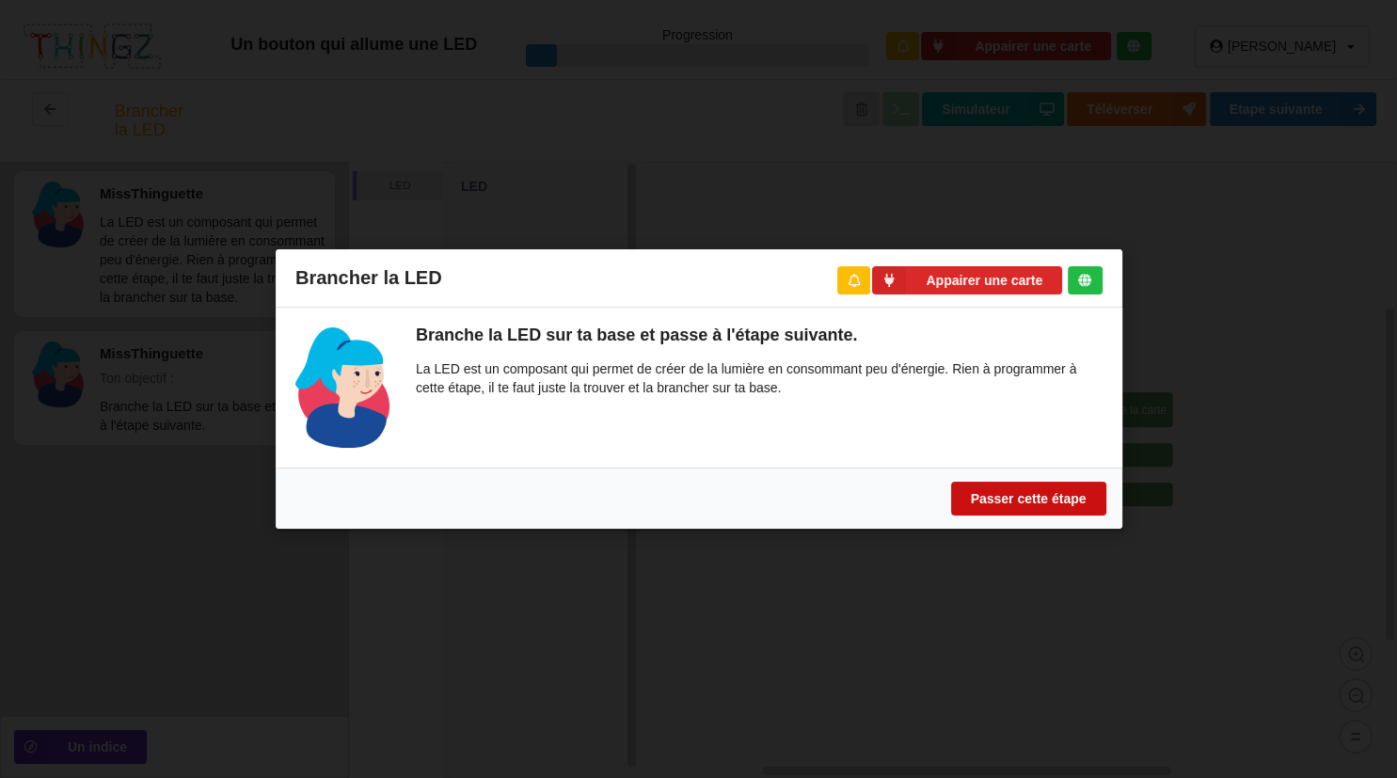
click at [1059, 493] on button "Passer cette étape" at bounding box center [1027, 499] width 155 height 34
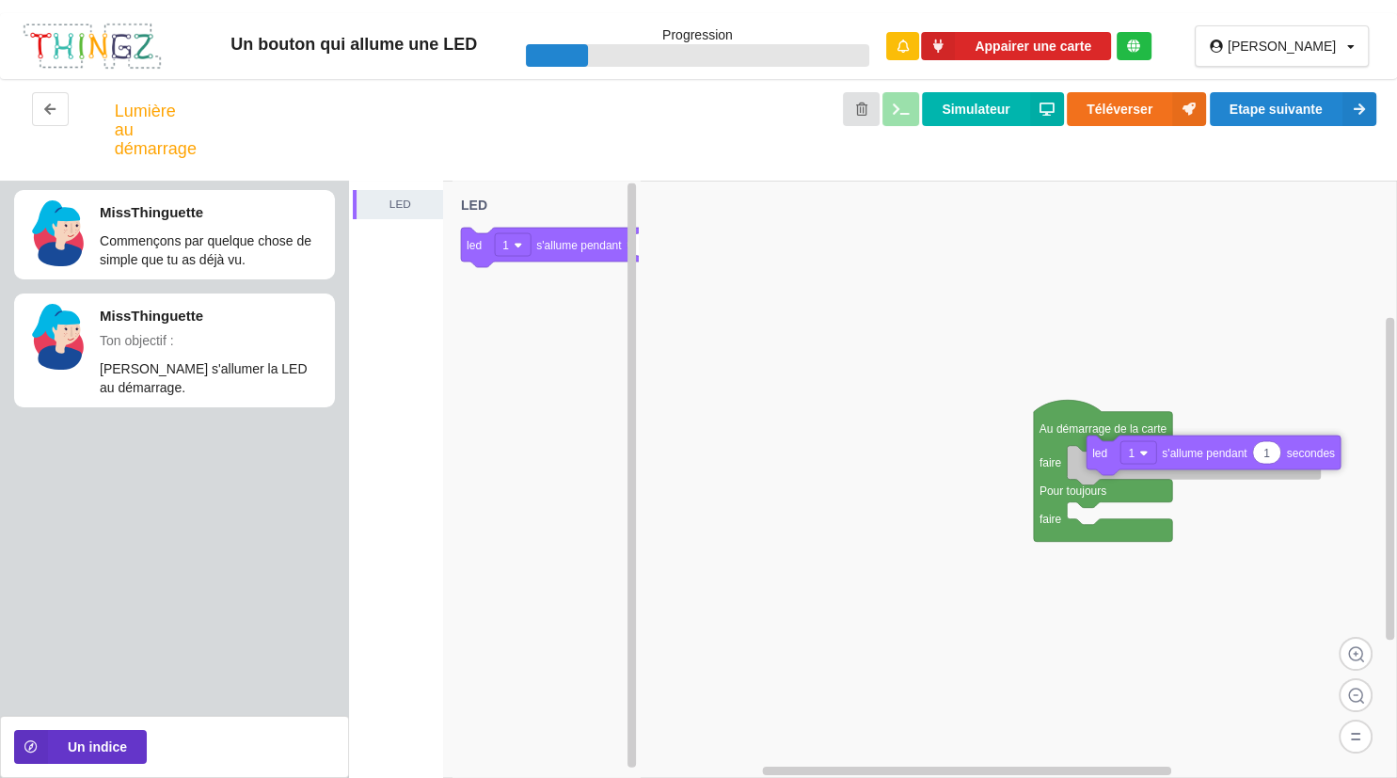
drag, startPoint x: 486, startPoint y: 239, endPoint x: 1214, endPoint y: 444, distance: 755.6
click at [1214, 444] on div "LED Au démarrage de la carte faire Pour toujours faire 1 led 1 s'allume pendant…" at bounding box center [873, 479] width 1048 height 597
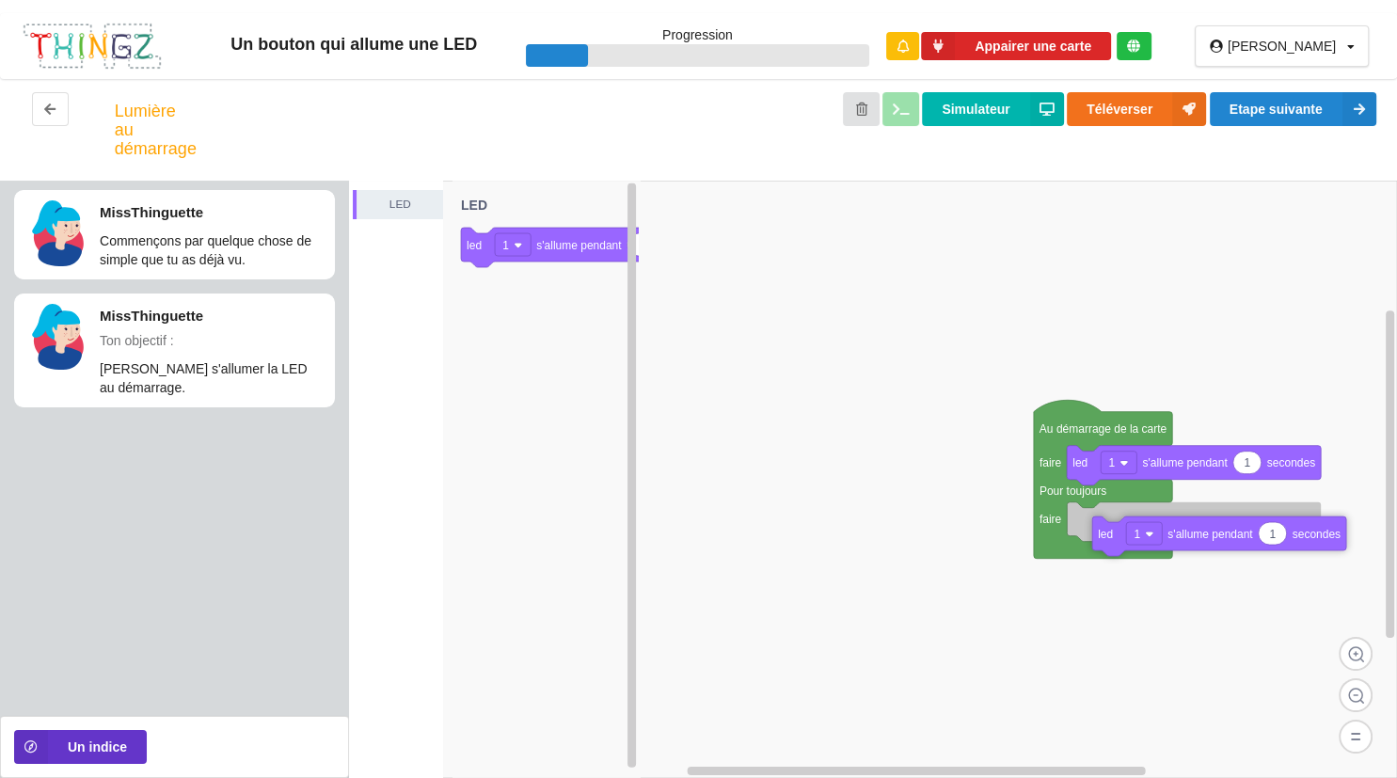
drag, startPoint x: 485, startPoint y: 258, endPoint x: 1215, endPoint y: 548, distance: 785.4
click at [1215, 548] on div "LED Au démarrage de la carte faire Pour toujours faire 1 led 1 s'allume pendant…" at bounding box center [873, 479] width 1048 height 597
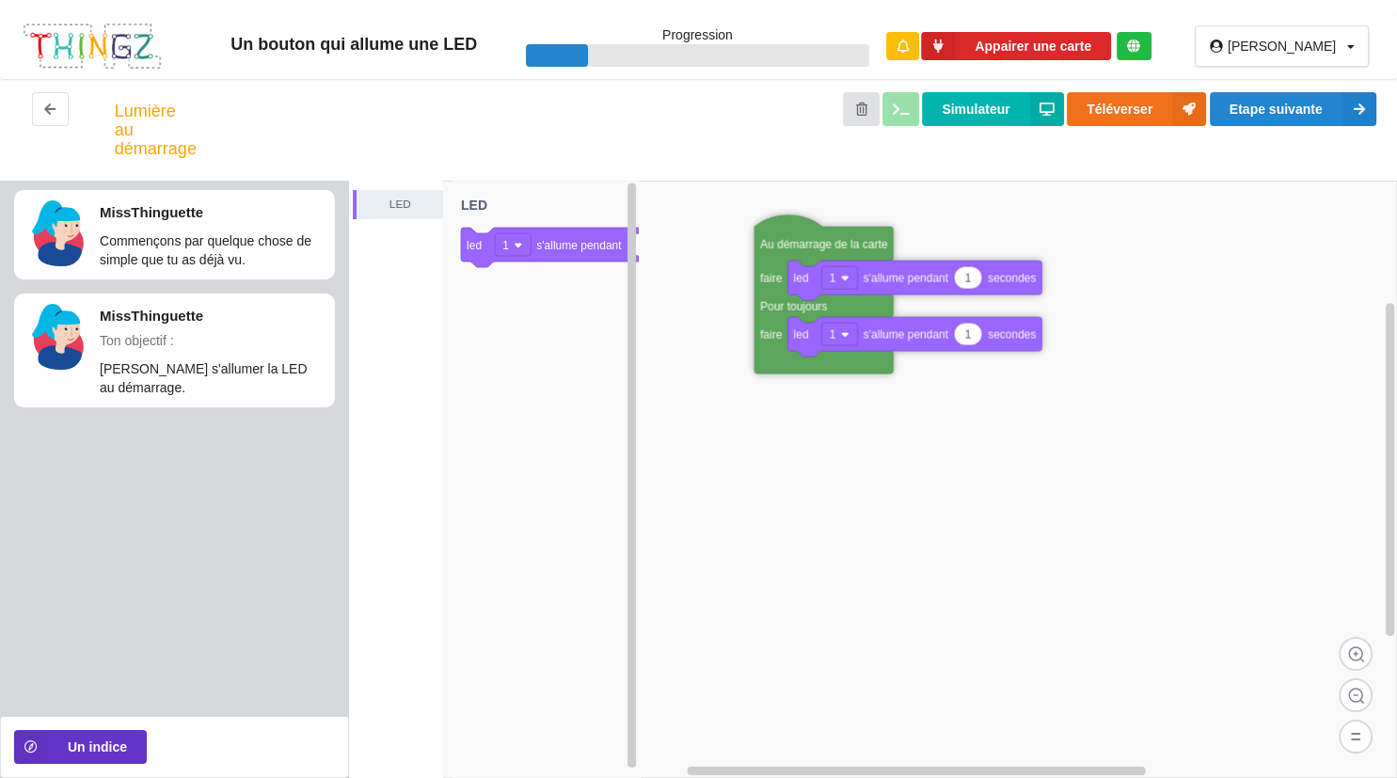
drag, startPoint x: 1064, startPoint y: 434, endPoint x: 781, endPoint y: 245, distance: 340.5
click at [781, 245] on text "Au démarrage de la carte" at bounding box center [824, 244] width 128 height 13
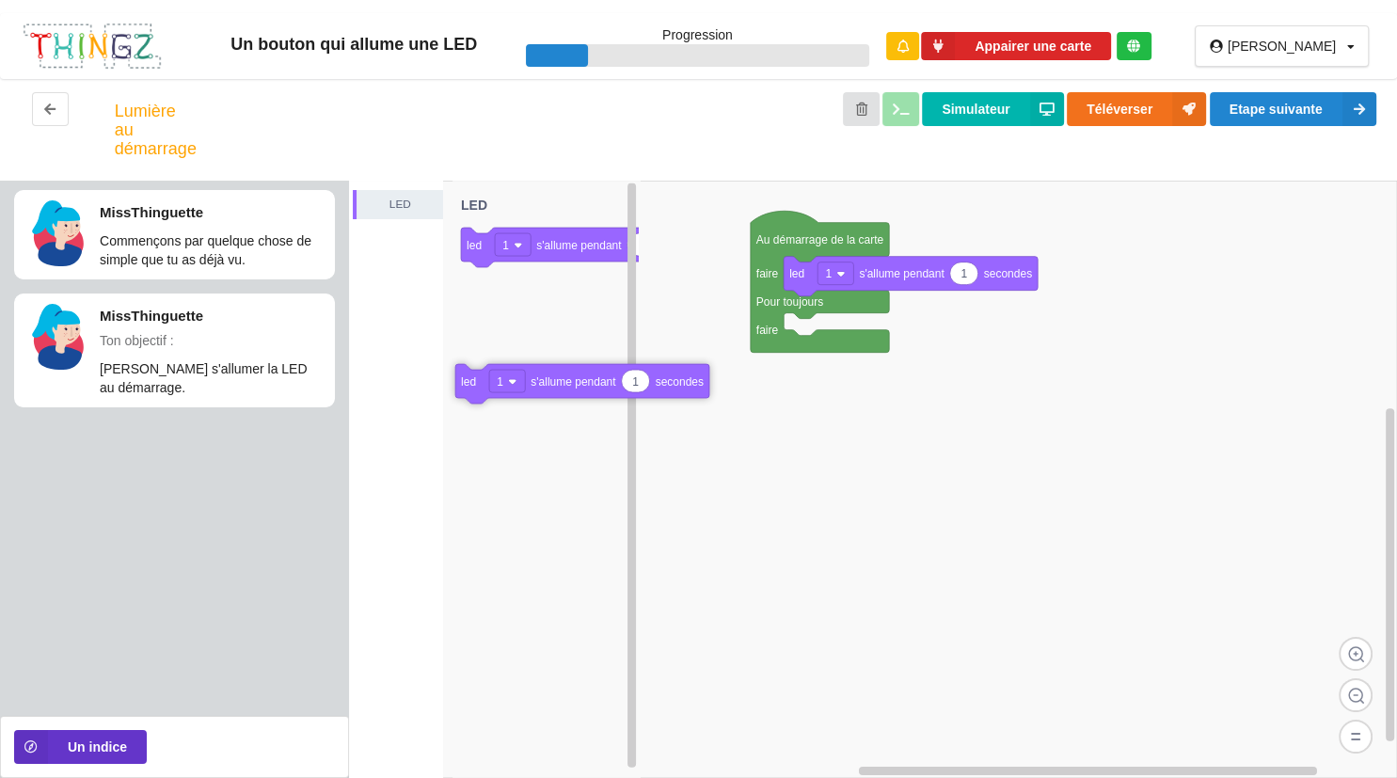
drag, startPoint x: 809, startPoint y: 332, endPoint x: 481, endPoint y: 382, distance: 332.1
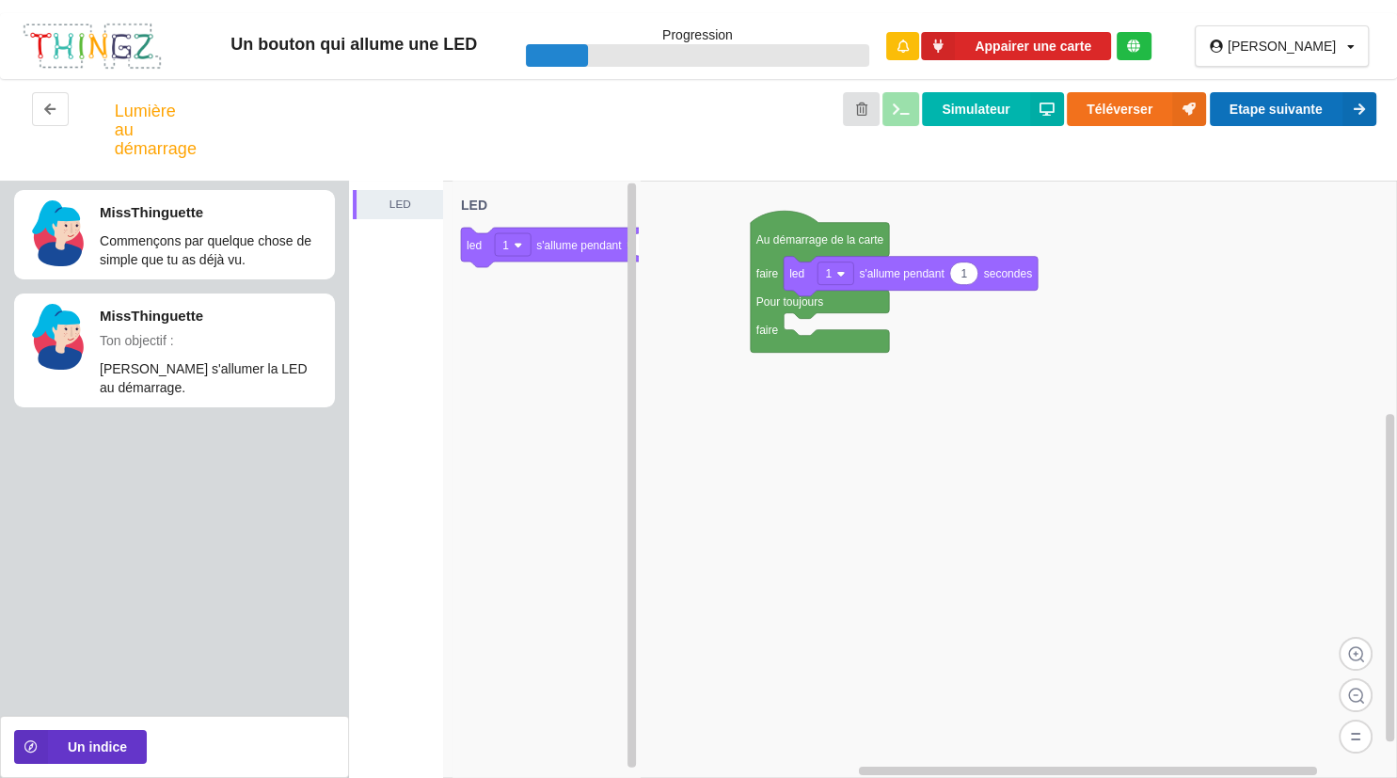
click at [1222, 111] on button "Etape suivante" at bounding box center [1293, 109] width 167 height 34
click at [969, 273] on icon at bounding box center [964, 273] width 28 height 23
click at [969, 273] on input "1" at bounding box center [963, 273] width 27 height 22
type input "5"
click at [1299, 103] on button "Etape suivante" at bounding box center [1293, 109] width 167 height 34
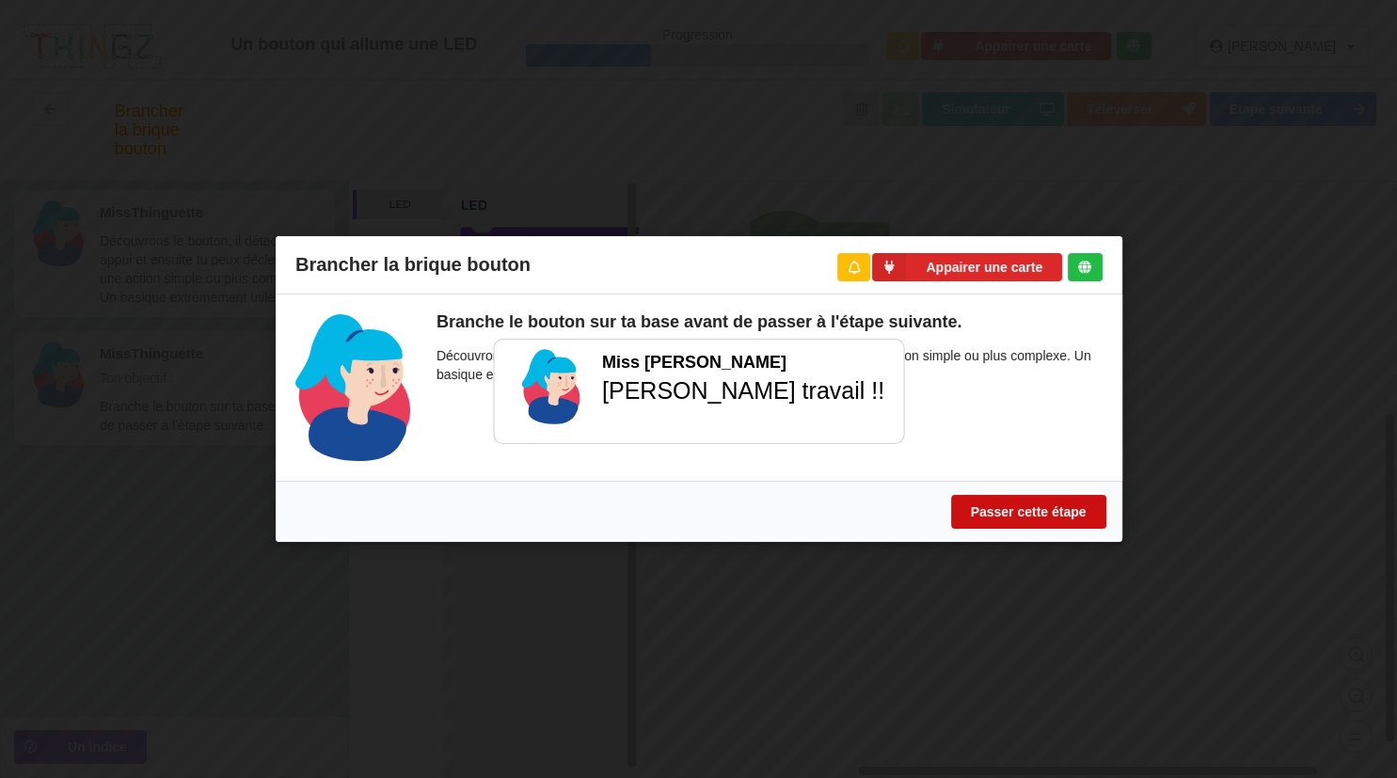
click at [1009, 517] on button "Passer cette étape" at bounding box center [1027, 512] width 155 height 34
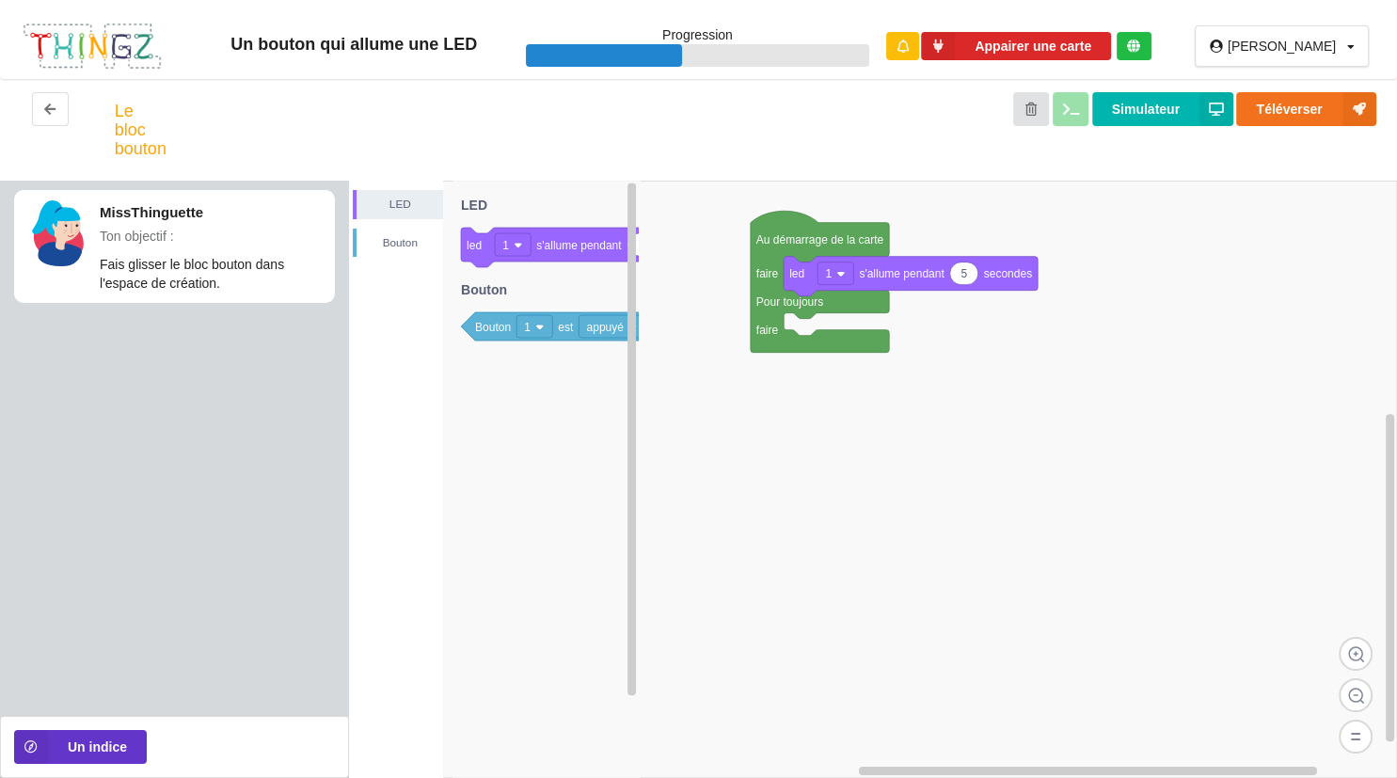
click at [1009, 517] on rect at bounding box center [873, 479] width 1048 height 597
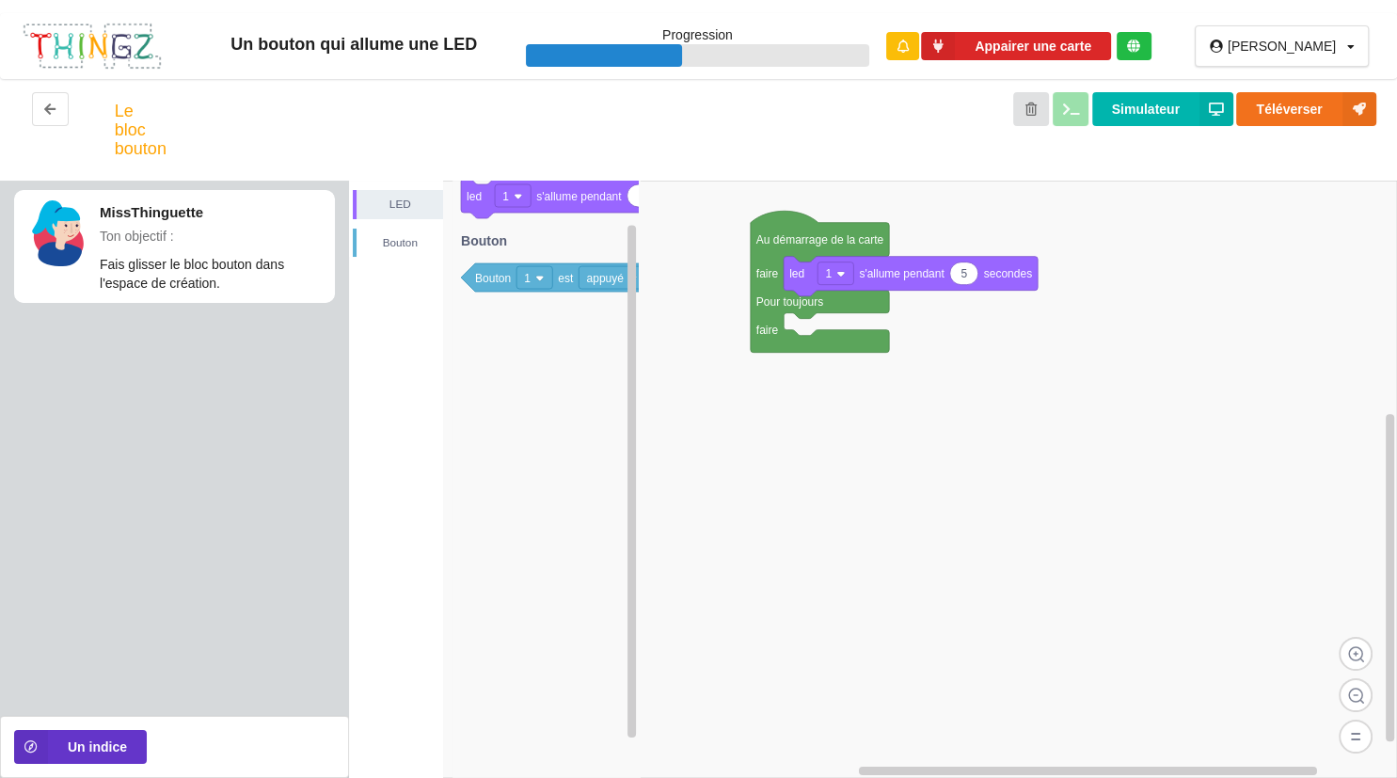
drag, startPoint x: 518, startPoint y: 342, endPoint x: 1037, endPoint y: 281, distance: 521.9
click at [1037, 281] on div "LED Bouton Au démarrage de la carte faire Pour toujours faire 5 led 1 s'allume …" at bounding box center [873, 479] width 1048 height 597
drag, startPoint x: 500, startPoint y: 294, endPoint x: 1042, endPoint y: 278, distance: 542.2
click at [1042, 278] on div "LED Bouton Au démarrage de la carte faire Pour toujours faire 5 led 1 s'allume …" at bounding box center [873, 479] width 1048 height 597
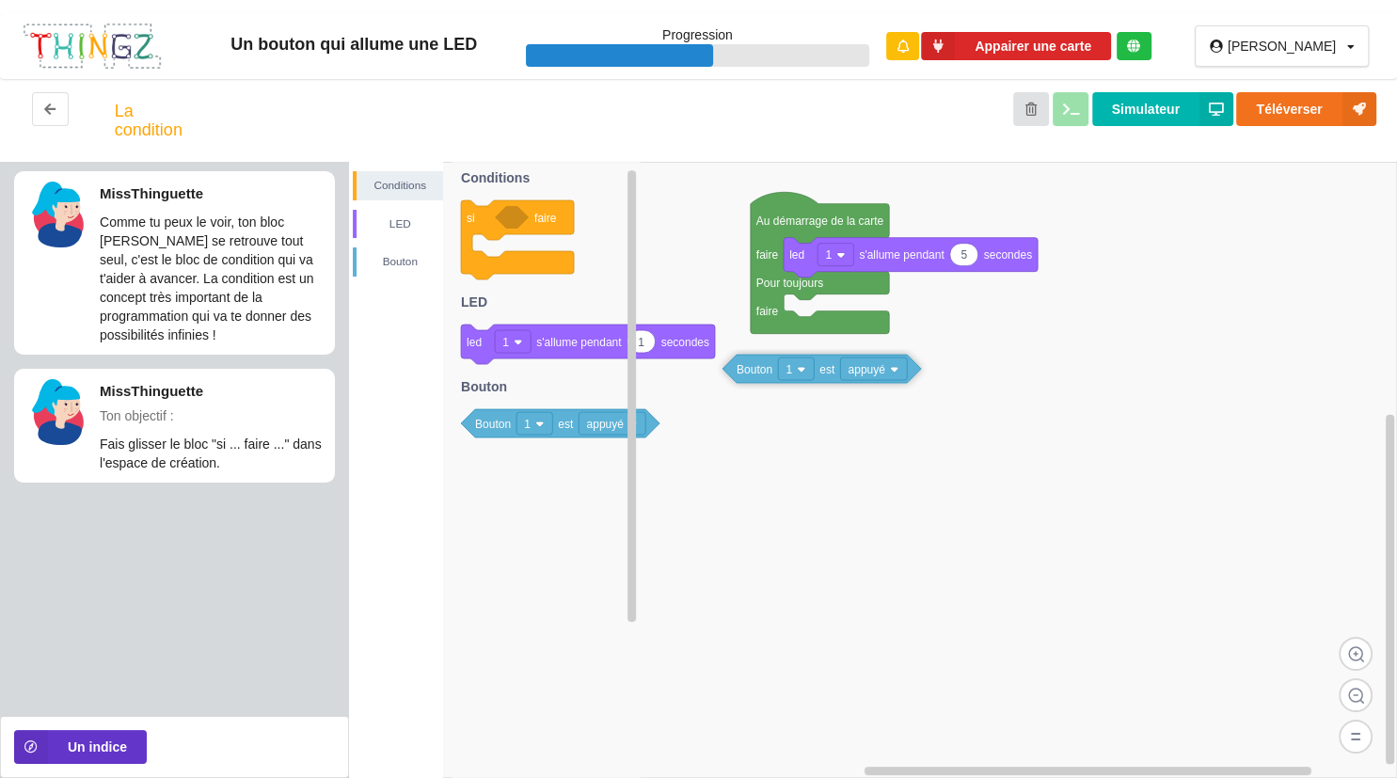
drag, startPoint x: 492, startPoint y: 275, endPoint x: 871, endPoint y: 411, distance: 402.9
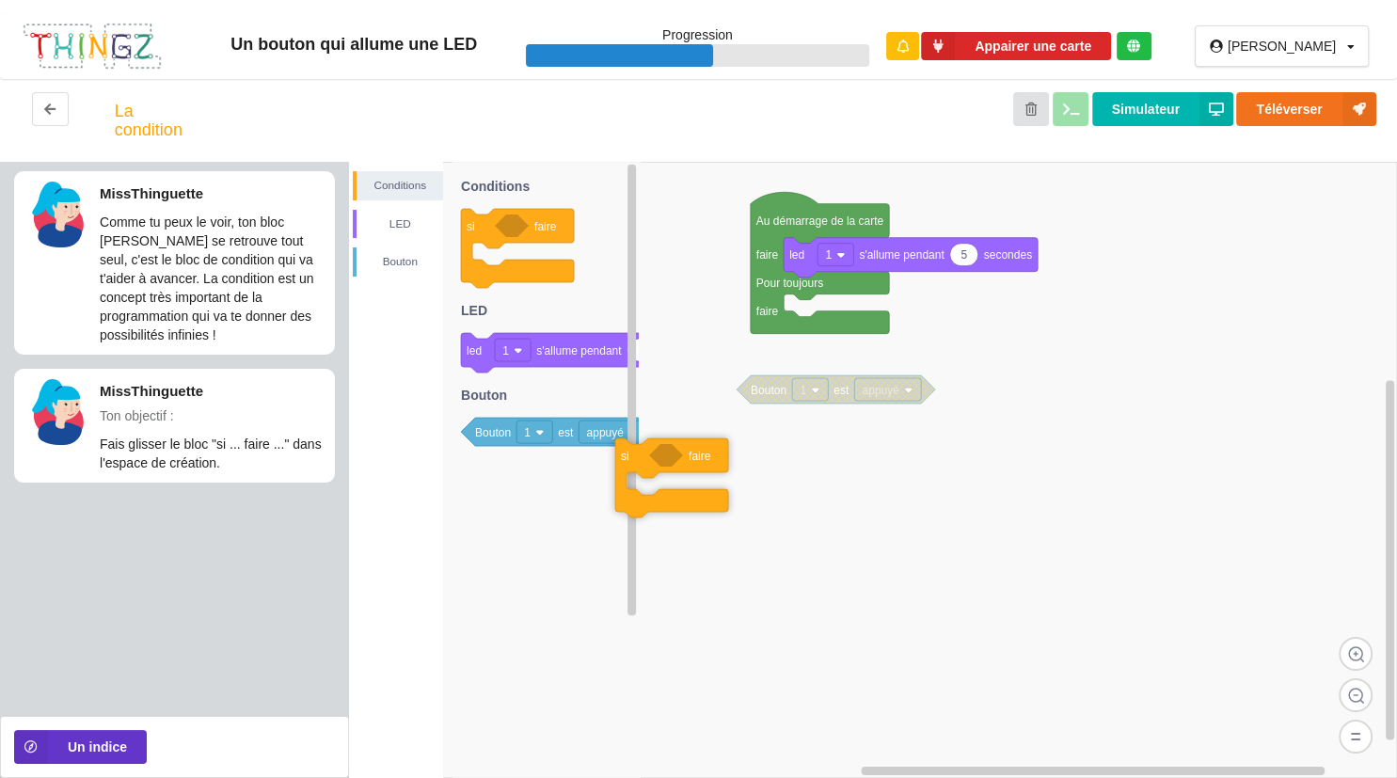
drag, startPoint x: 493, startPoint y: 228, endPoint x: 781, endPoint y: 473, distance: 378.4
click at [781, 473] on div "Conditions LED Bouton Au démarrage de la carte faire Pour toujours faire 5 led …" at bounding box center [873, 470] width 1048 height 616
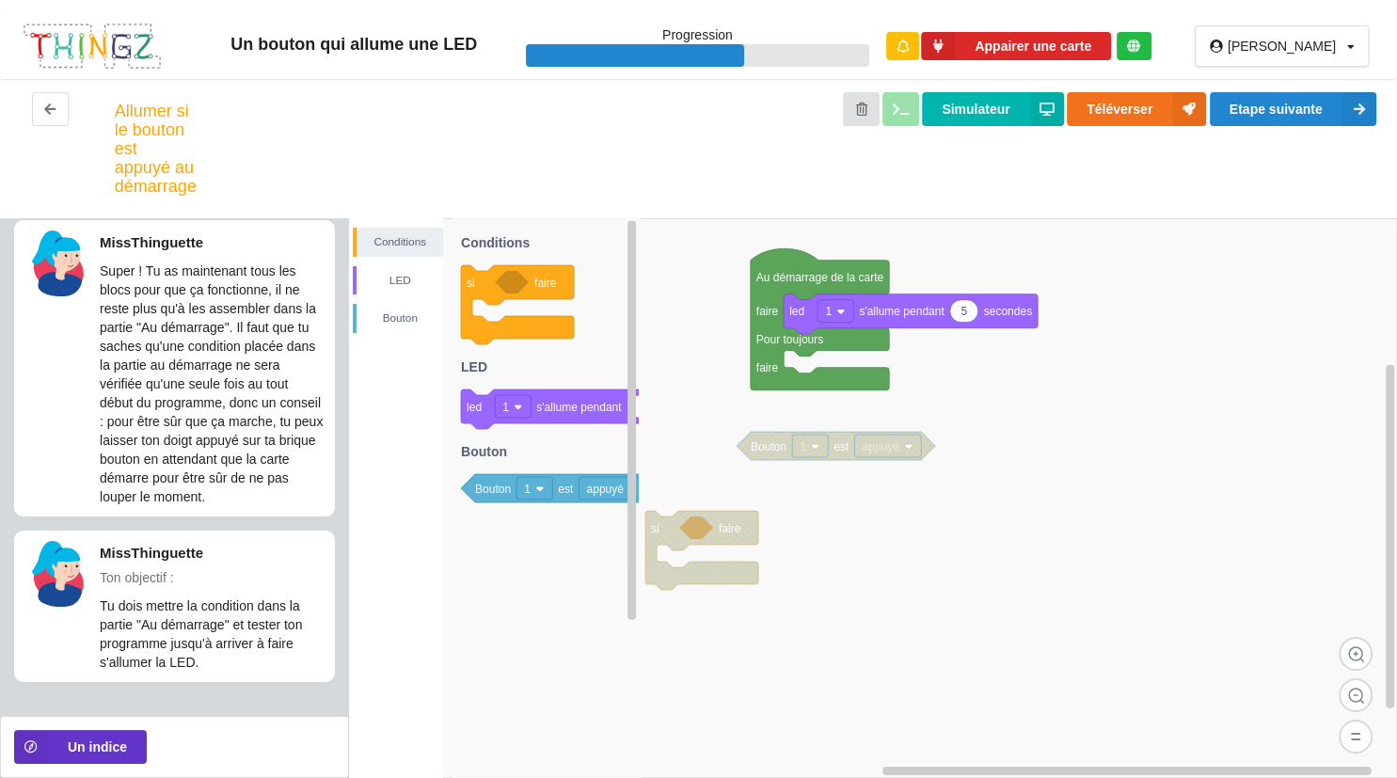
scroll to position [8, 0]
click at [779, 404] on div "Conditions LED Bouton Au démarrage de la carte faire Pour toujours faire 5 led …" at bounding box center [873, 498] width 1048 height 560
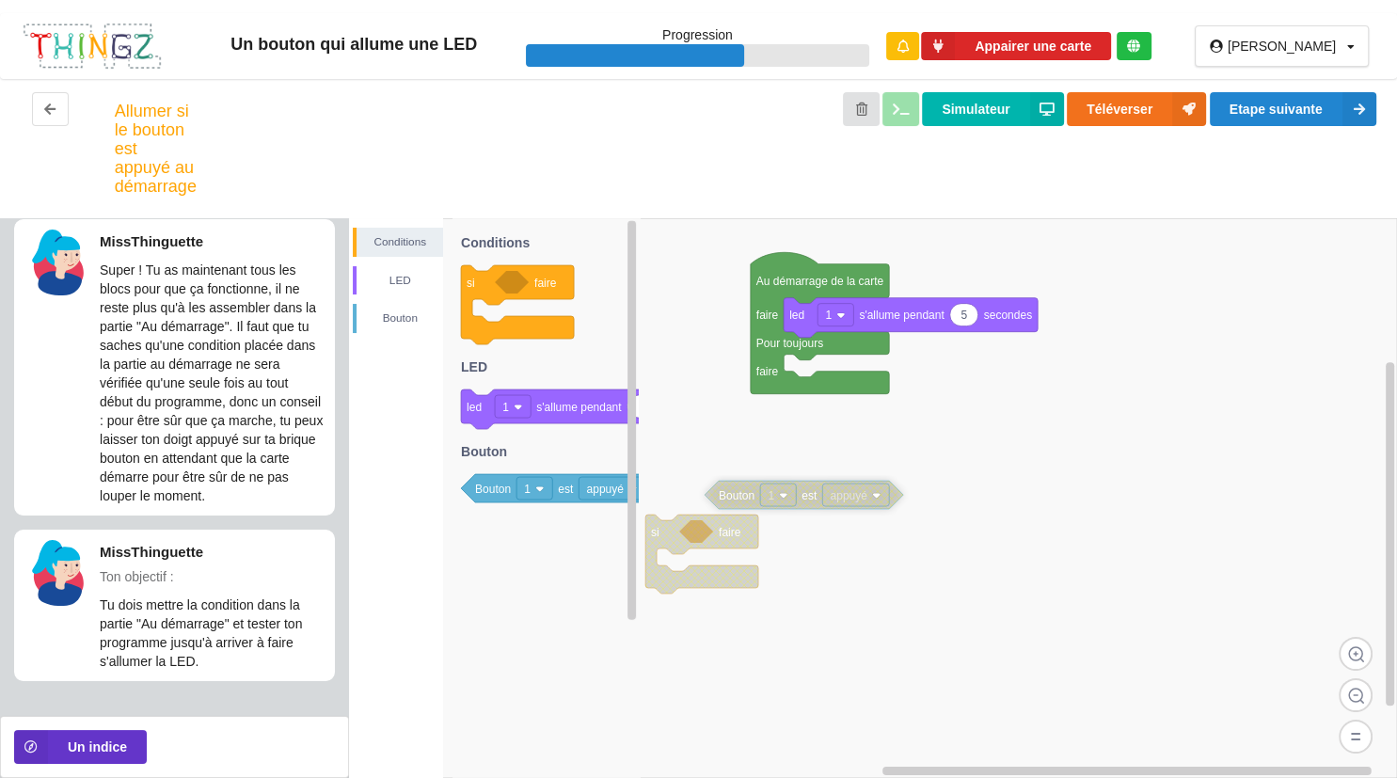
drag, startPoint x: 772, startPoint y: 450, endPoint x: 740, endPoint y: 497, distance: 56.9
click at [740, 497] on text "Bouton" at bounding box center [737, 495] width 36 height 13
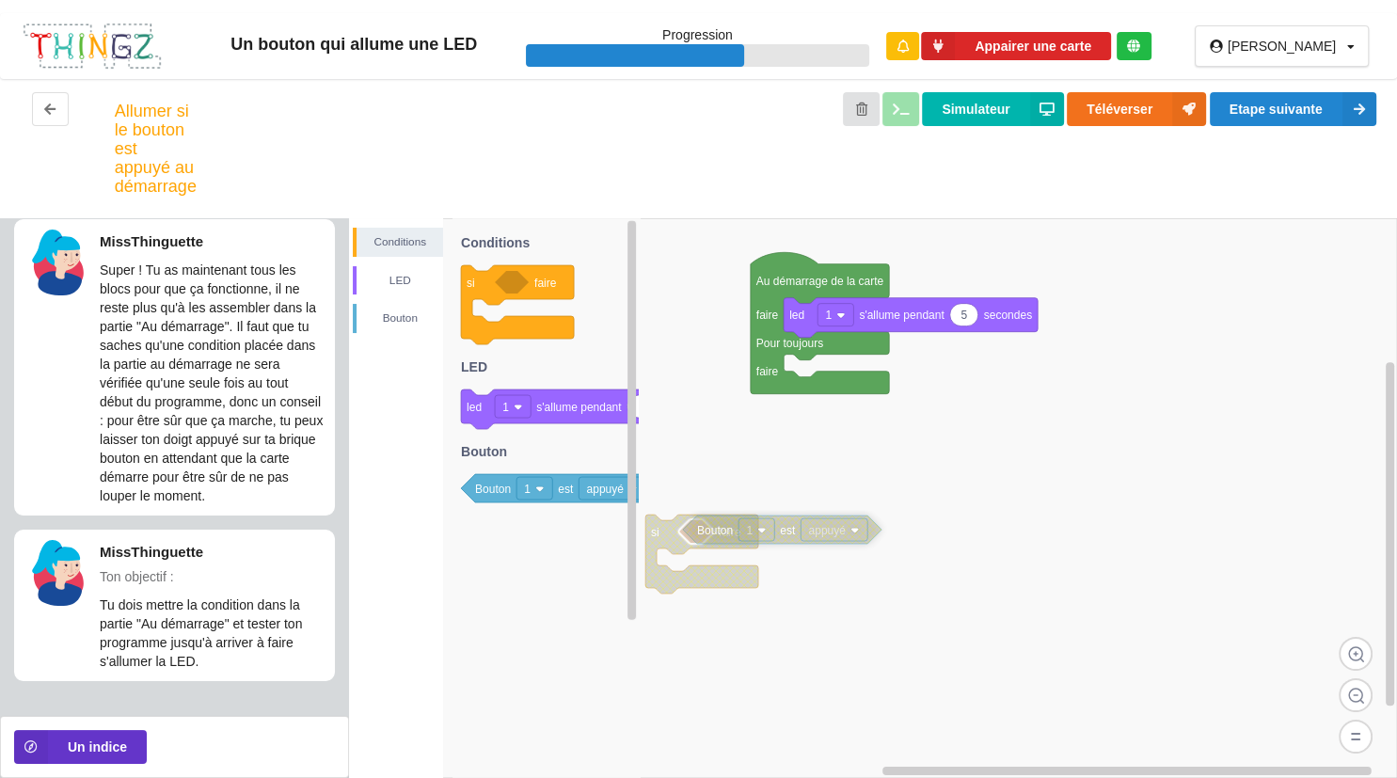
drag, startPoint x: 740, startPoint y: 497, endPoint x: 719, endPoint y: 530, distance: 39.4
click at [719, 530] on text "Bouton" at bounding box center [715, 530] width 36 height 13
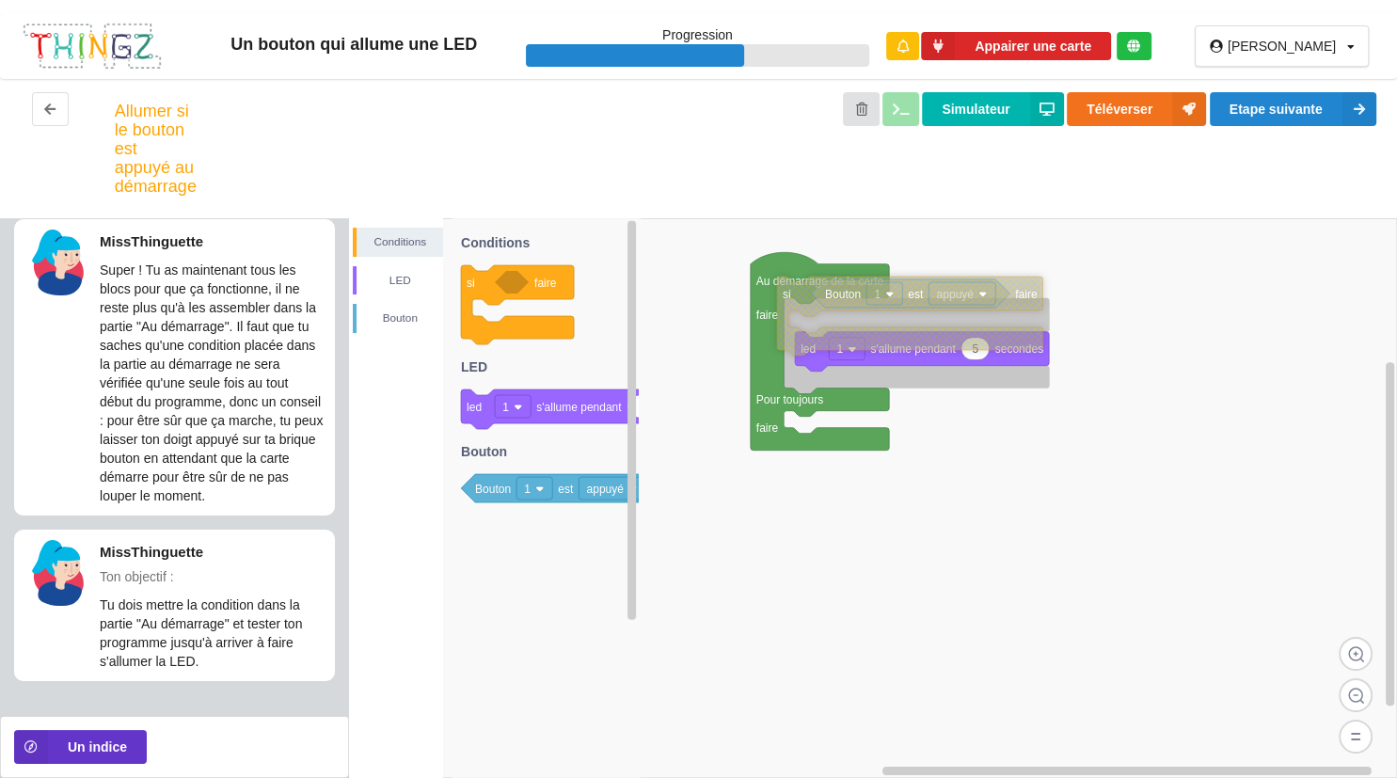
drag, startPoint x: 660, startPoint y: 537, endPoint x: 792, endPoint y: 299, distance: 272.0
click at [792, 299] on icon at bounding box center [909, 316] width 265 height 79
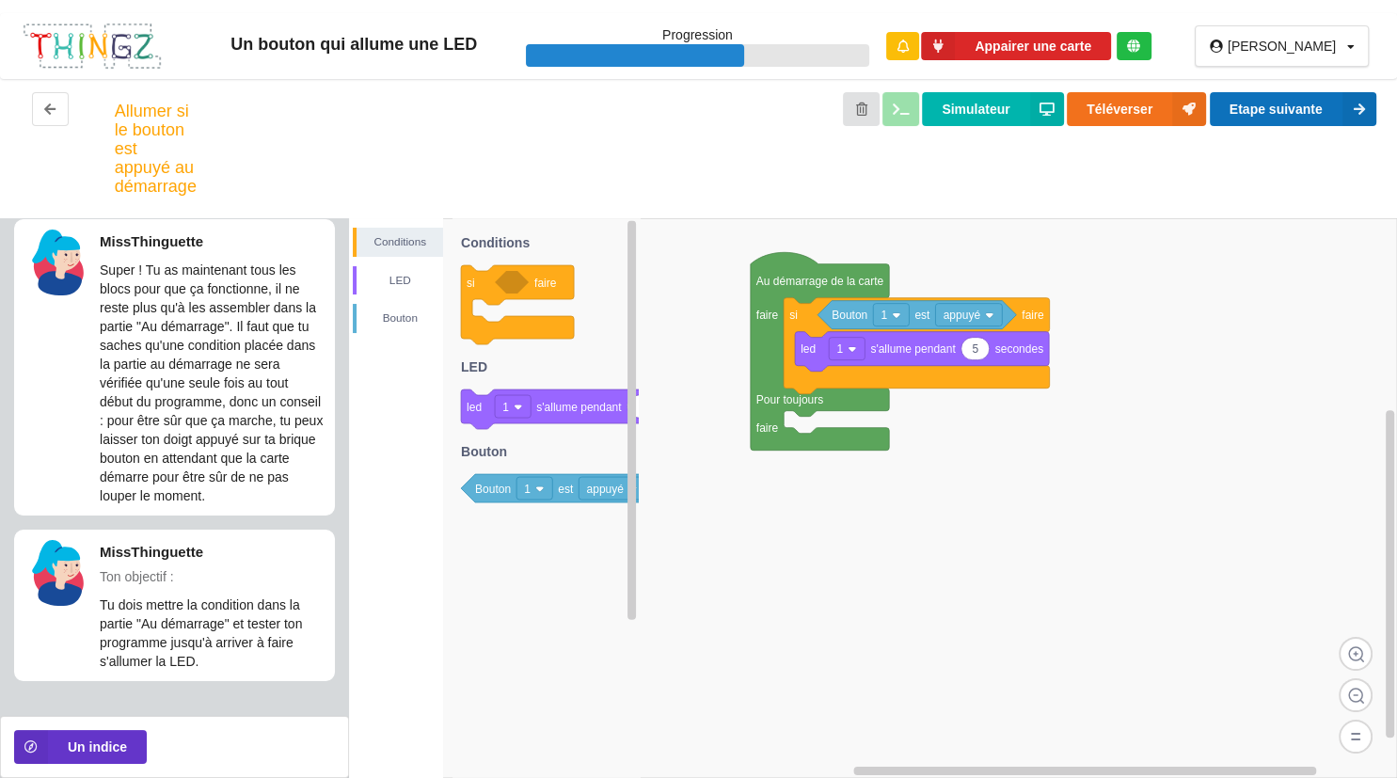
click at [1247, 99] on button "Etape suivante" at bounding box center [1293, 109] width 167 height 34
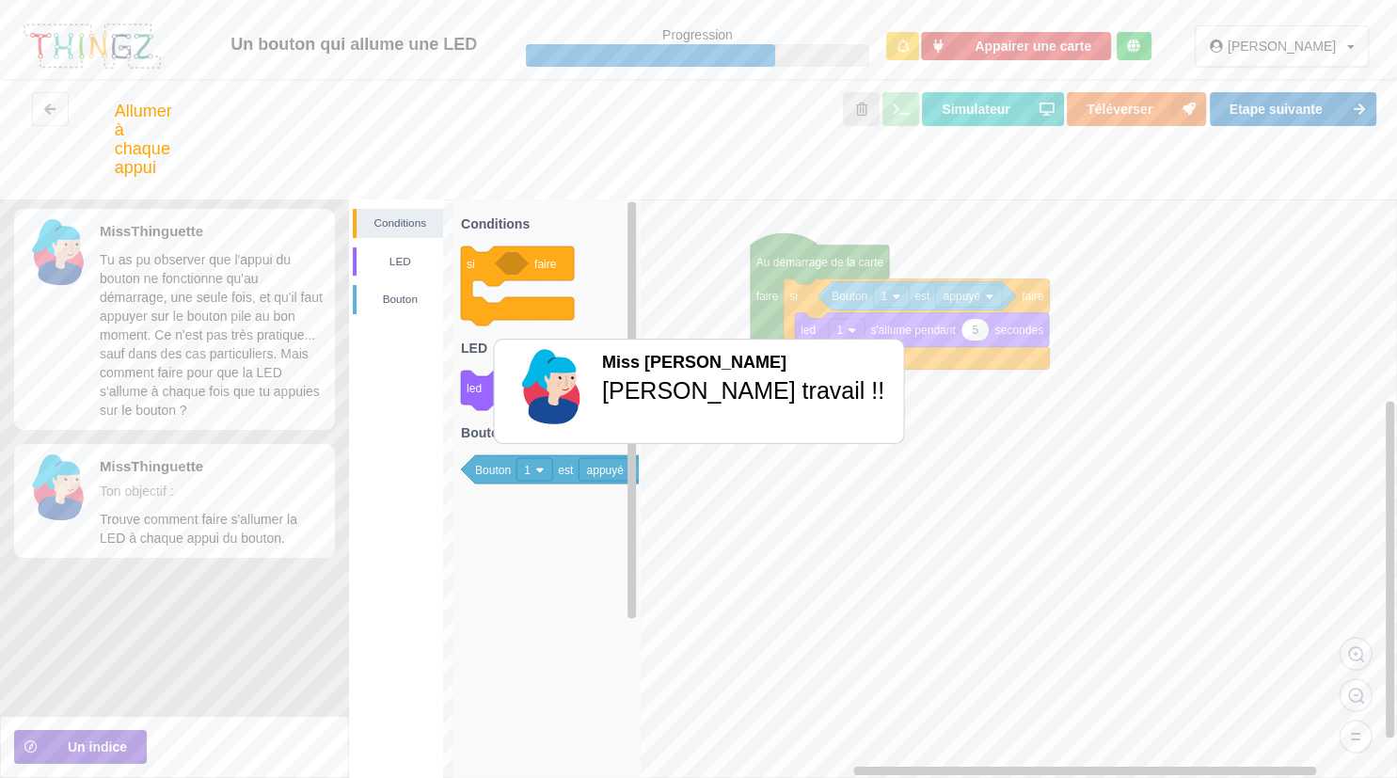
scroll to position [0, 0]
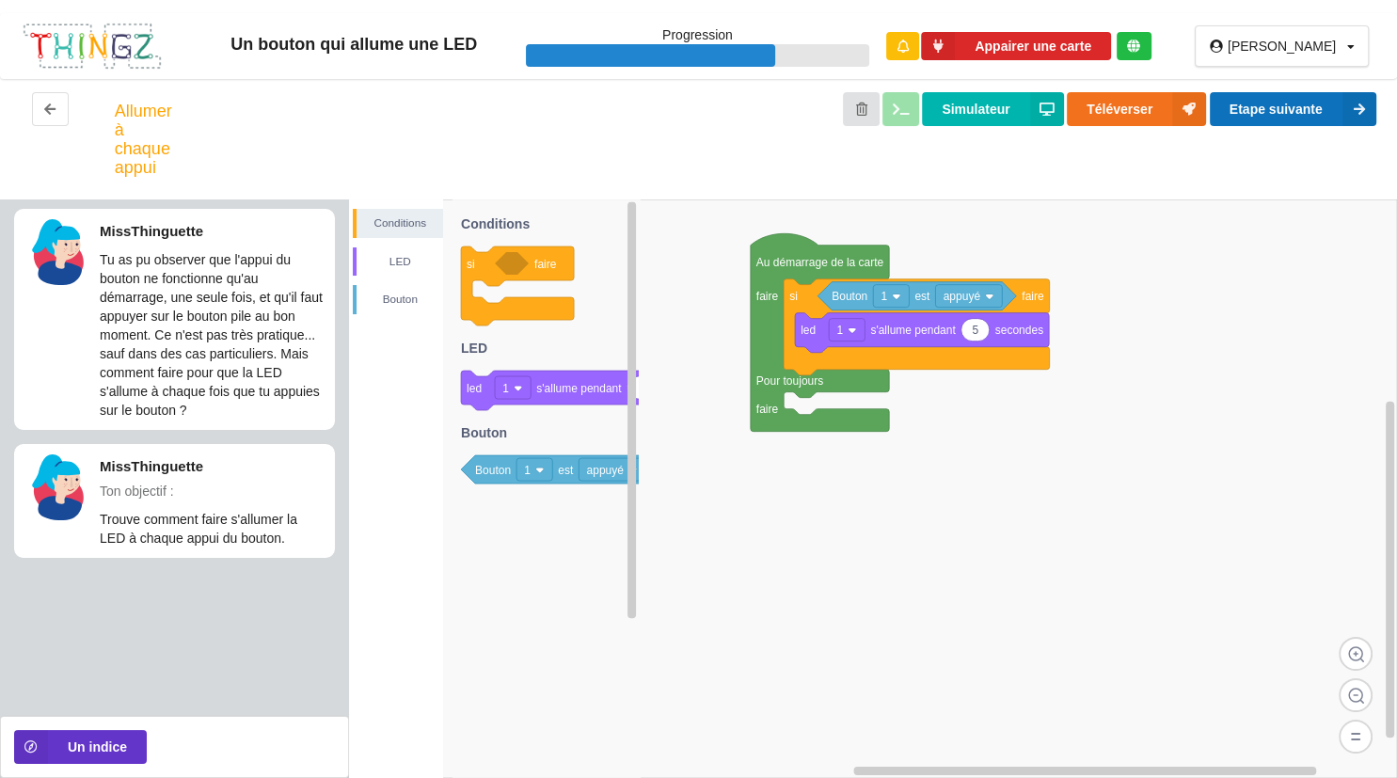
click at [1323, 104] on button "Etape suivante" at bounding box center [1293, 109] width 167 height 34
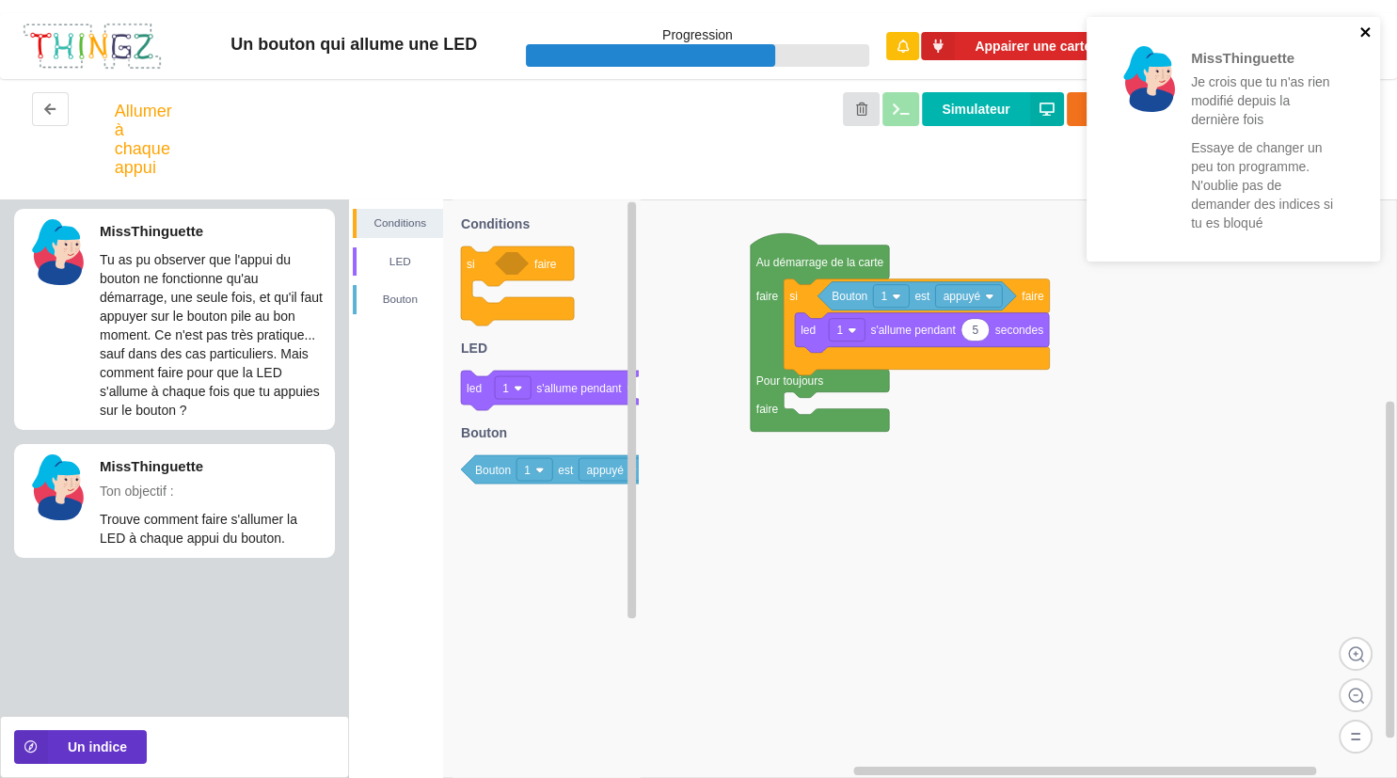
click at [1360, 29] on icon "close" at bounding box center [1364, 31] width 9 height 9
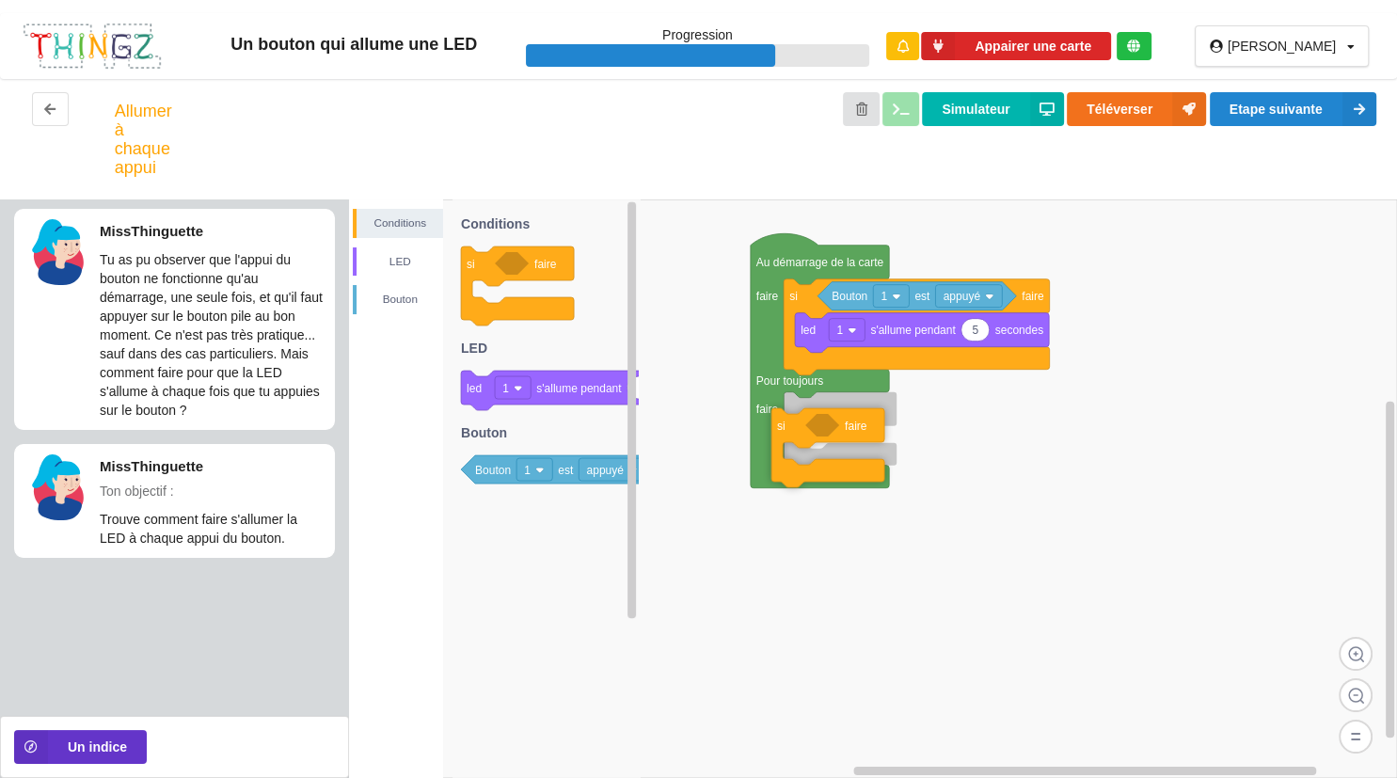
drag, startPoint x: 487, startPoint y: 262, endPoint x: 901, endPoint y: 421, distance: 443.4
click at [901, 421] on div "Conditions LED Bouton Au démarrage de la carte faire Pour toujours faire si fai…" at bounding box center [873, 488] width 1048 height 579
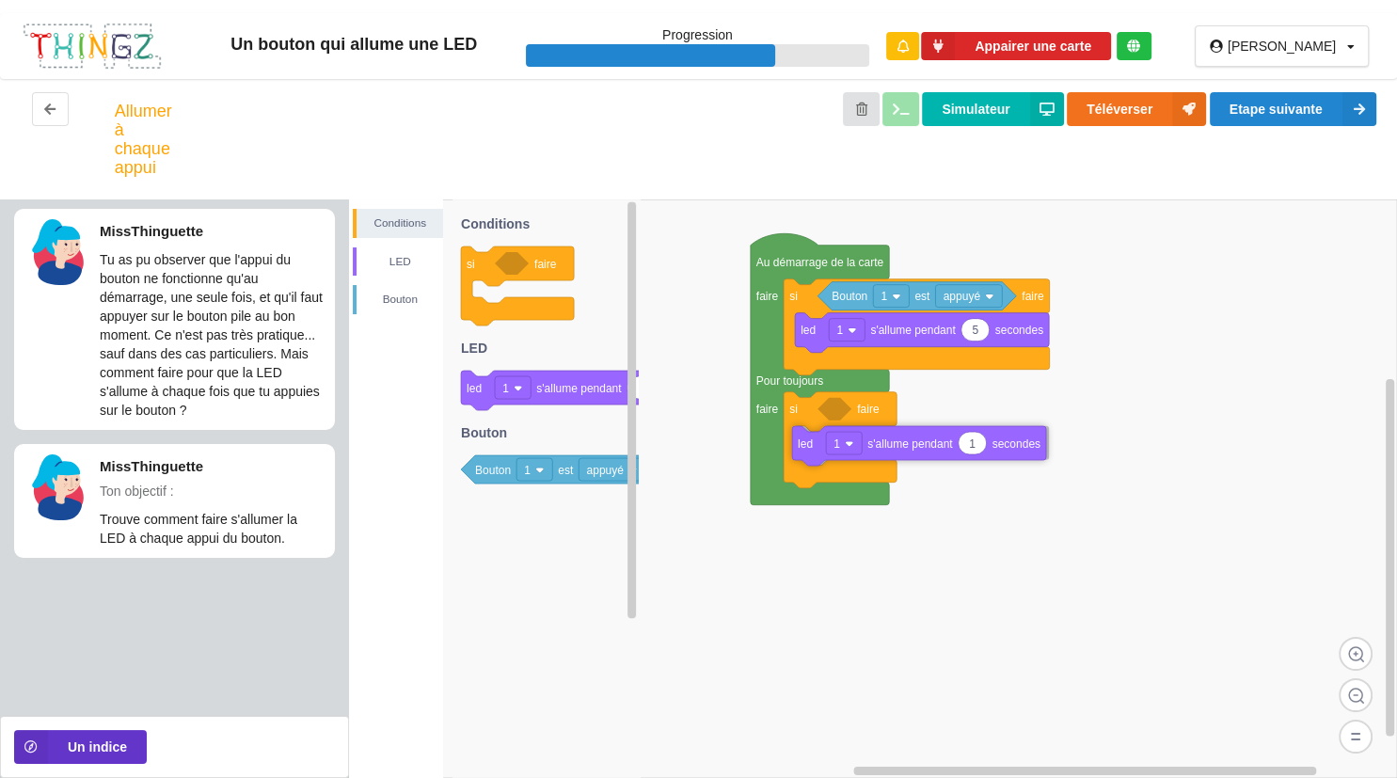
drag, startPoint x: 497, startPoint y: 395, endPoint x: 931, endPoint y: 451, distance: 438.2
click at [931, 451] on div "Conditions LED Bouton Au démarrage de la carte faire Pour toujours faire si fai…" at bounding box center [873, 488] width 1048 height 579
drag, startPoint x: 494, startPoint y: 470, endPoint x: 937, endPoint y: 414, distance: 446.7
click at [937, 414] on div "Conditions LED Bouton Au démarrage de la carte faire Pour toujours faire si fai…" at bounding box center [873, 488] width 1048 height 579
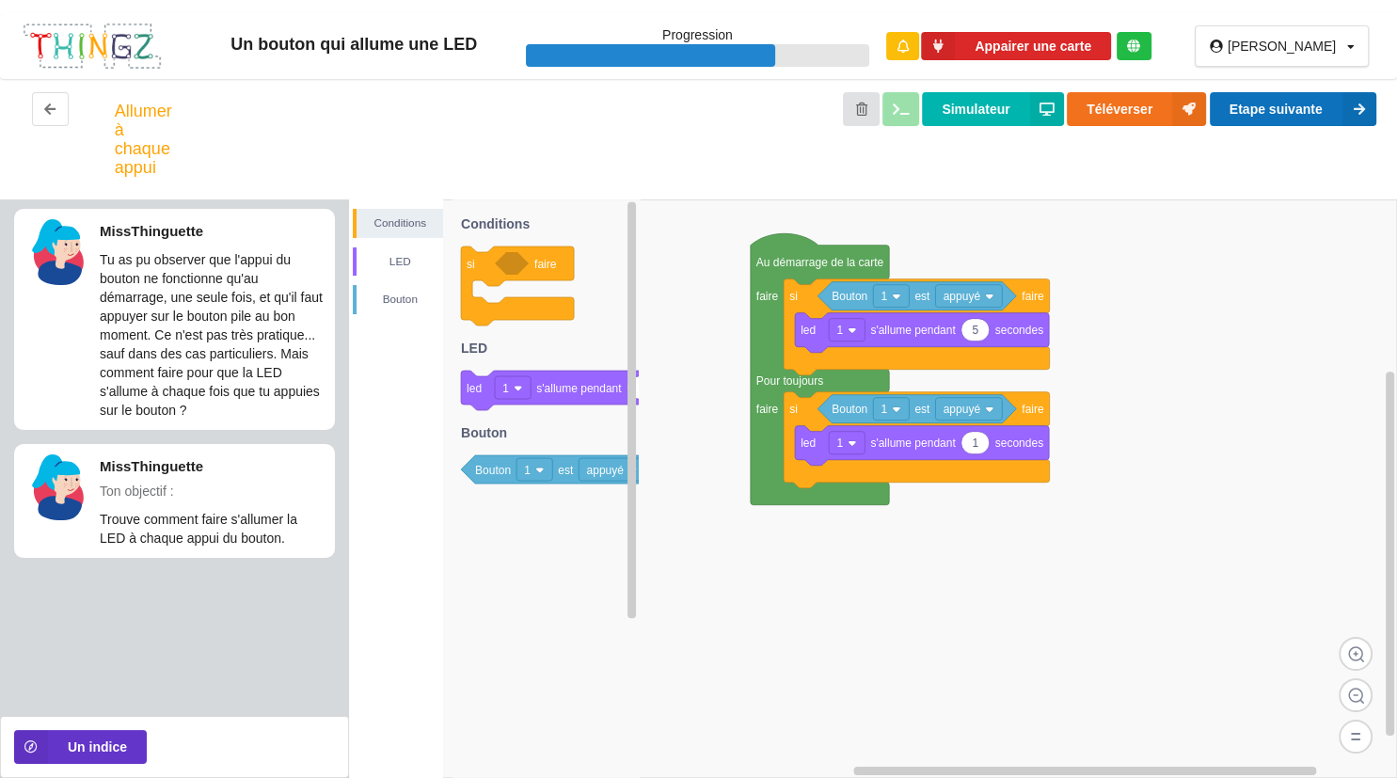
click at [1353, 112] on icon at bounding box center [1359, 109] width 34 height 34
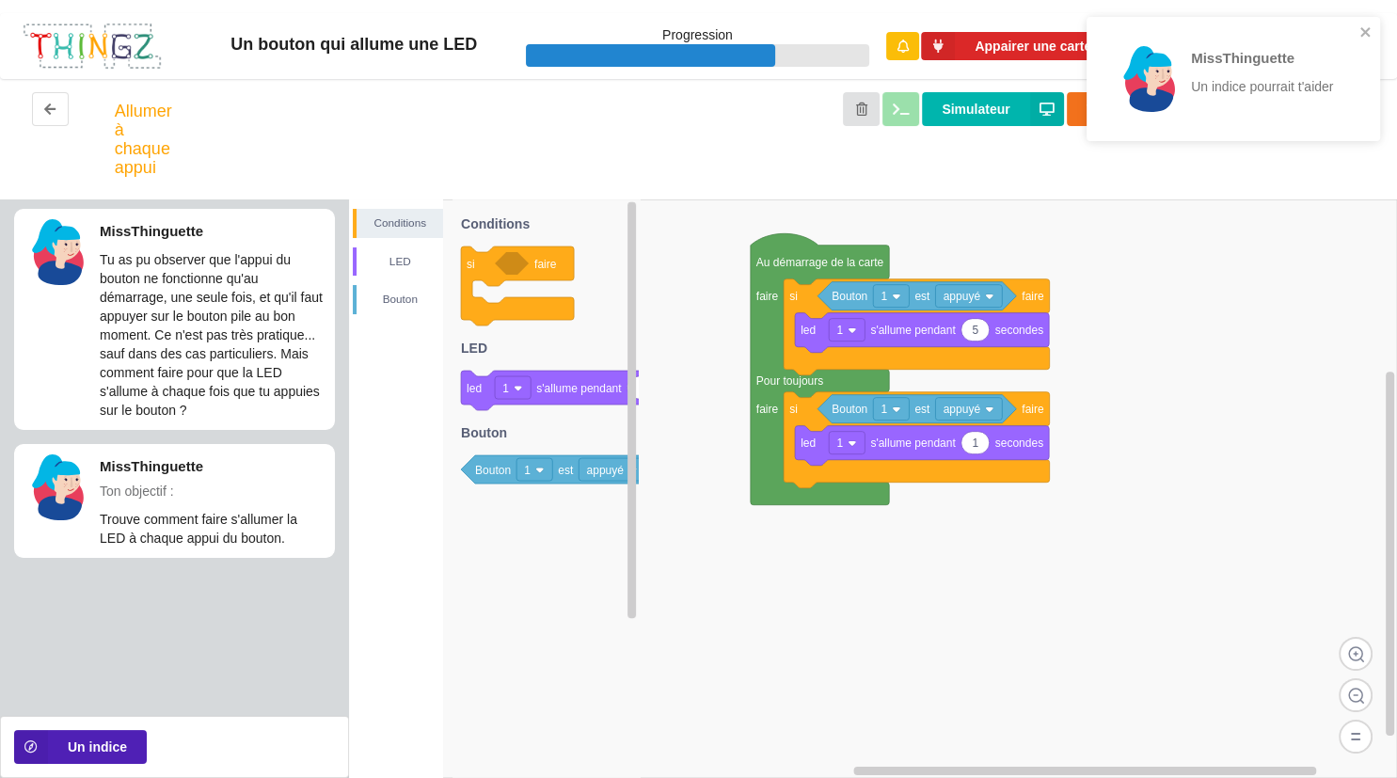
click at [104, 750] on button "Un indice" at bounding box center [80, 747] width 133 height 34
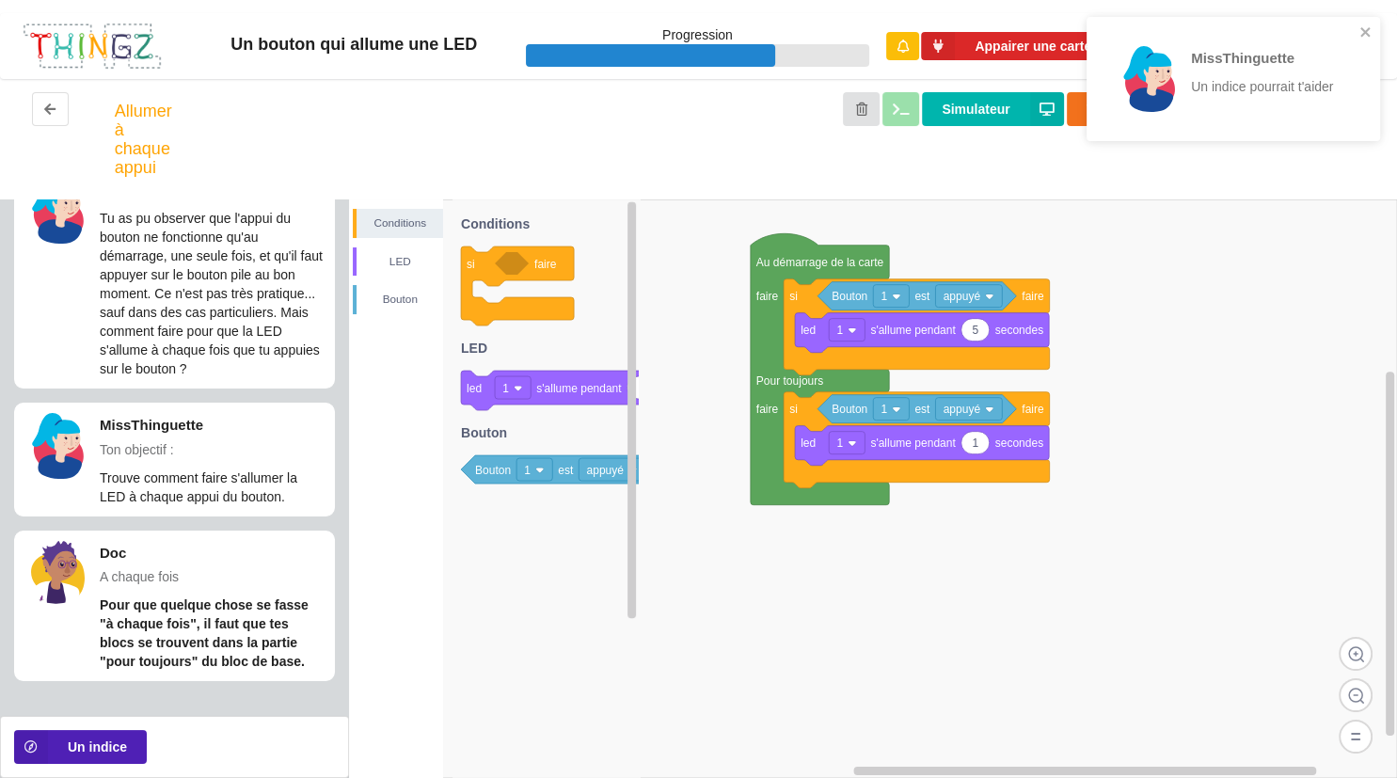
scroll to position [41, 0]
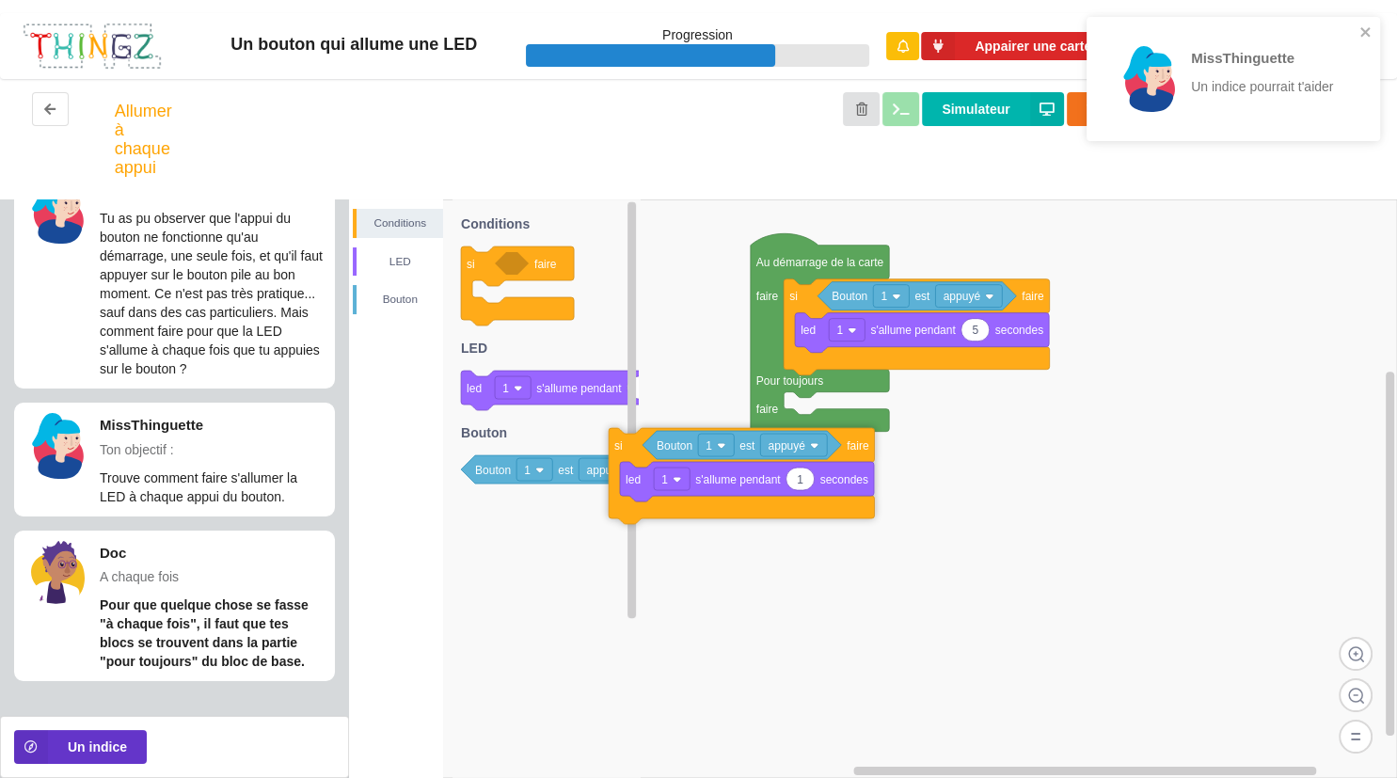
drag, startPoint x: 794, startPoint y: 421, endPoint x: 548, endPoint y: 484, distance: 253.3
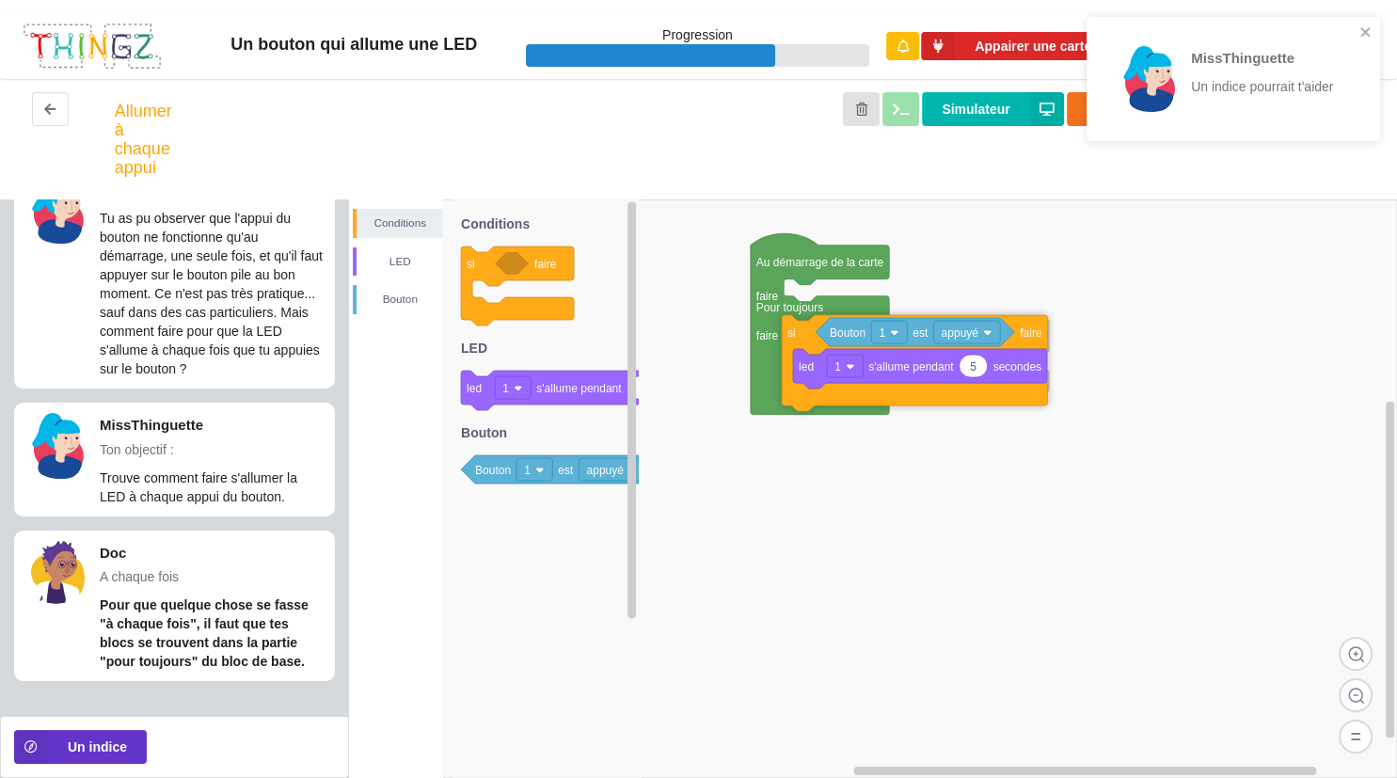
drag, startPoint x: 807, startPoint y: 302, endPoint x: 805, endPoint y: 333, distance: 31.1
click at [805, 333] on icon at bounding box center [914, 363] width 265 height 96
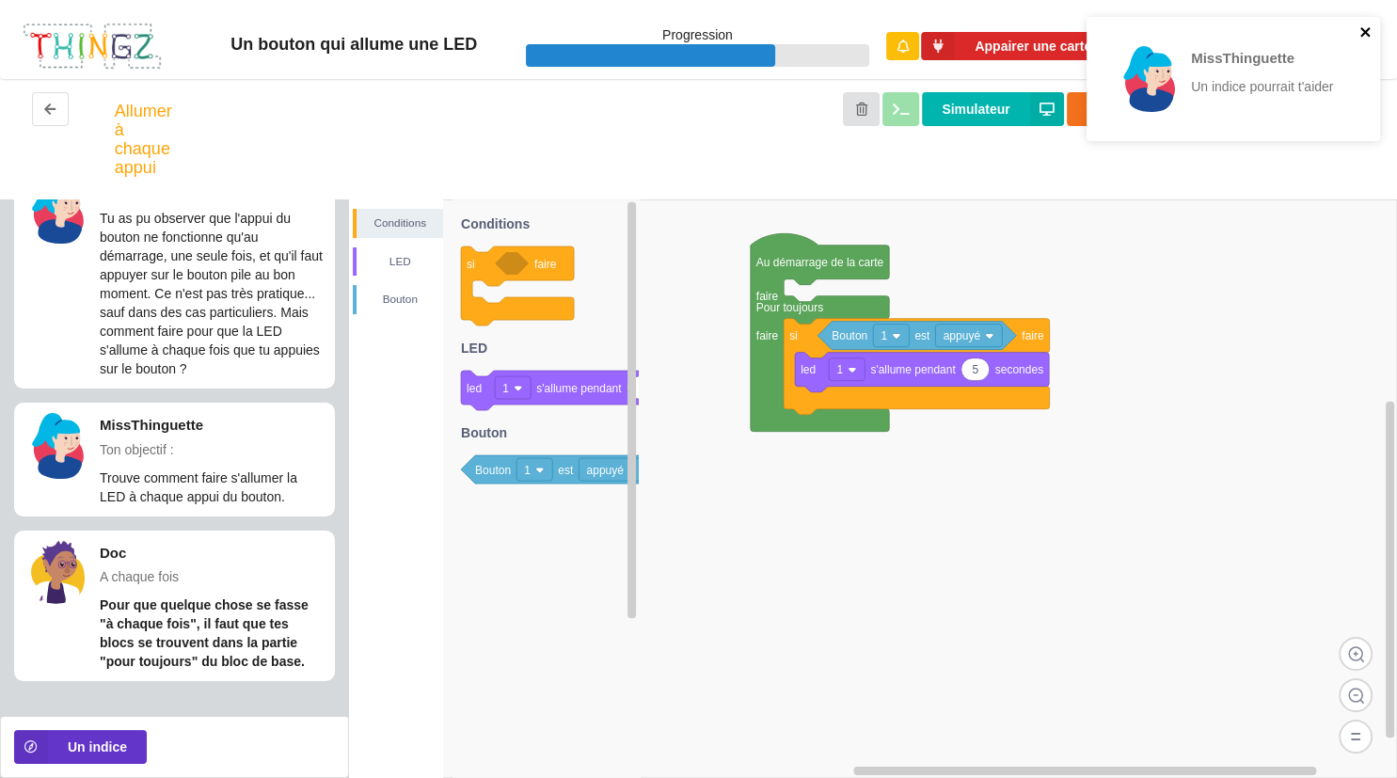
click at [1372, 40] on icon "close" at bounding box center [1365, 31] width 13 height 15
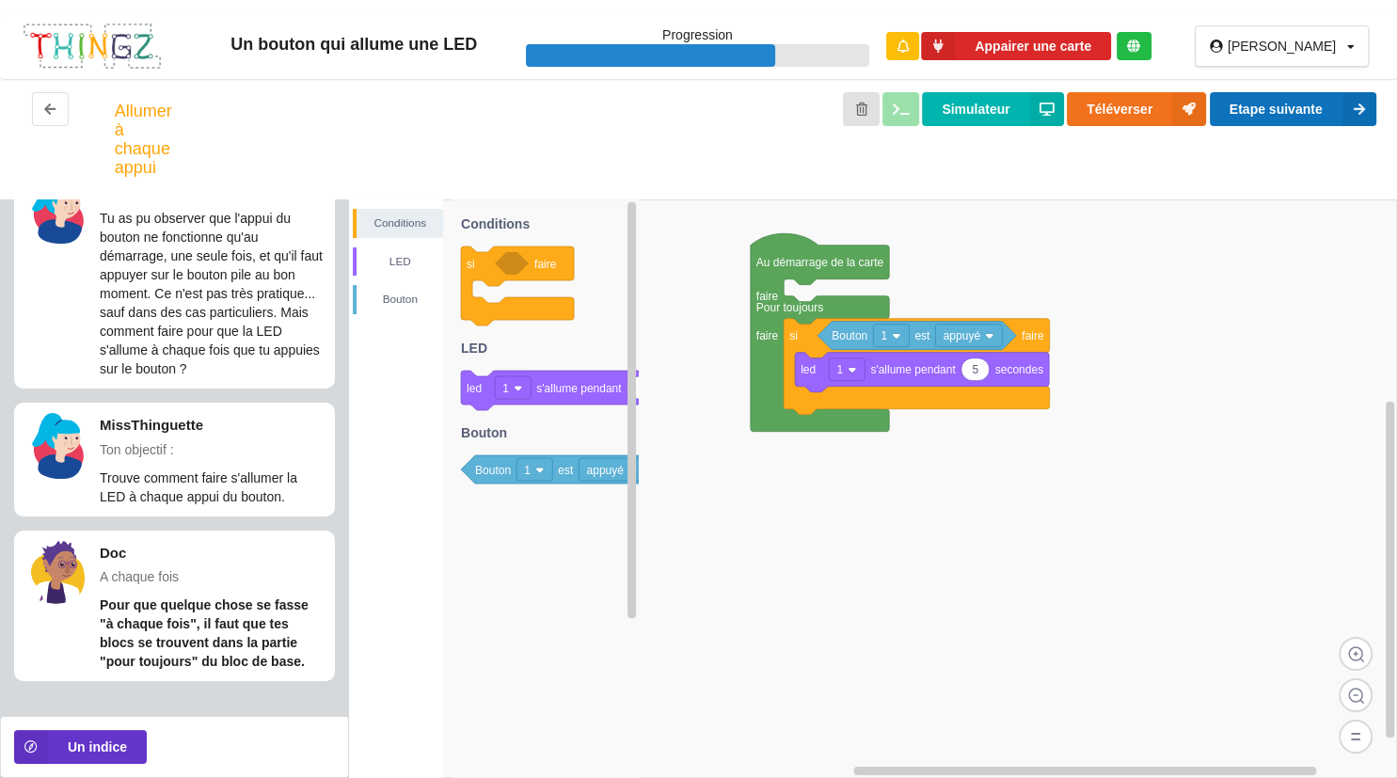
click at [1279, 115] on button "Etape suivante" at bounding box center [1293, 109] width 167 height 34
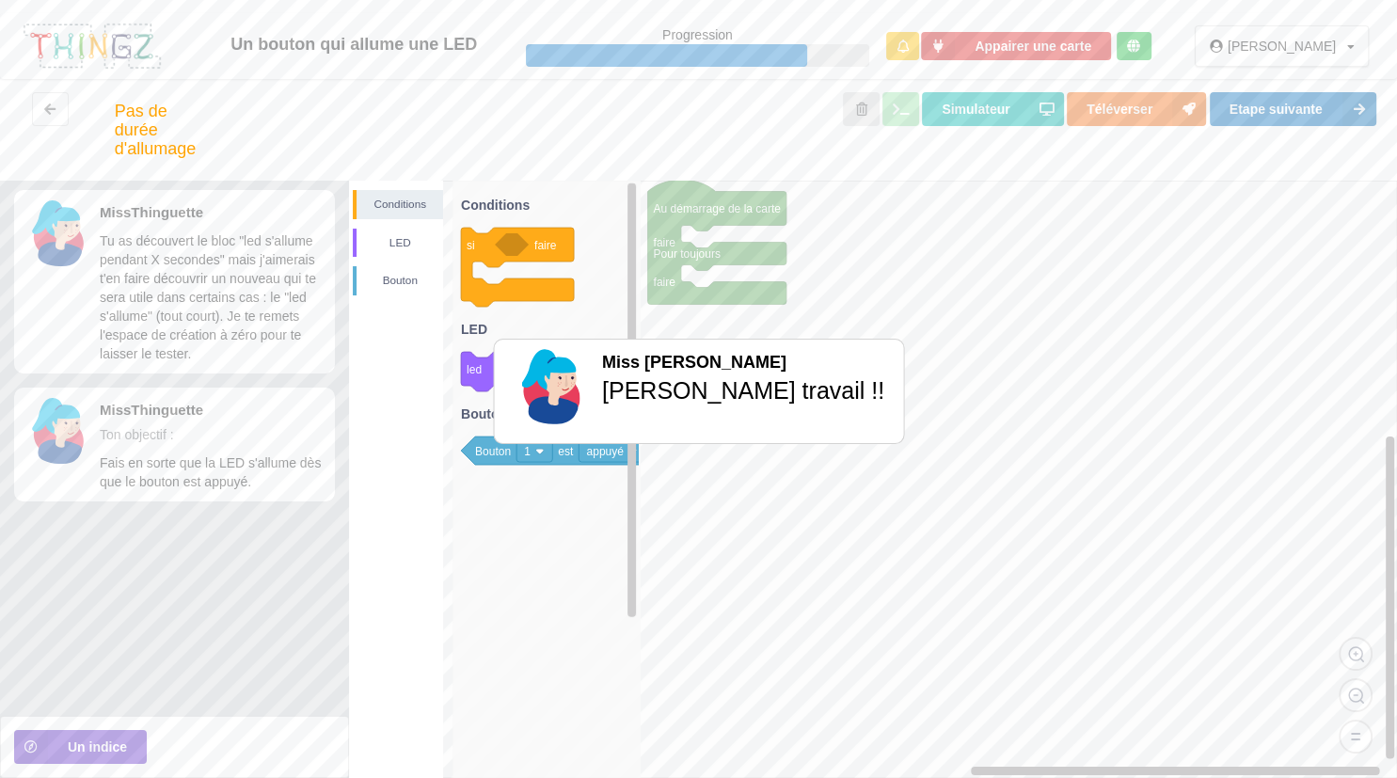
scroll to position [0, 0]
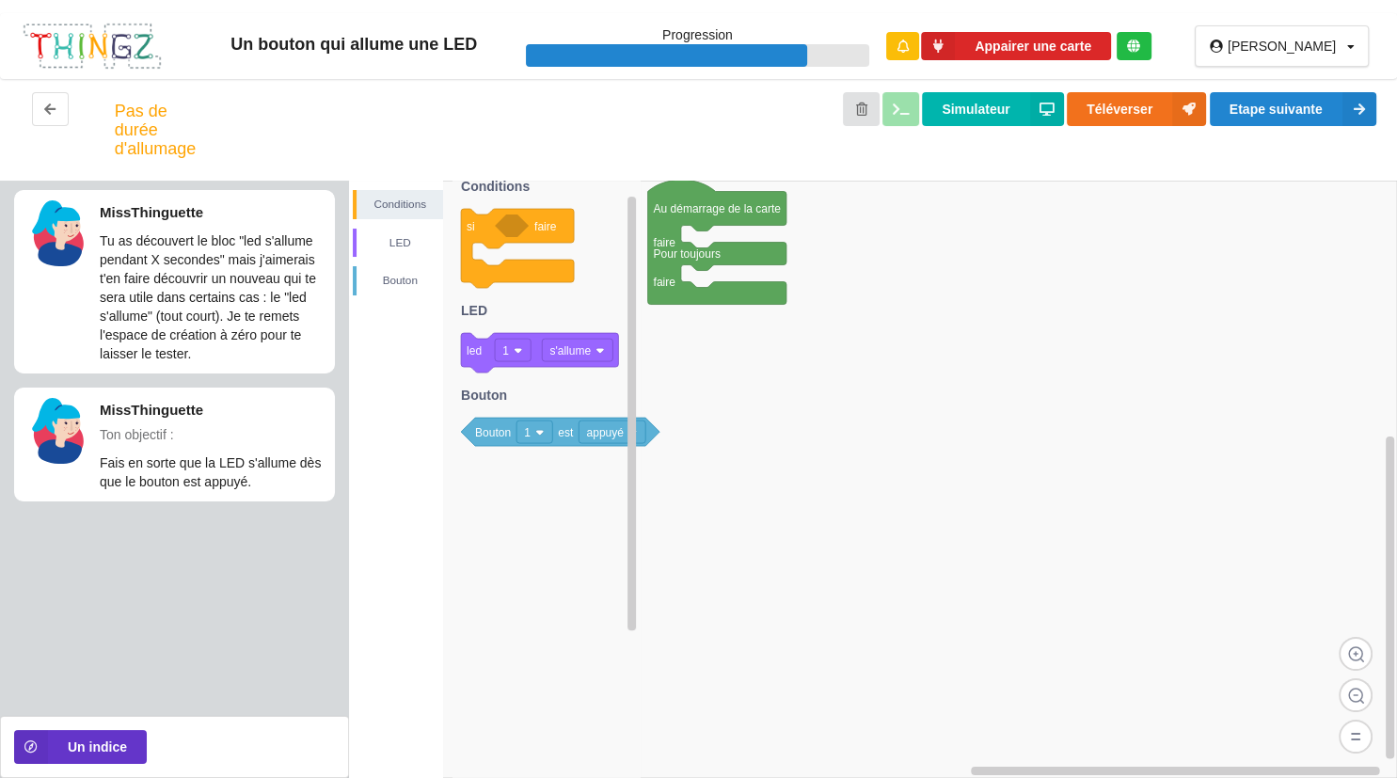
drag, startPoint x: 547, startPoint y: 262, endPoint x: 574, endPoint y: 266, distance: 27.5
click at [574, 266] on icon at bounding box center [517, 248] width 113 height 79
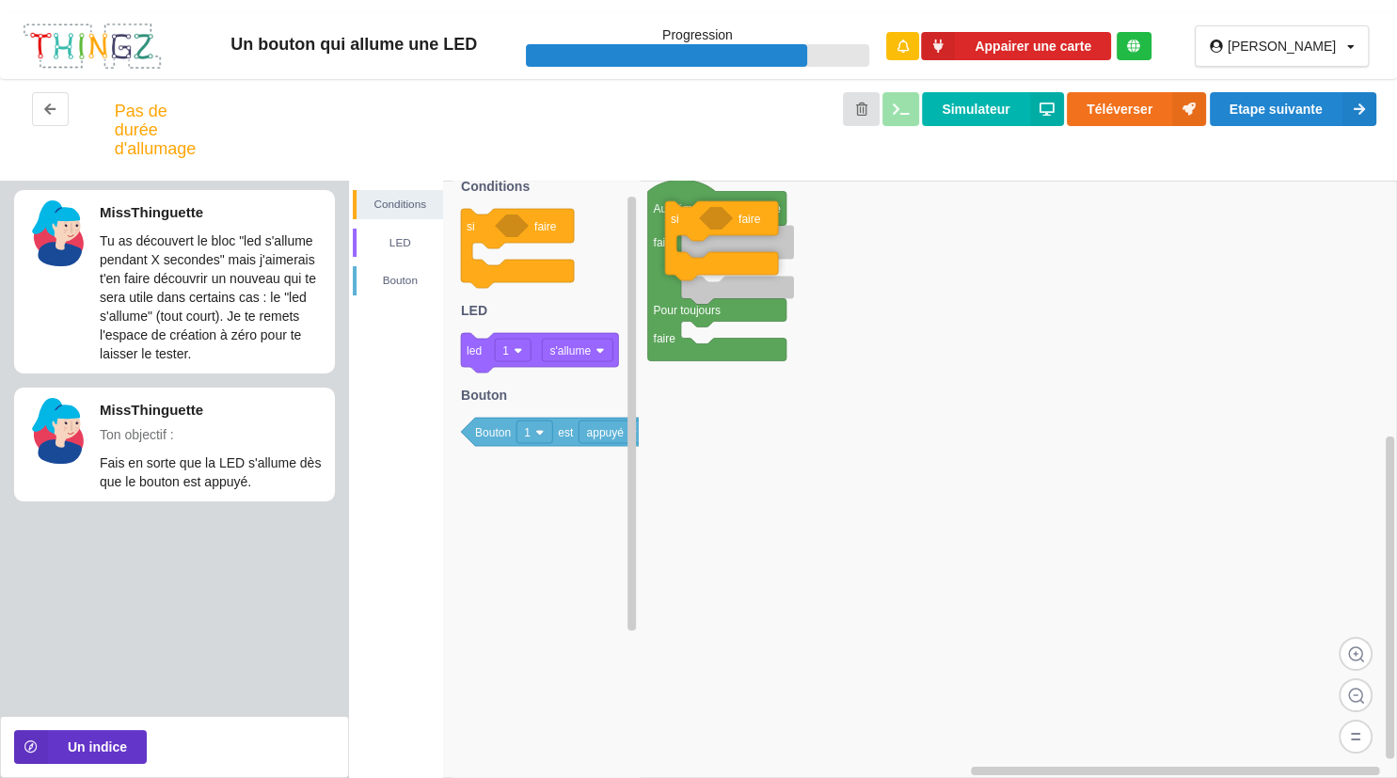
drag, startPoint x: 539, startPoint y: 226, endPoint x: 847, endPoint y: 218, distance: 307.7
click at [847, 218] on div "Conditions LED Bouton Au démarrage de la carte faire Pour toujours faire si fai…" at bounding box center [873, 479] width 1048 height 597
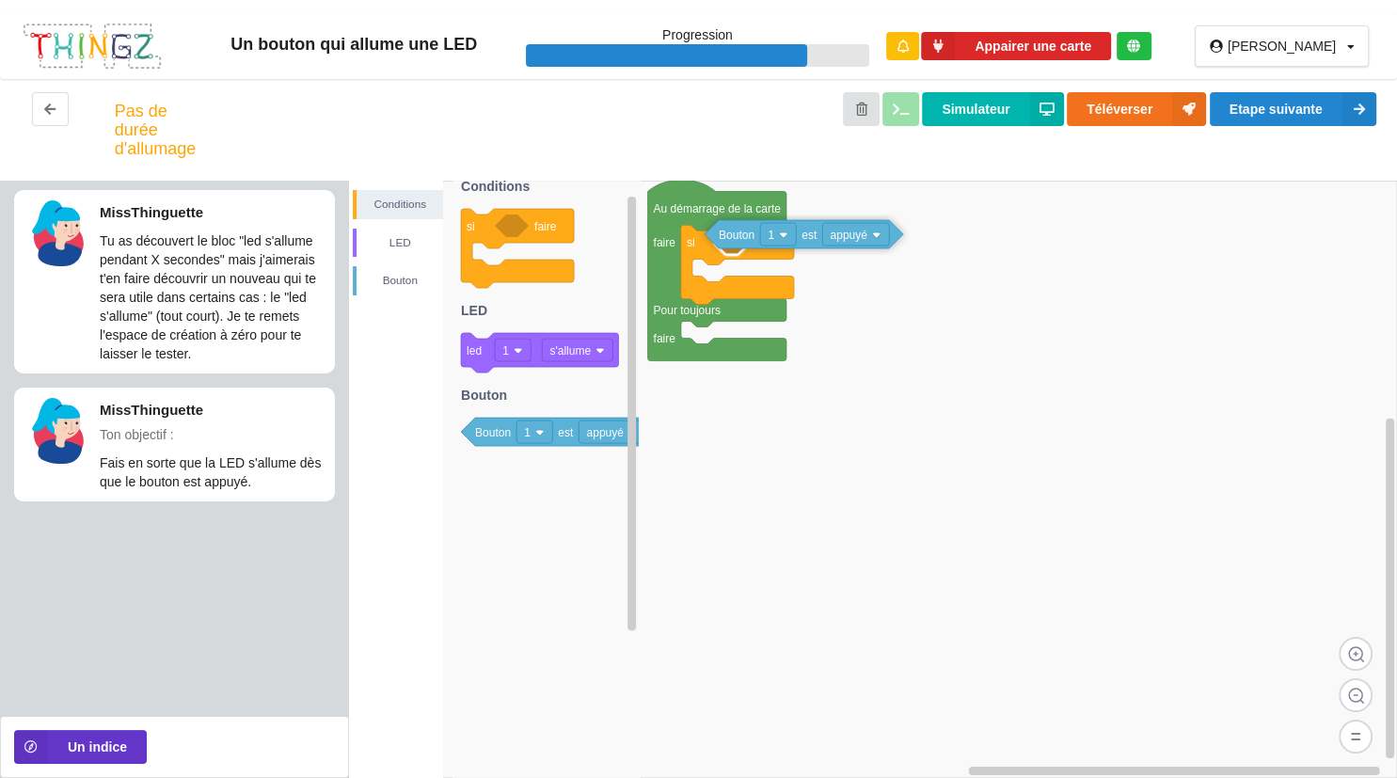
drag, startPoint x: 486, startPoint y: 440, endPoint x: 834, endPoint y: 243, distance: 399.4
click at [834, 243] on div "Conditions LED Bouton Au démarrage de la carte faire Pour toujours faire si fai…" at bounding box center [873, 479] width 1048 height 597
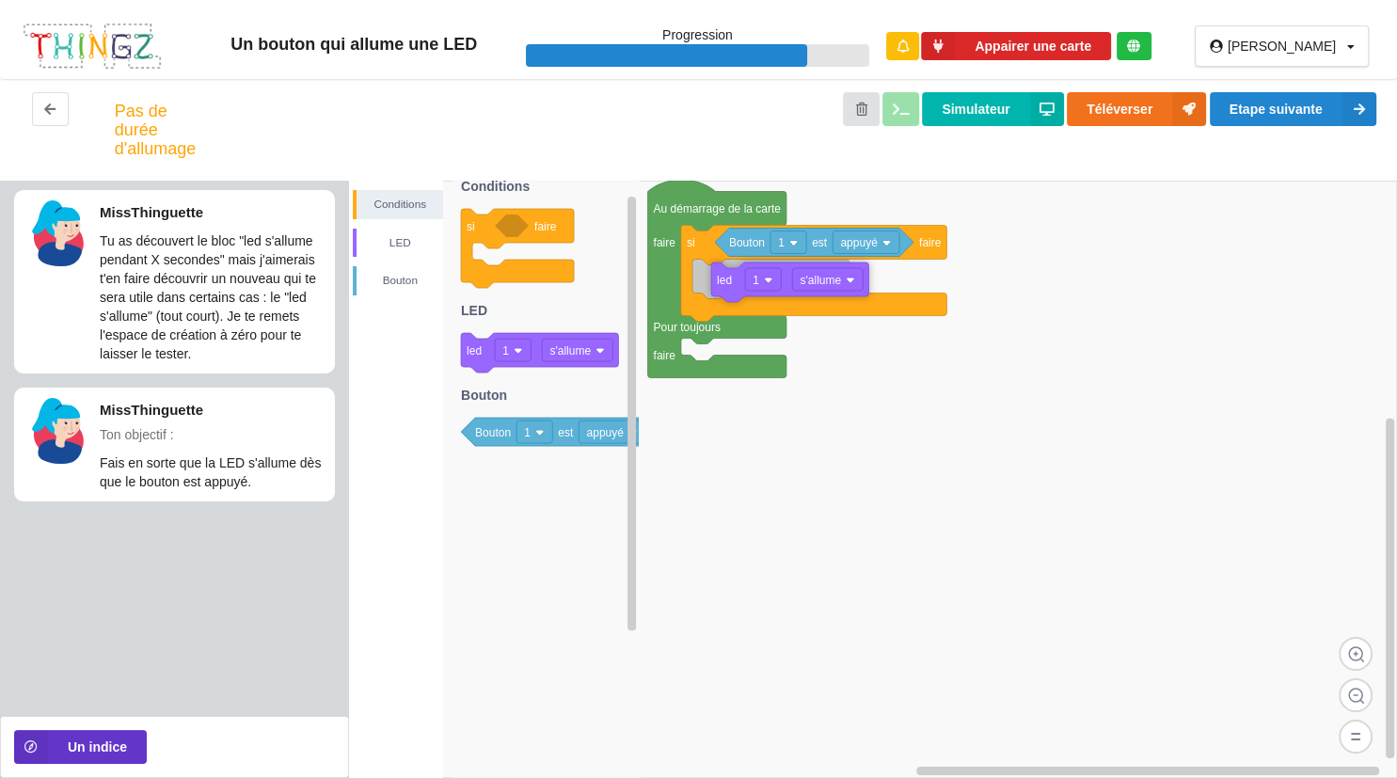
drag, startPoint x: 472, startPoint y: 356, endPoint x: 826, endPoint y: 285, distance: 360.7
click at [826, 285] on div "Conditions LED Bouton Au démarrage de la carte faire Pour toujours faire si fai…" at bounding box center [873, 479] width 1048 height 597
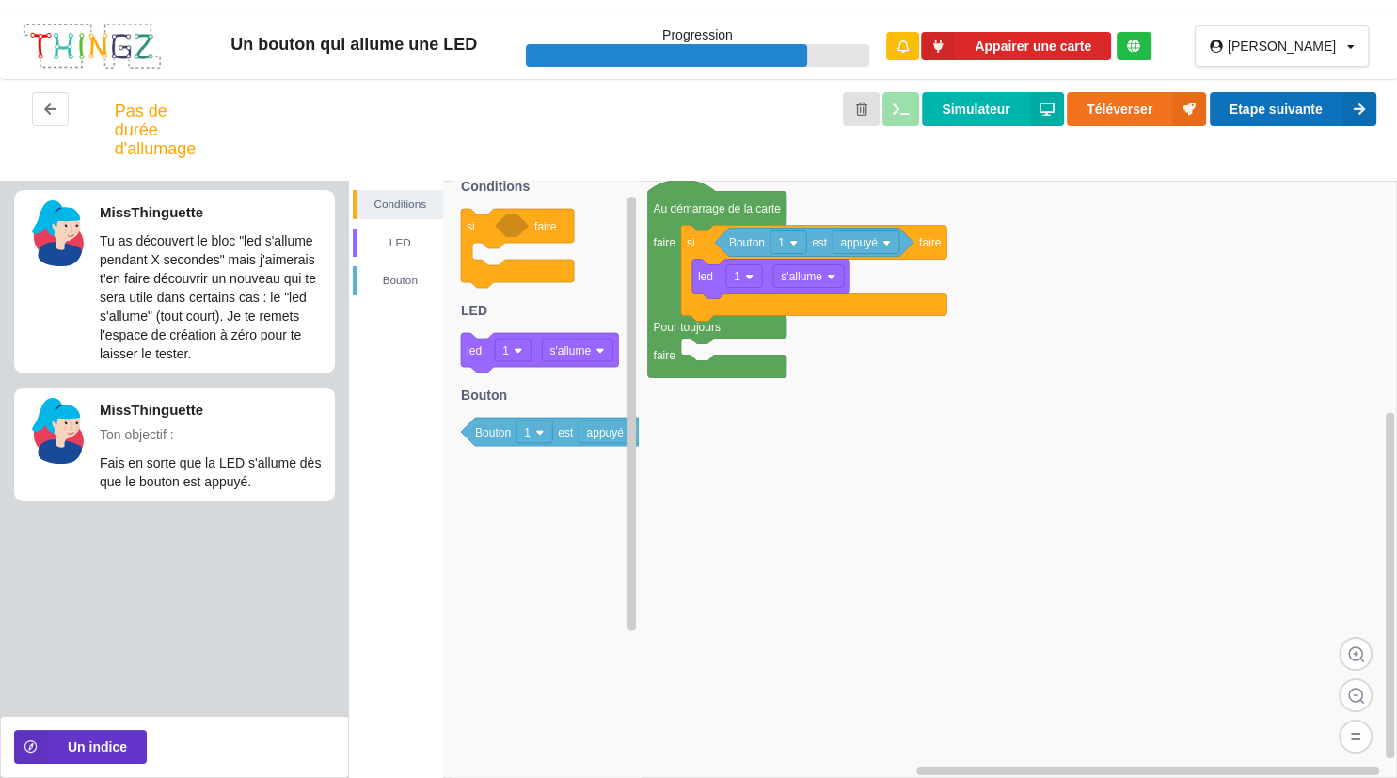
click at [1273, 96] on button "Etape suivante" at bounding box center [1293, 109] width 167 height 34
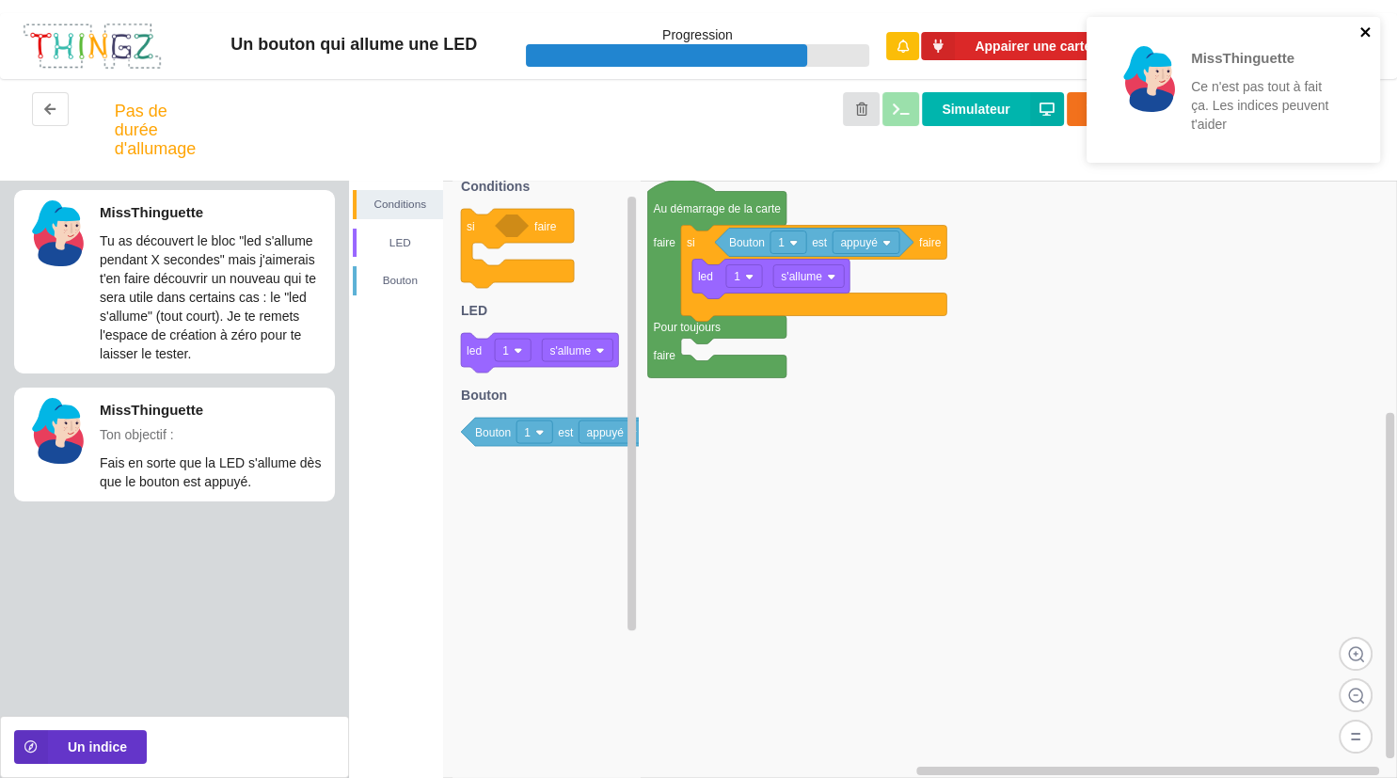
click at [1364, 28] on icon "close" at bounding box center [1365, 31] width 13 height 15
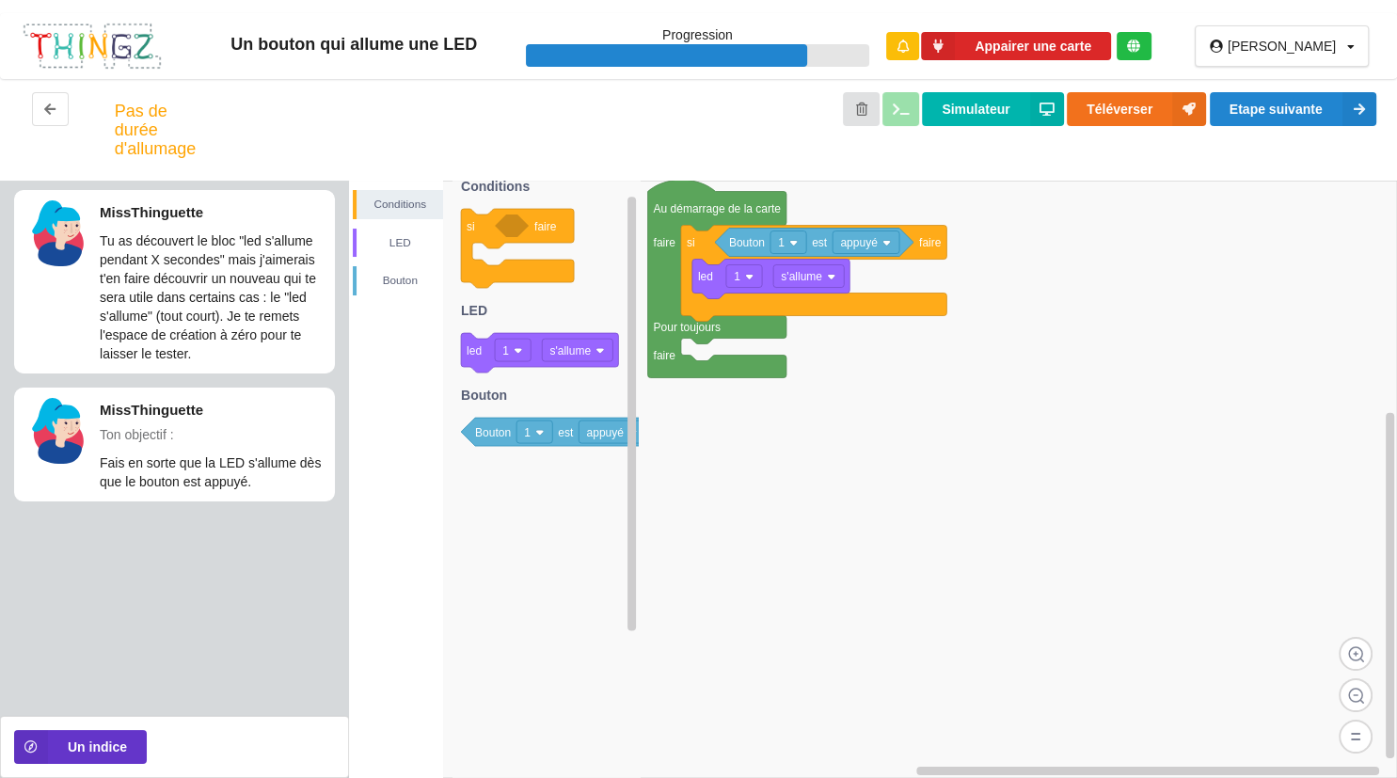
click at [860, 246] on text "appuyé" at bounding box center [860, 242] width 38 height 13
click at [1059, 235] on rect at bounding box center [873, 479] width 1048 height 597
click at [797, 273] on text "s'allume" at bounding box center [802, 276] width 41 height 13
click at [691, 421] on rect at bounding box center [873, 479] width 1048 height 597
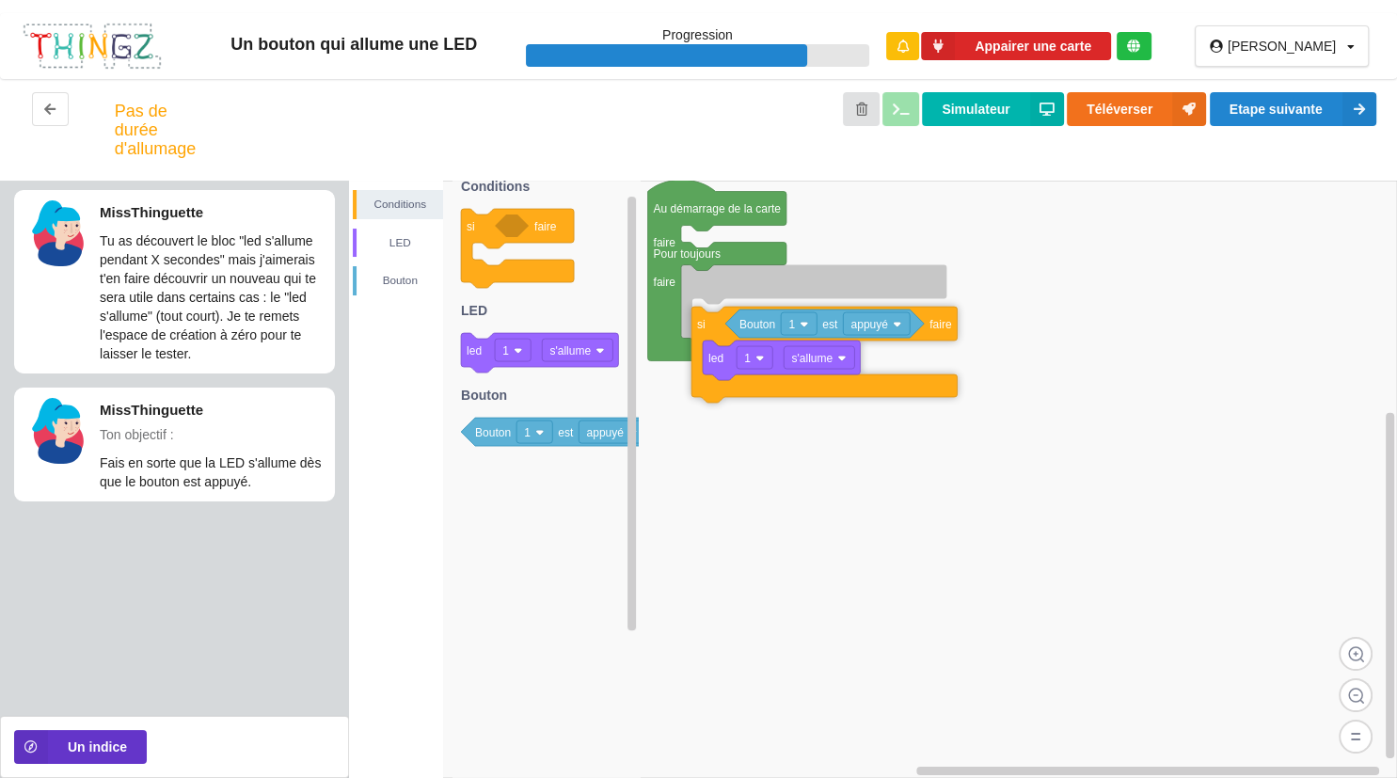
drag, startPoint x: 698, startPoint y: 259, endPoint x: 707, endPoint y: 337, distance: 78.6
click at [708, 341] on icon at bounding box center [823, 355] width 265 height 96
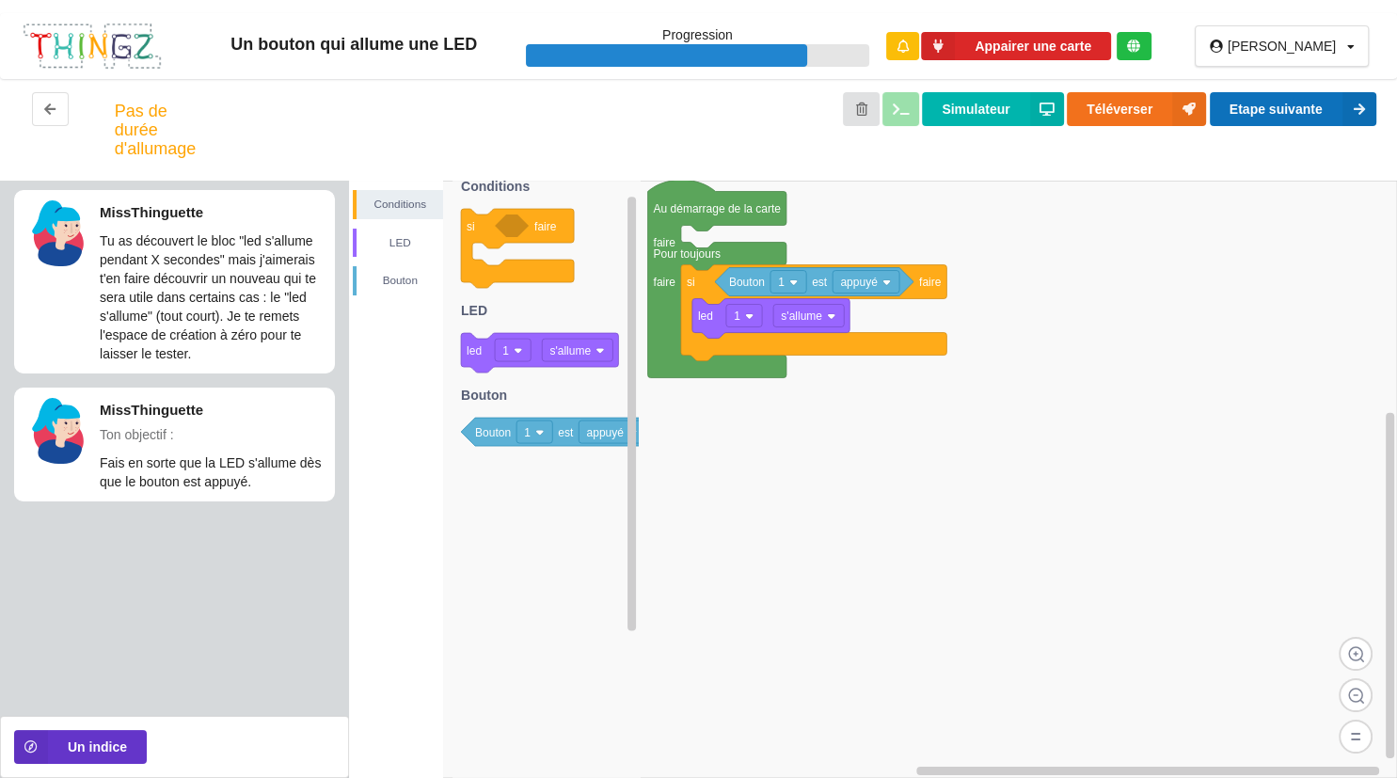
click at [1341, 97] on button "Etape suivante" at bounding box center [1293, 109] width 167 height 34
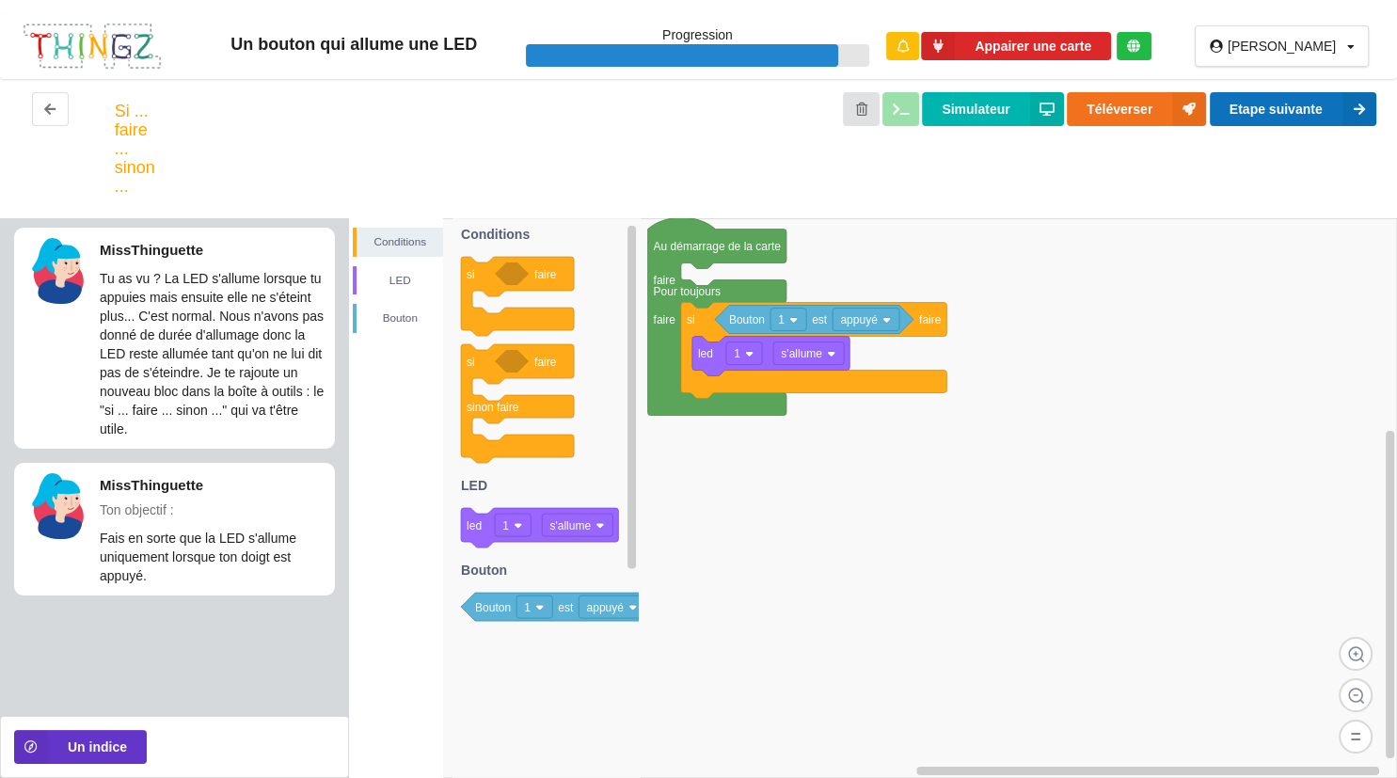
click at [1249, 116] on button "Etape suivante" at bounding box center [1293, 109] width 167 height 34
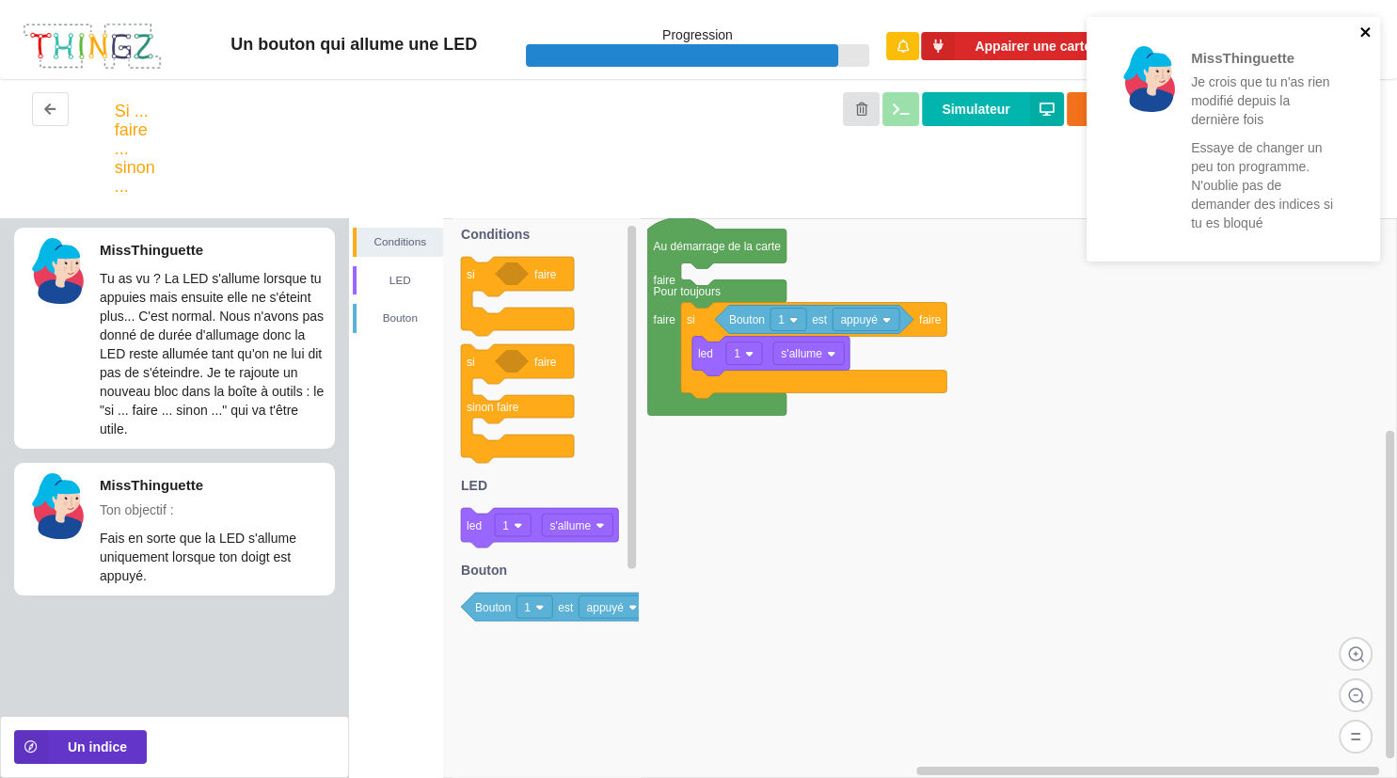
click at [1367, 33] on icon "close" at bounding box center [1364, 31] width 9 height 9
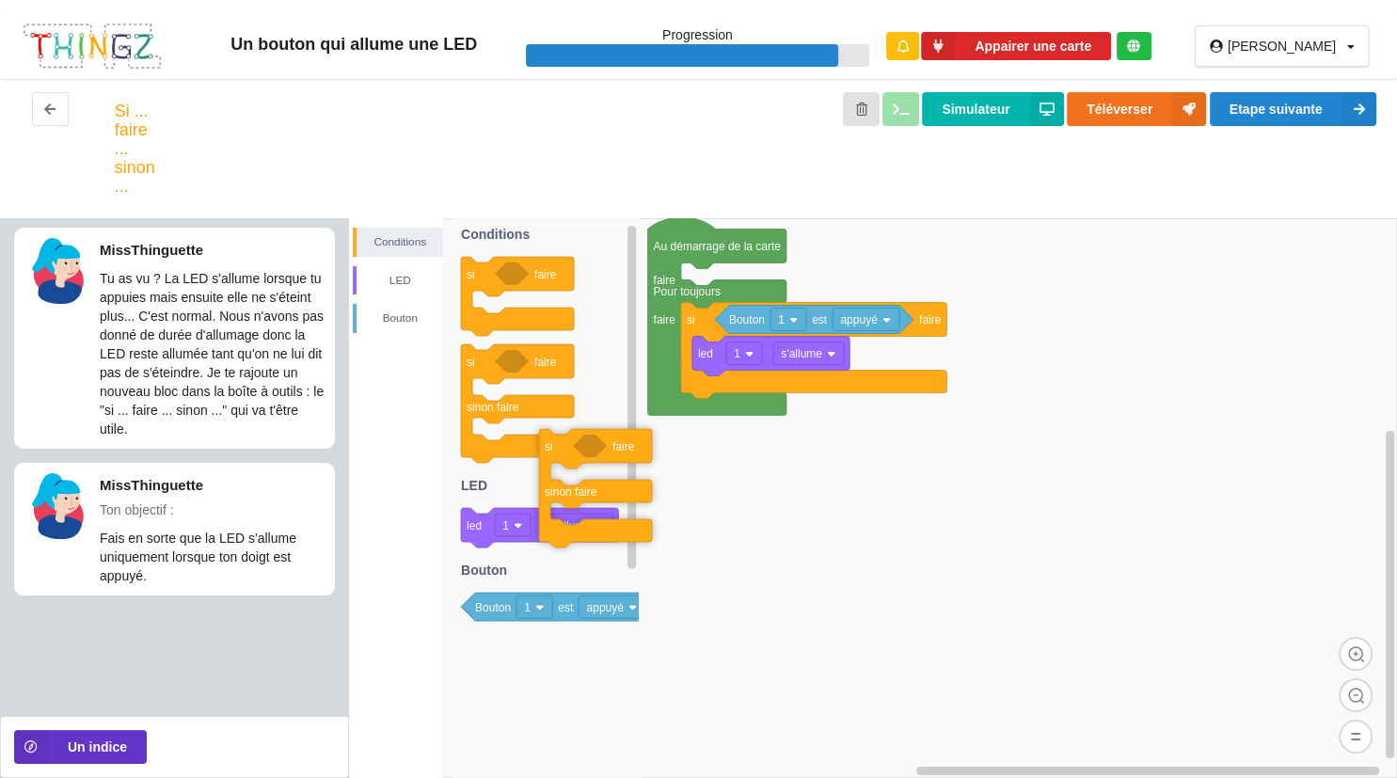
drag, startPoint x: 482, startPoint y: 378, endPoint x: 663, endPoint y: 463, distance: 200.3
click at [663, 463] on div "Conditions LED Bouton Au démarrage de la carte faire Pour toujours faire si fai…" at bounding box center [873, 498] width 1048 height 560
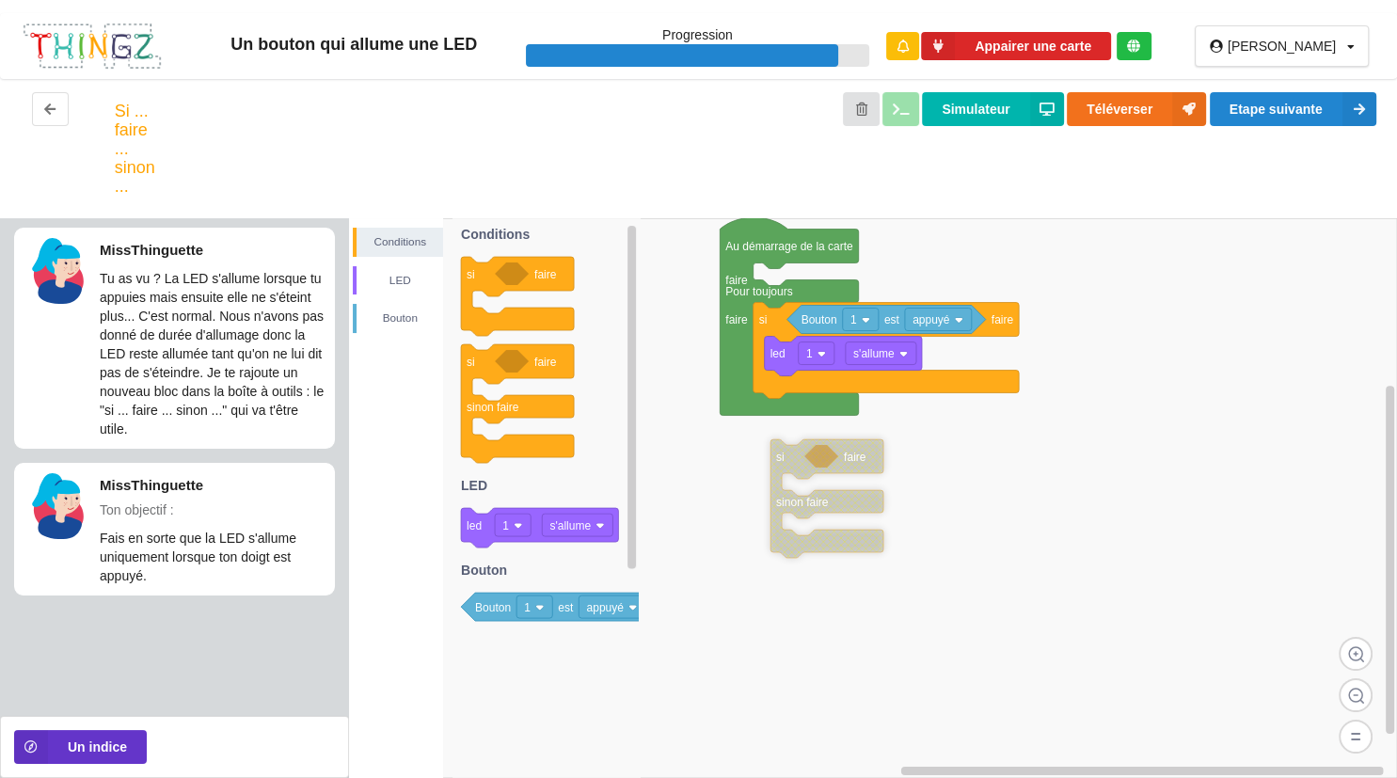
drag, startPoint x: 649, startPoint y: 453, endPoint x: 807, endPoint y: 464, distance: 158.4
click at [807, 464] on icon at bounding box center [826, 498] width 113 height 119
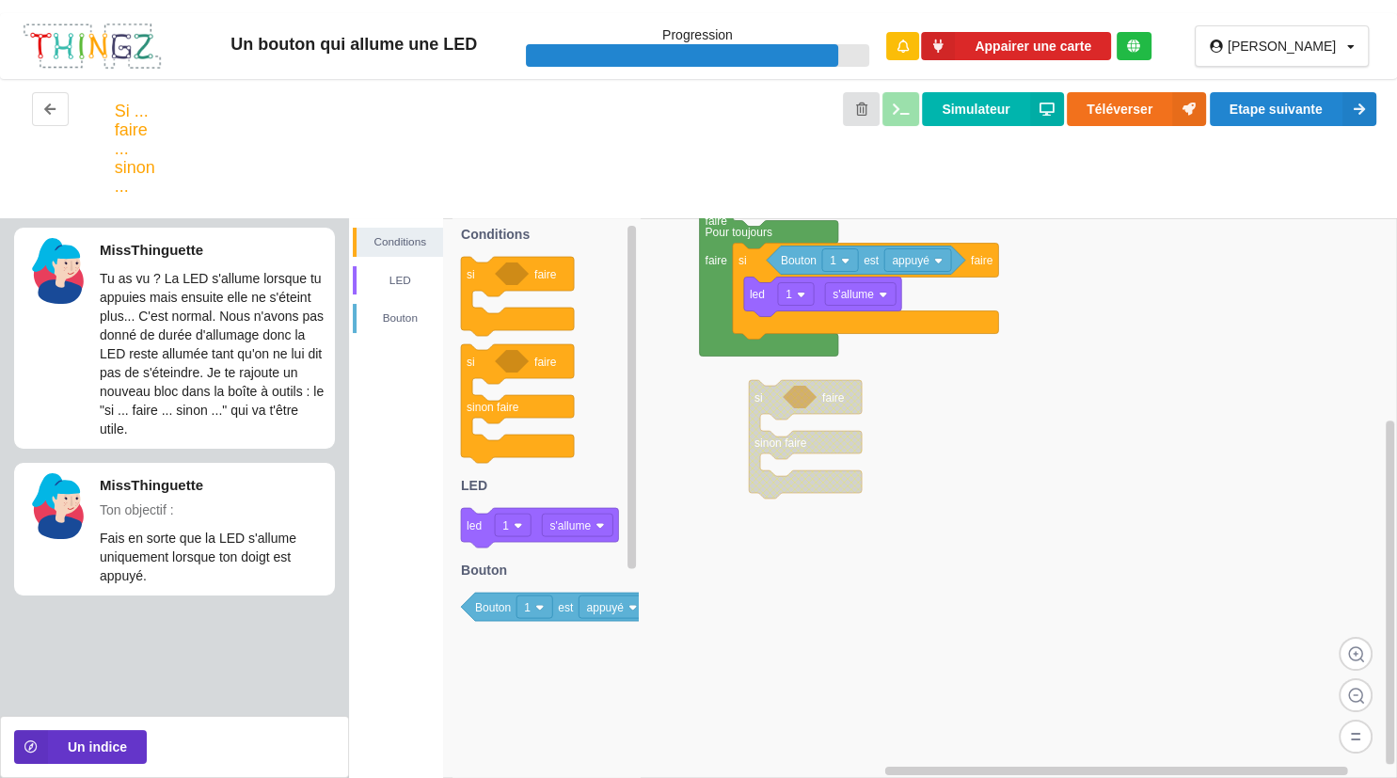
drag, startPoint x: 801, startPoint y: 483, endPoint x: 780, endPoint y: 413, distance: 72.6
click at [780, 413] on div "Conditions LED Bouton si faire si faire sinon faire led 1 s'allume Bouton 1 est…" at bounding box center [873, 498] width 1048 height 560
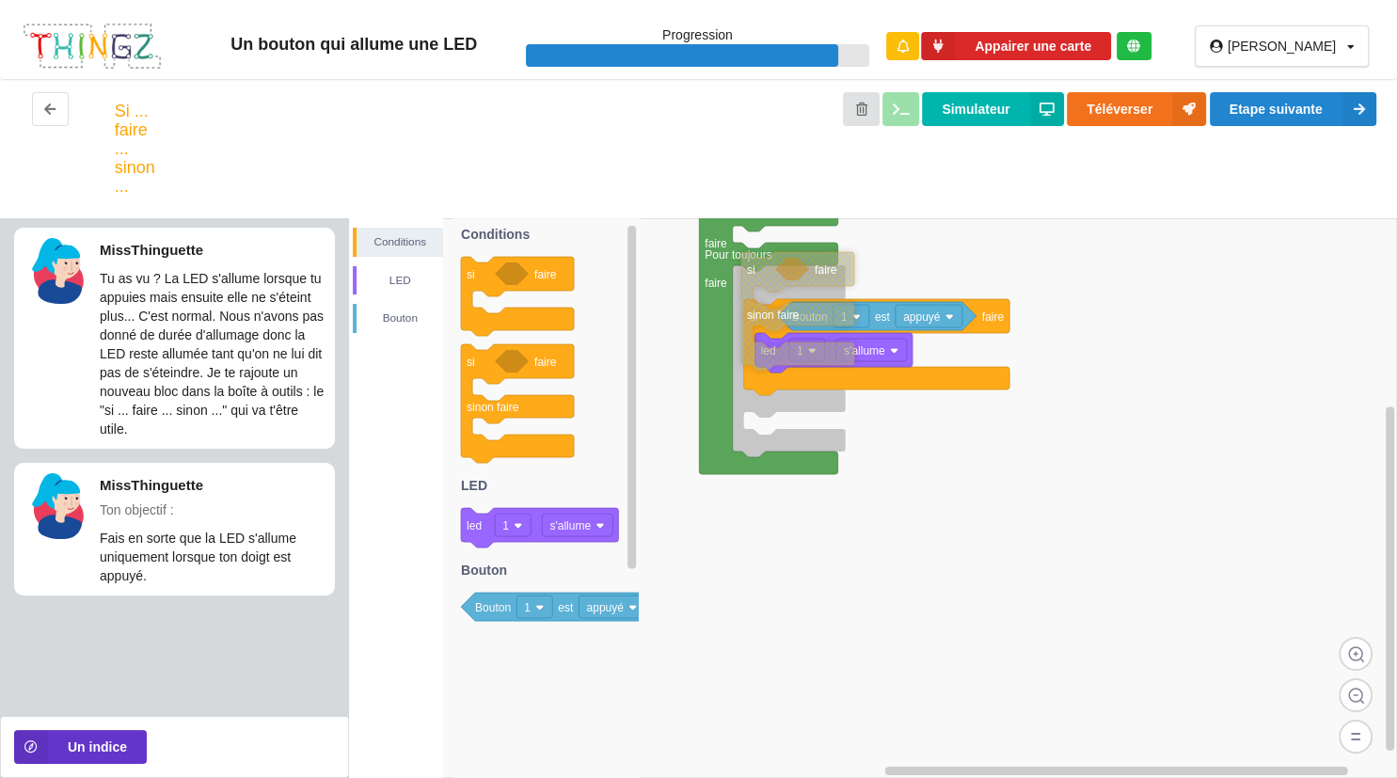
drag, startPoint x: 765, startPoint y: 426, endPoint x: 756, endPoint y: 278, distance: 147.9
click at [756, 278] on icon at bounding box center [797, 311] width 113 height 119
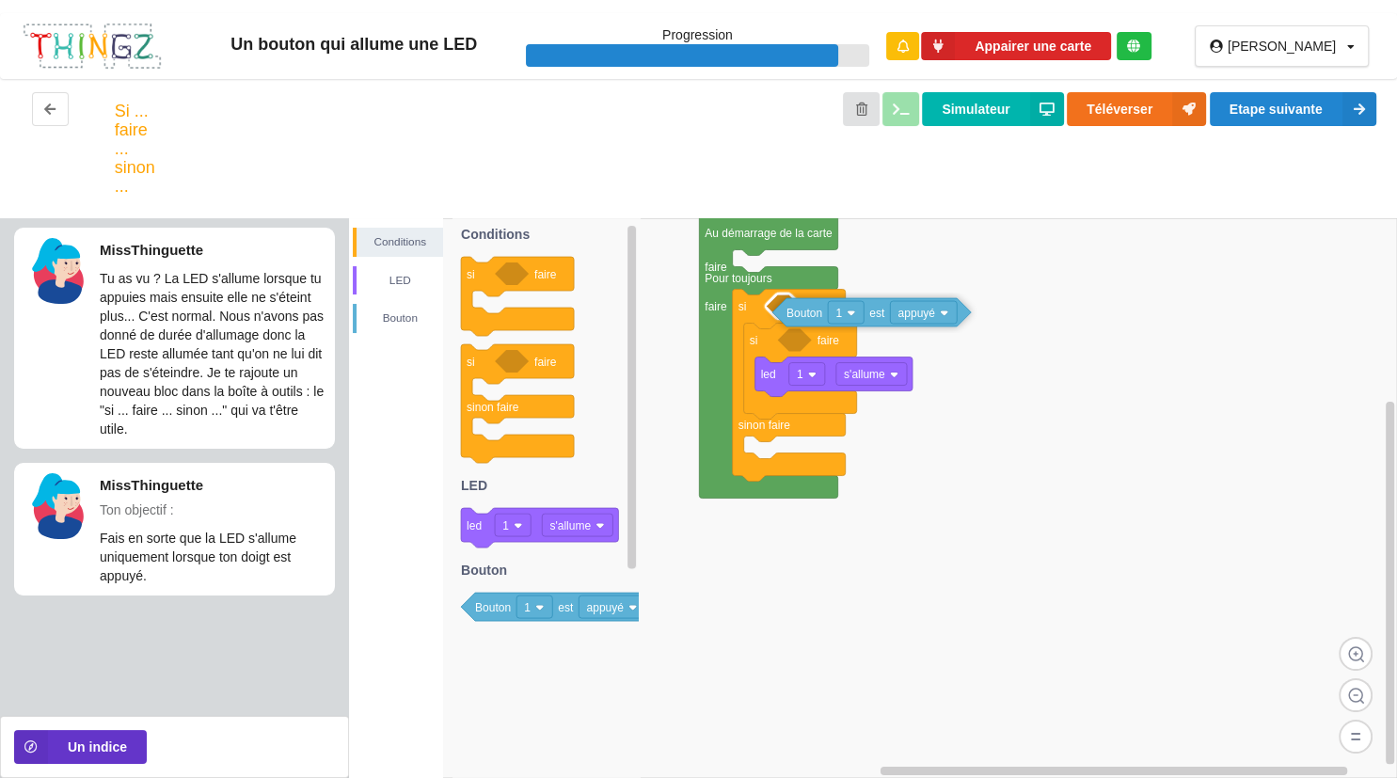
drag, startPoint x: 811, startPoint y: 345, endPoint x: 803, endPoint y: 310, distance: 35.6
click at [803, 310] on text "Bouton" at bounding box center [804, 313] width 36 height 13
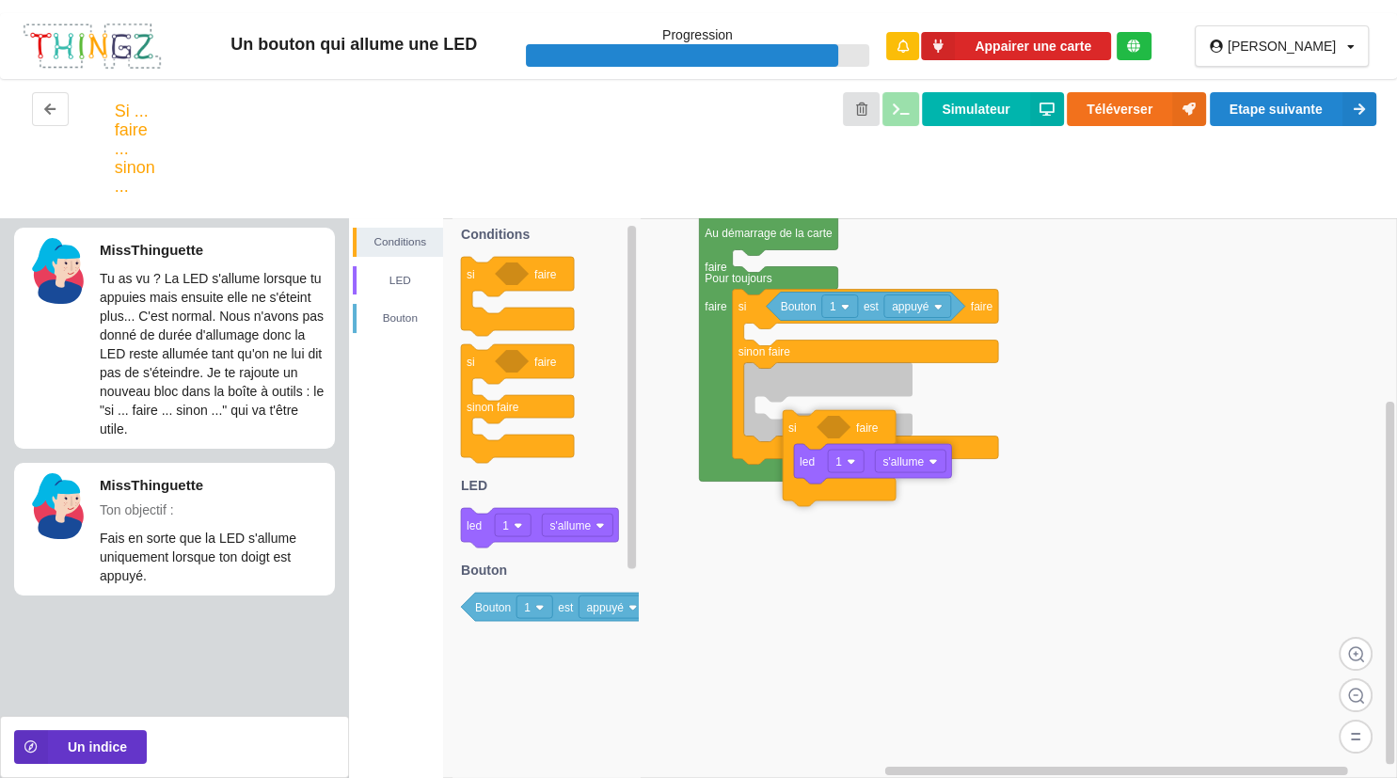
drag, startPoint x: 772, startPoint y: 356, endPoint x: 820, endPoint y: 470, distance: 124.4
click at [820, 470] on icon at bounding box center [839, 458] width 113 height 96
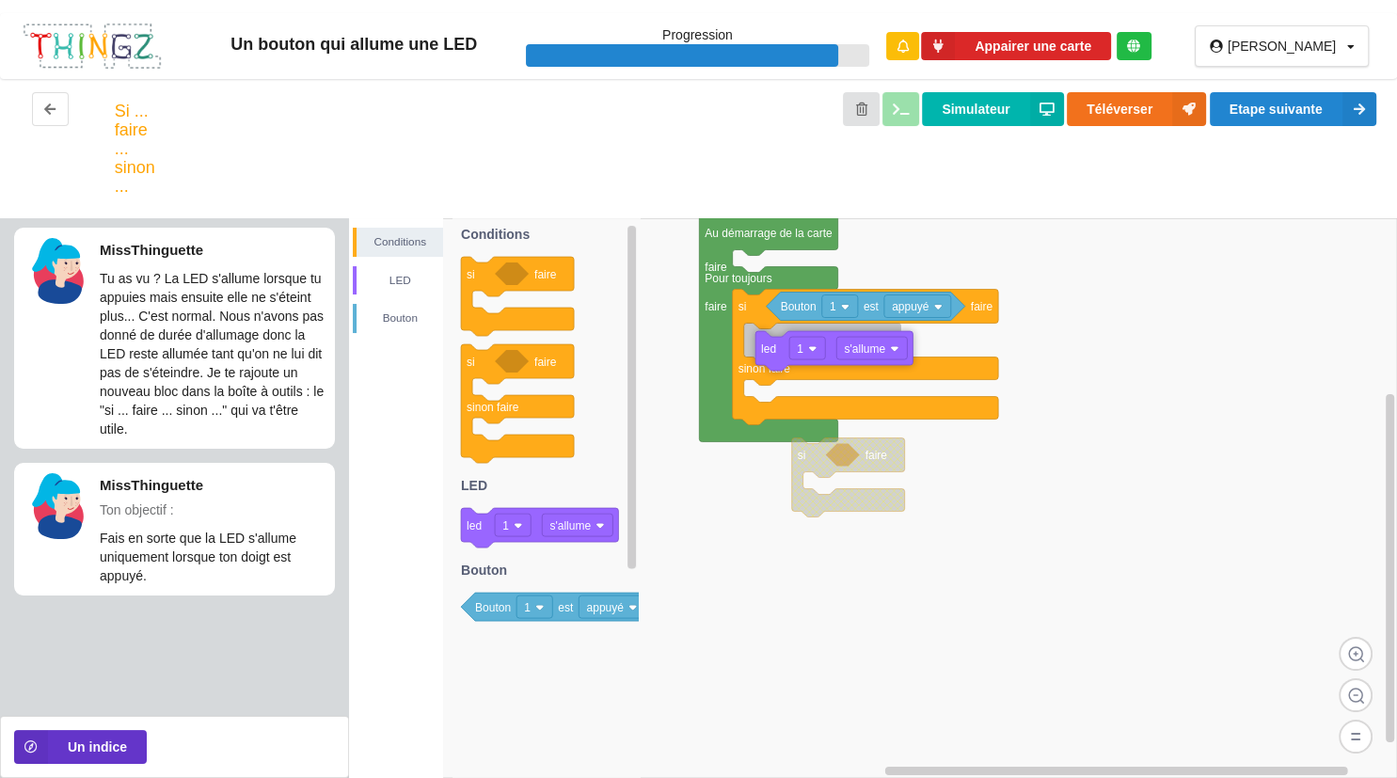
drag, startPoint x: 814, startPoint y: 491, endPoint x: 764, endPoint y: 351, distance: 148.8
click at [764, 351] on text "led" at bounding box center [768, 348] width 15 height 13
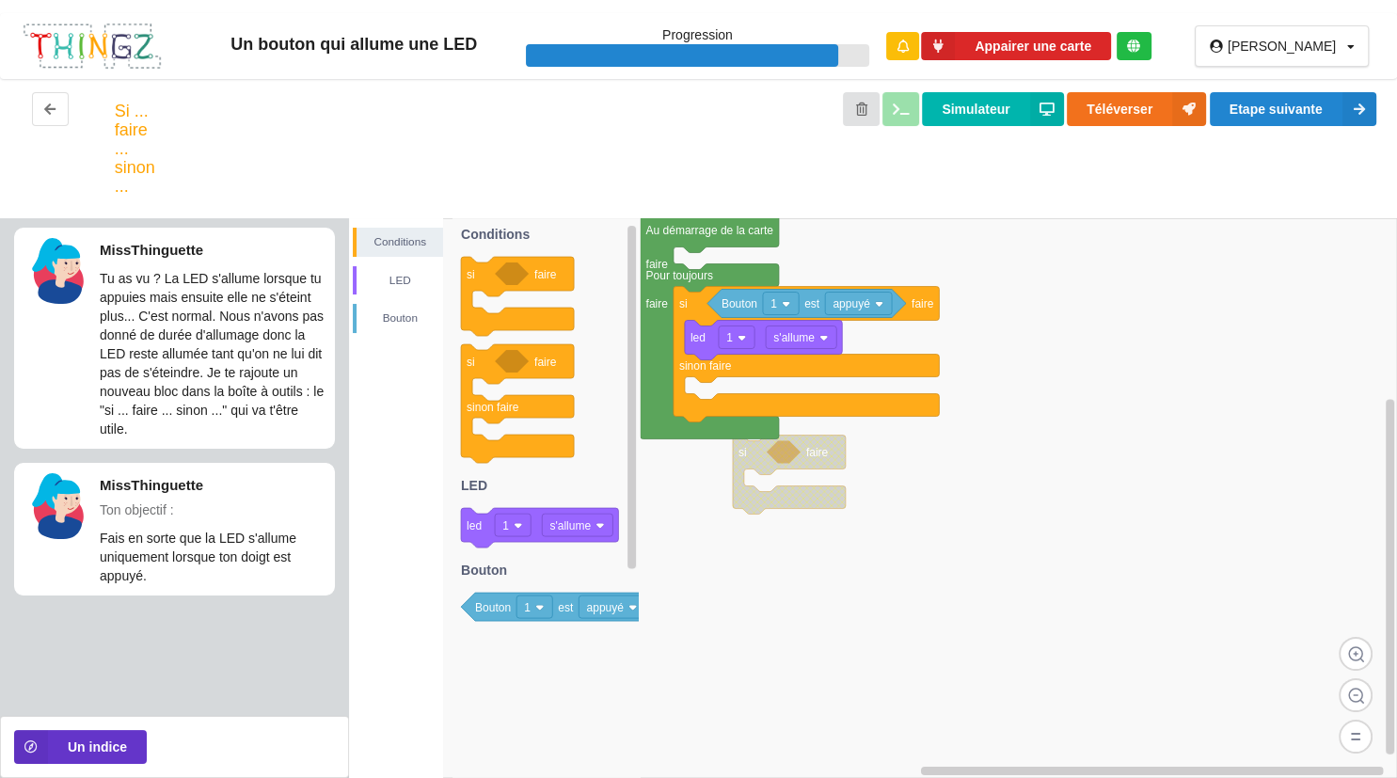
drag, startPoint x: 804, startPoint y: 487, endPoint x: 449, endPoint y: 484, distance: 355.6
click at [449, 484] on rect at bounding box center [873, 498] width 1048 height 560
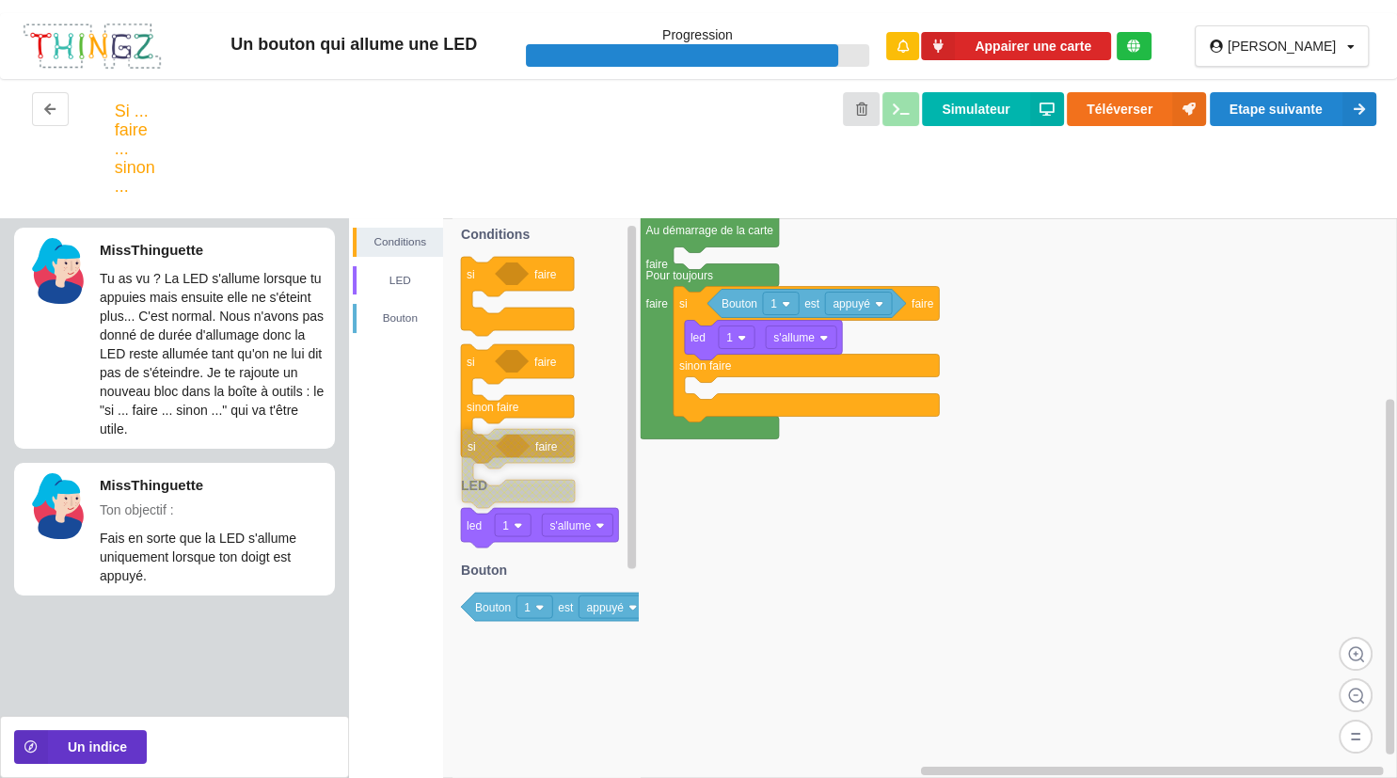
drag, startPoint x: 748, startPoint y: 453, endPoint x: 476, endPoint y: 447, distance: 272.0
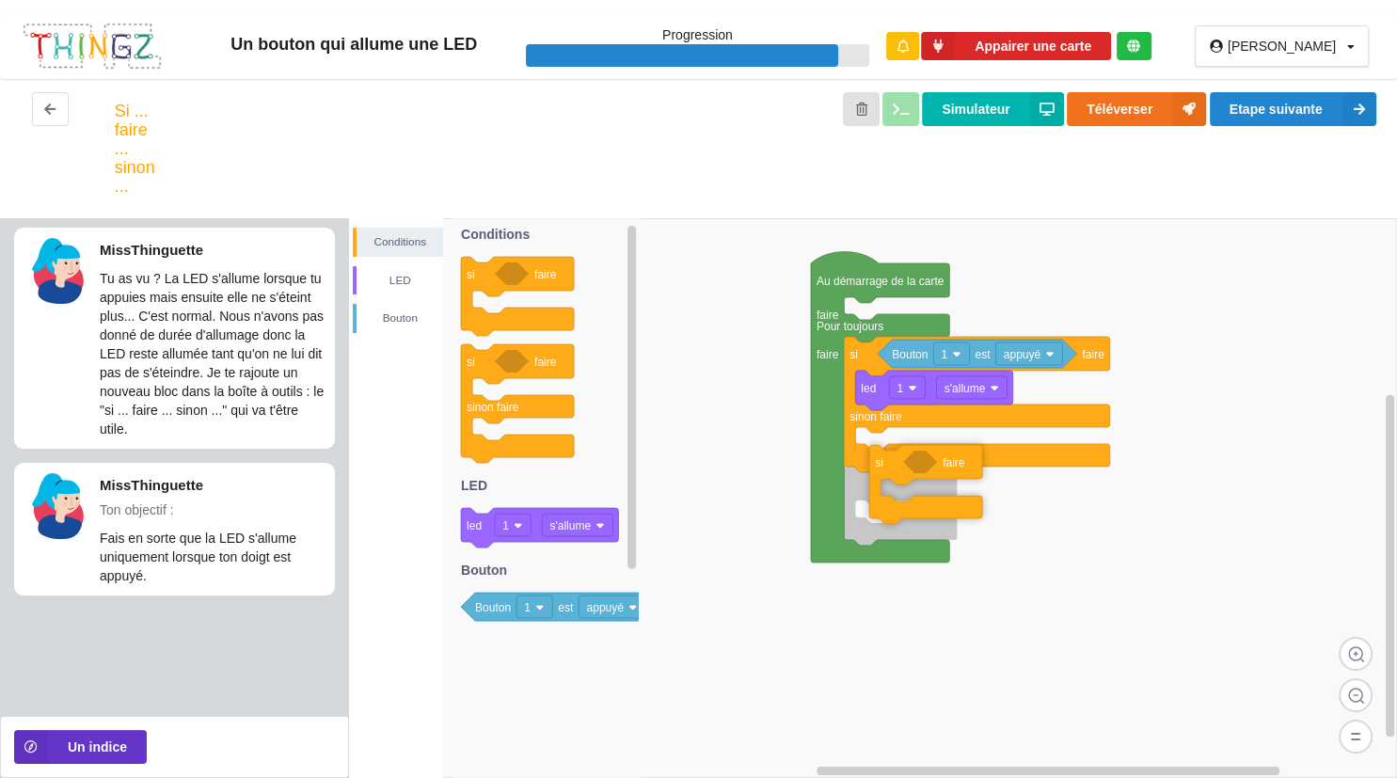
drag, startPoint x: 492, startPoint y: 278, endPoint x: 1003, endPoint y: 461, distance: 542.8
click at [1003, 462] on div "Conditions LED Bouton Au démarrage de la carte faire Pour toujours faire si fai…" at bounding box center [873, 498] width 1048 height 560
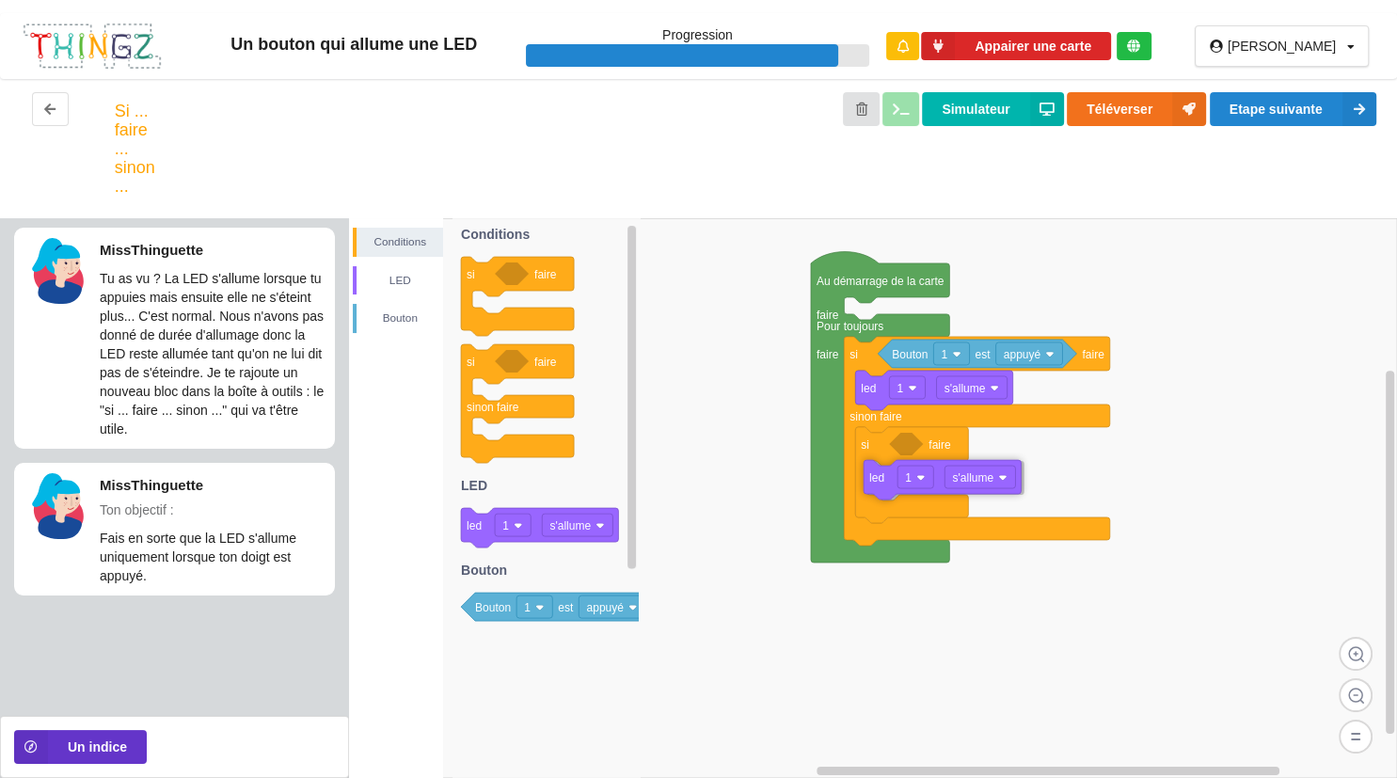
drag, startPoint x: 478, startPoint y: 534, endPoint x: 980, endPoint y: 486, distance: 504.7
click at [980, 486] on div "Conditions LED Bouton Au démarrage de la carte faire Pour toujours faire si fai…" at bounding box center [873, 498] width 1048 height 560
drag, startPoint x: 499, startPoint y: 605, endPoint x: 1056, endPoint y: 445, distance: 579.4
click at [1056, 445] on div "Conditions LED Bouton Au démarrage de la carte faire Pour toujours faire si fai…" at bounding box center [873, 498] width 1048 height 560
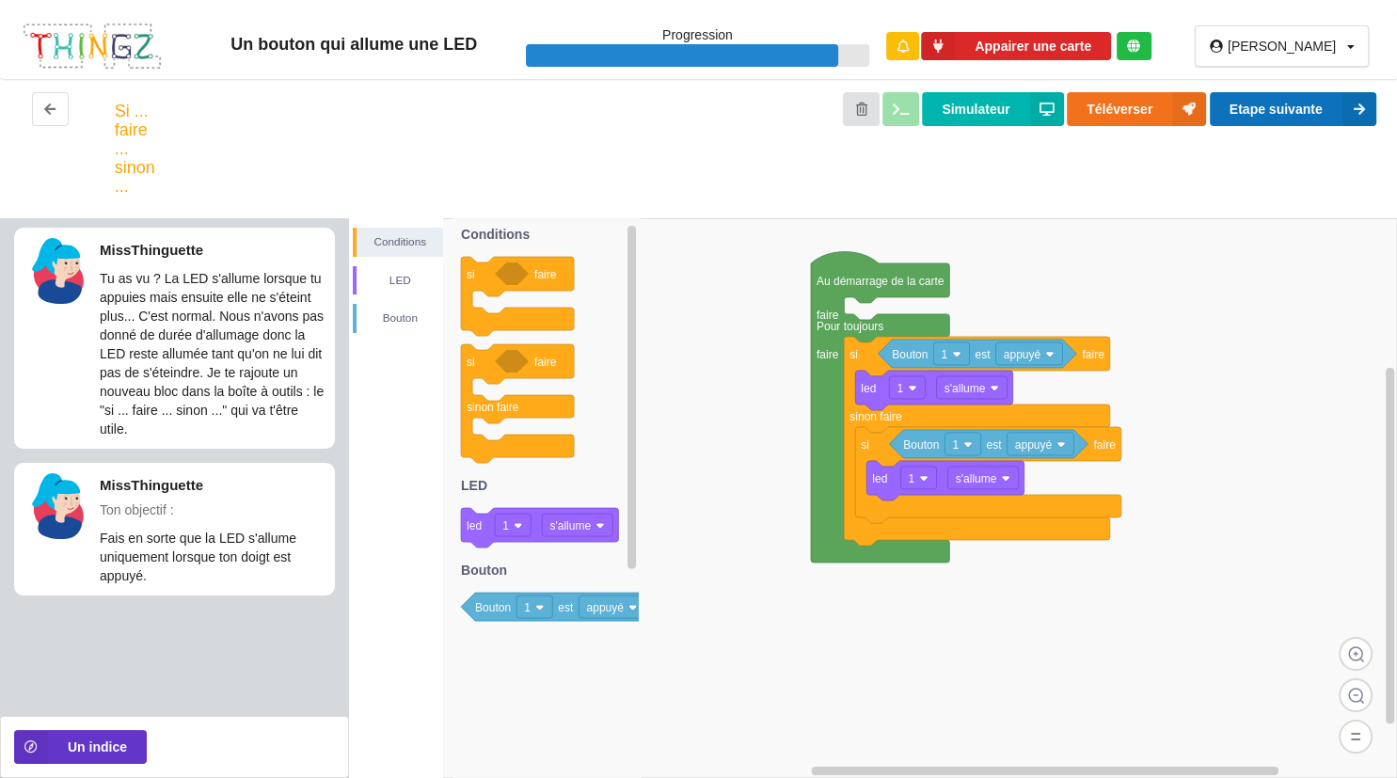
click at [1222, 118] on button "Etape suivante" at bounding box center [1293, 109] width 167 height 34
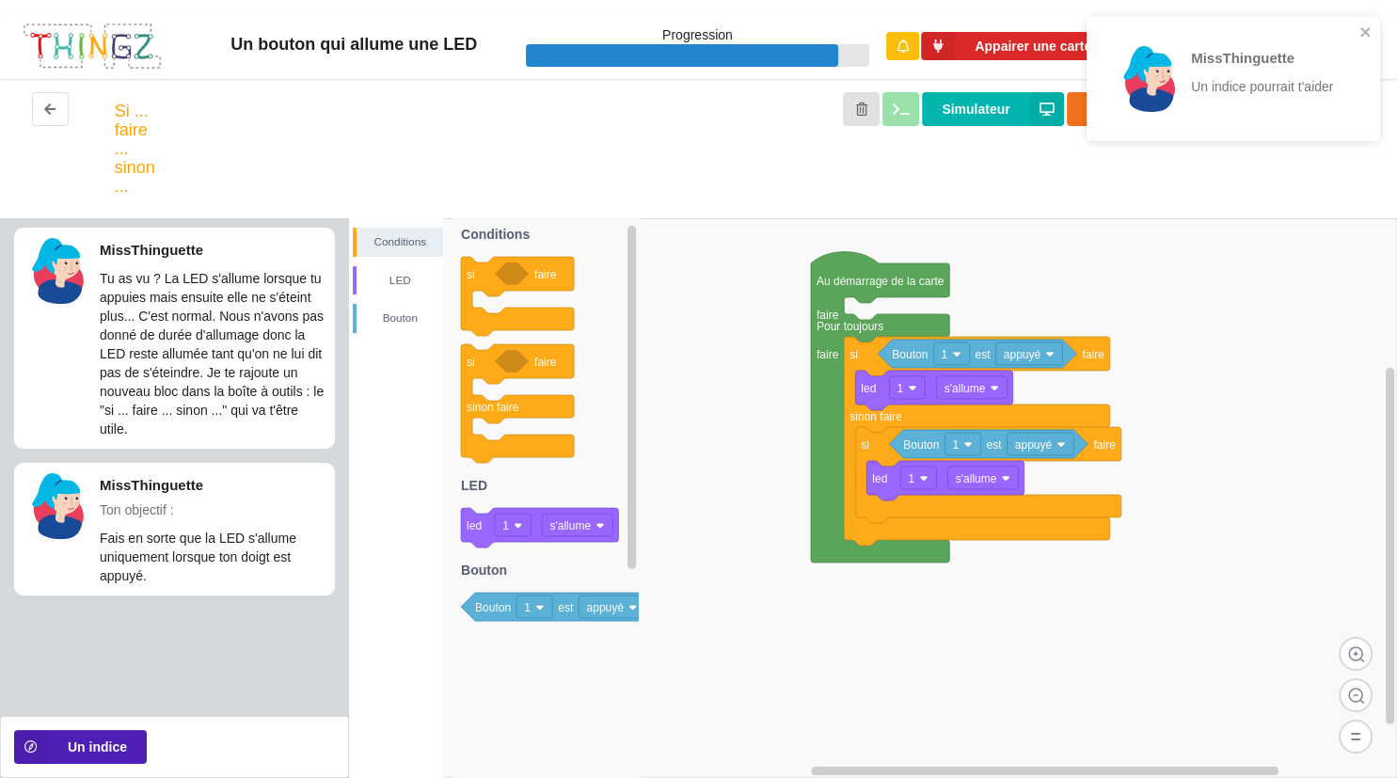
click at [34, 749] on icon at bounding box center [31, 747] width 34 height 34
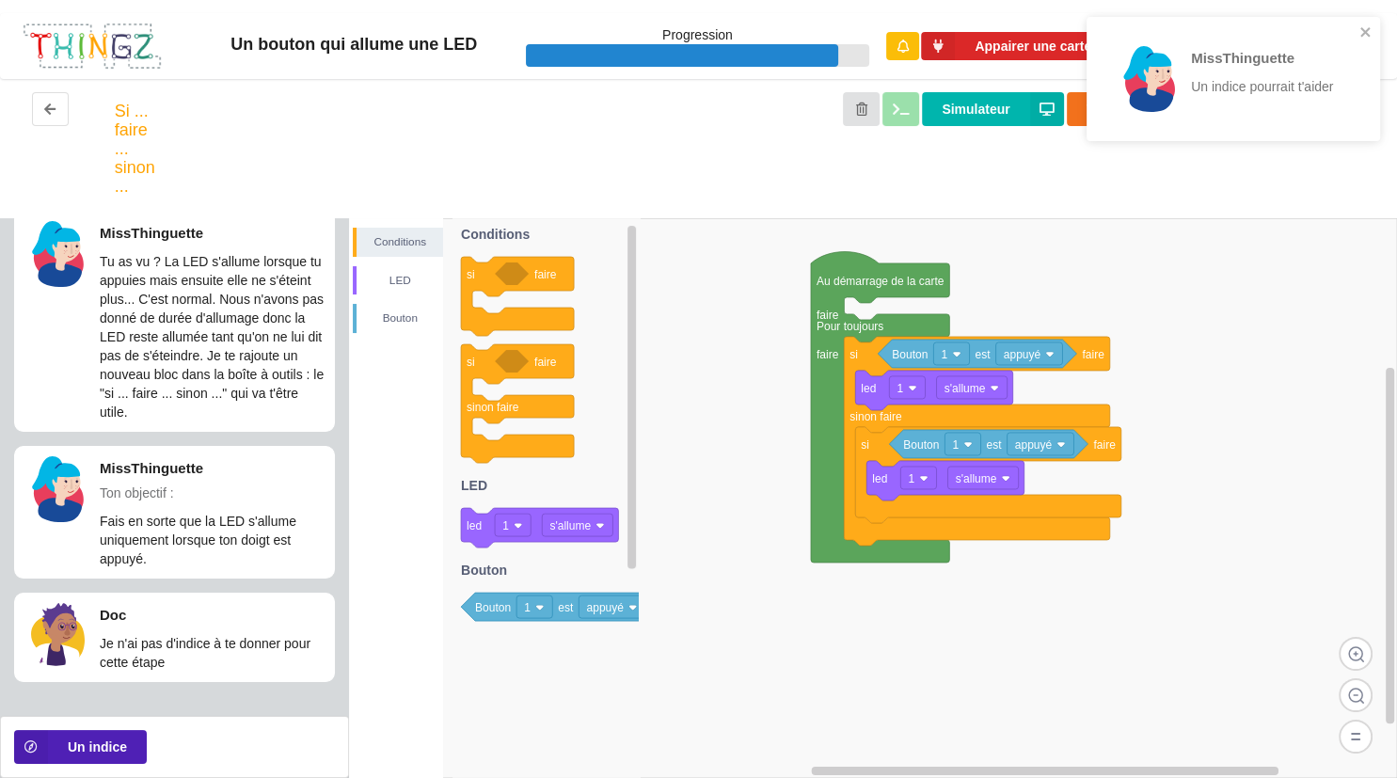
scroll to position [18, 0]
click at [30, 748] on icon at bounding box center [31, 747] width 34 height 34
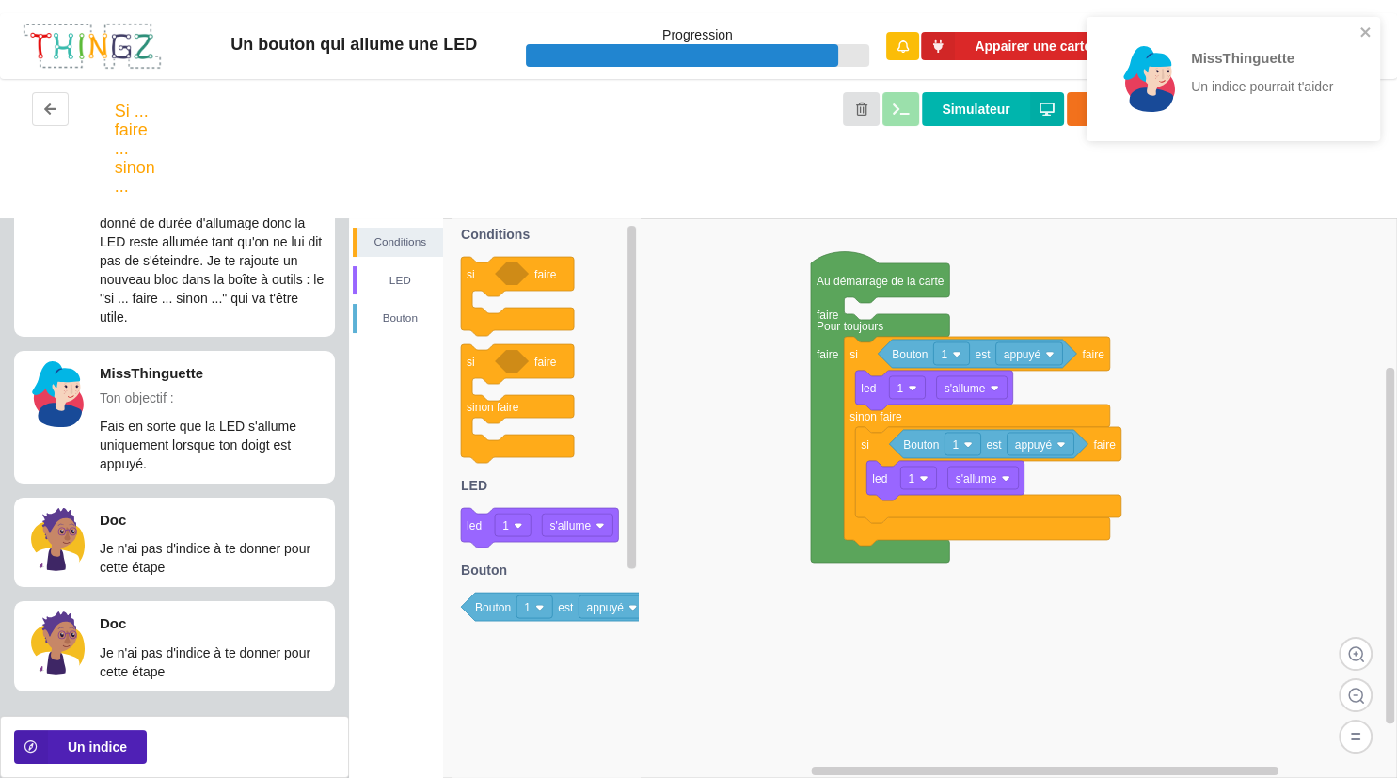
click at [30, 748] on icon at bounding box center [31, 747] width 34 height 34
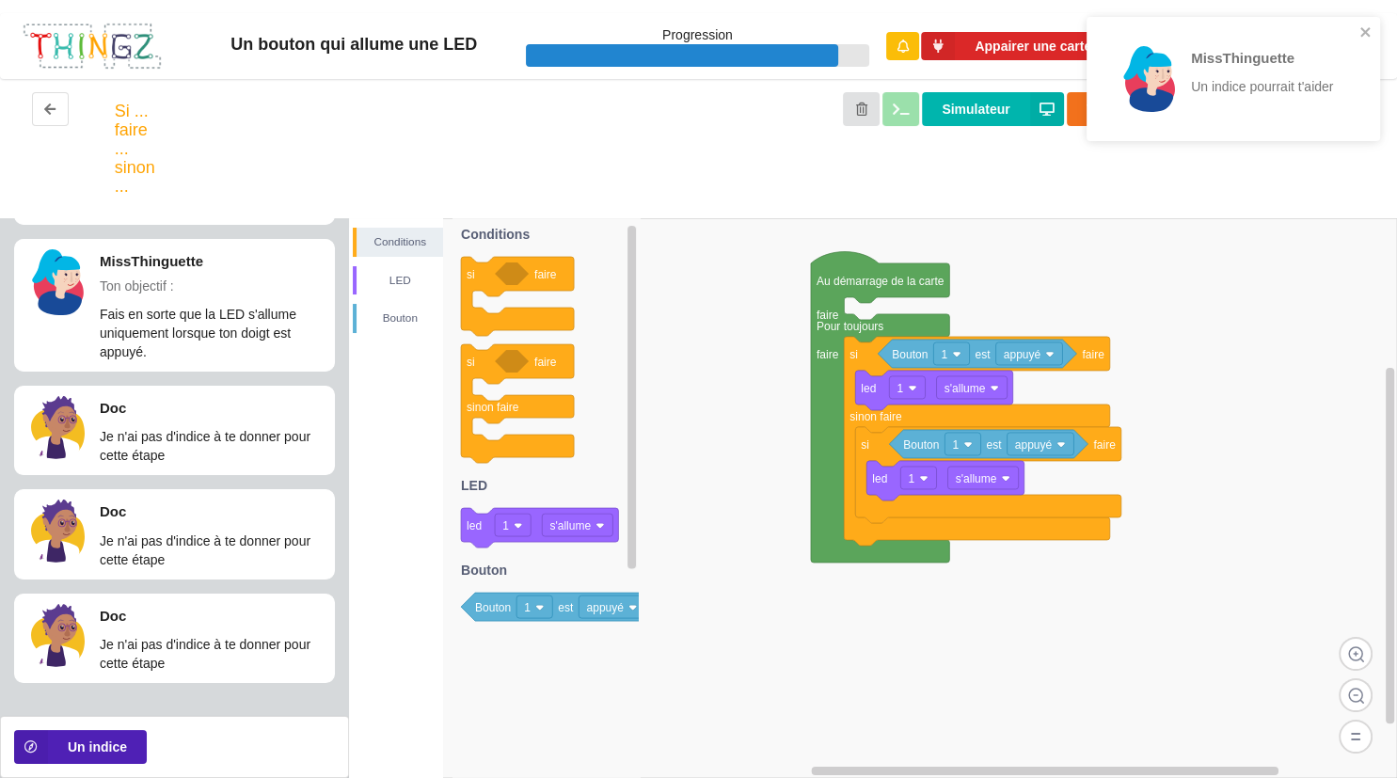
scroll to position [225, 0]
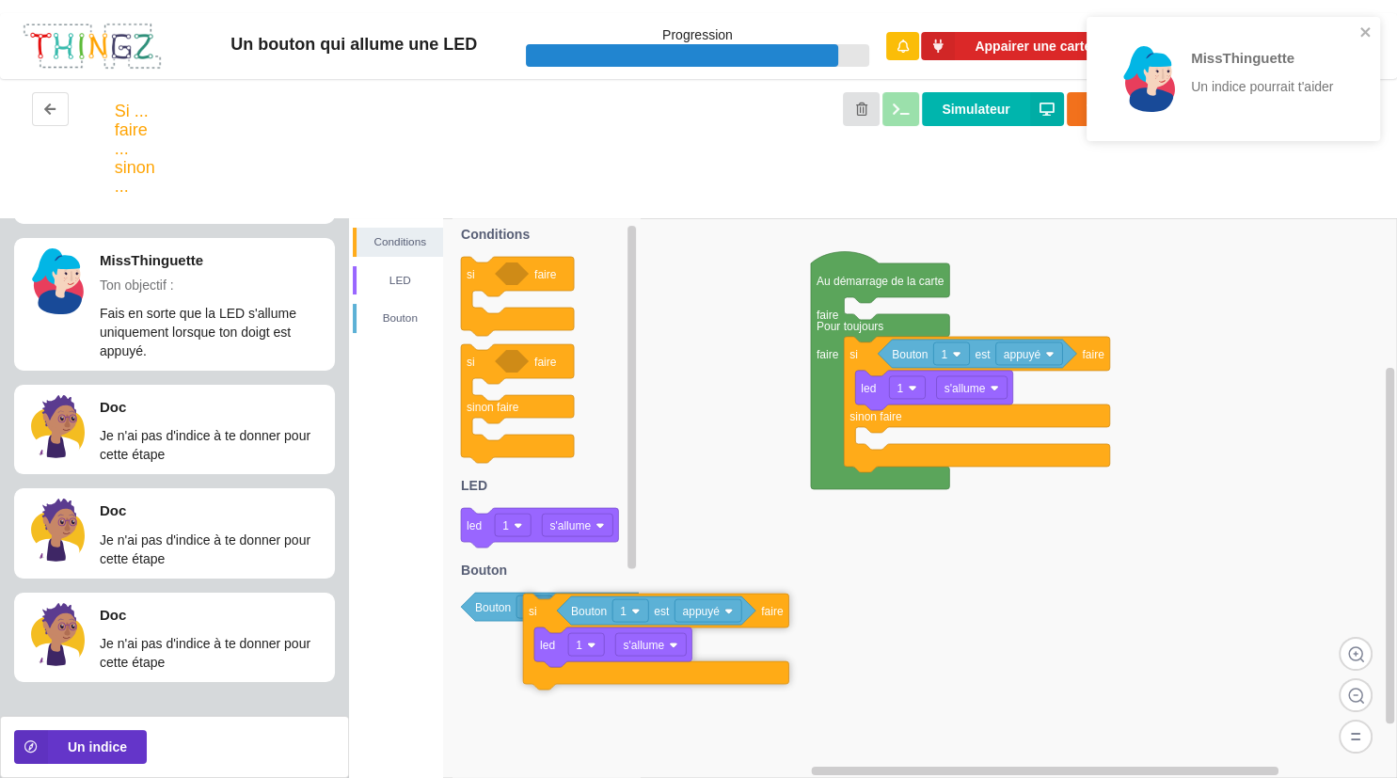
drag, startPoint x: 879, startPoint y: 454, endPoint x: 547, endPoint y: 633, distance: 377.1
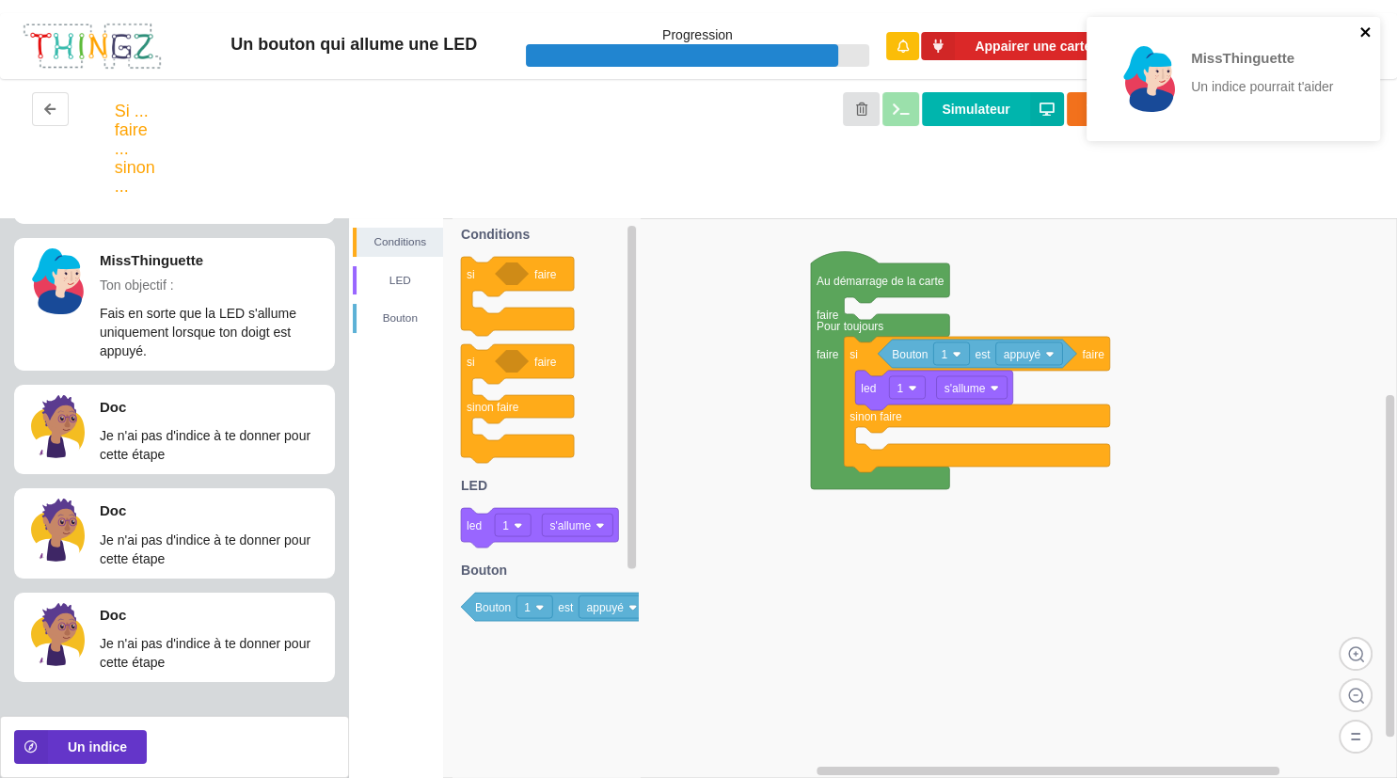
click at [1367, 32] on icon "close" at bounding box center [1365, 31] width 13 height 15
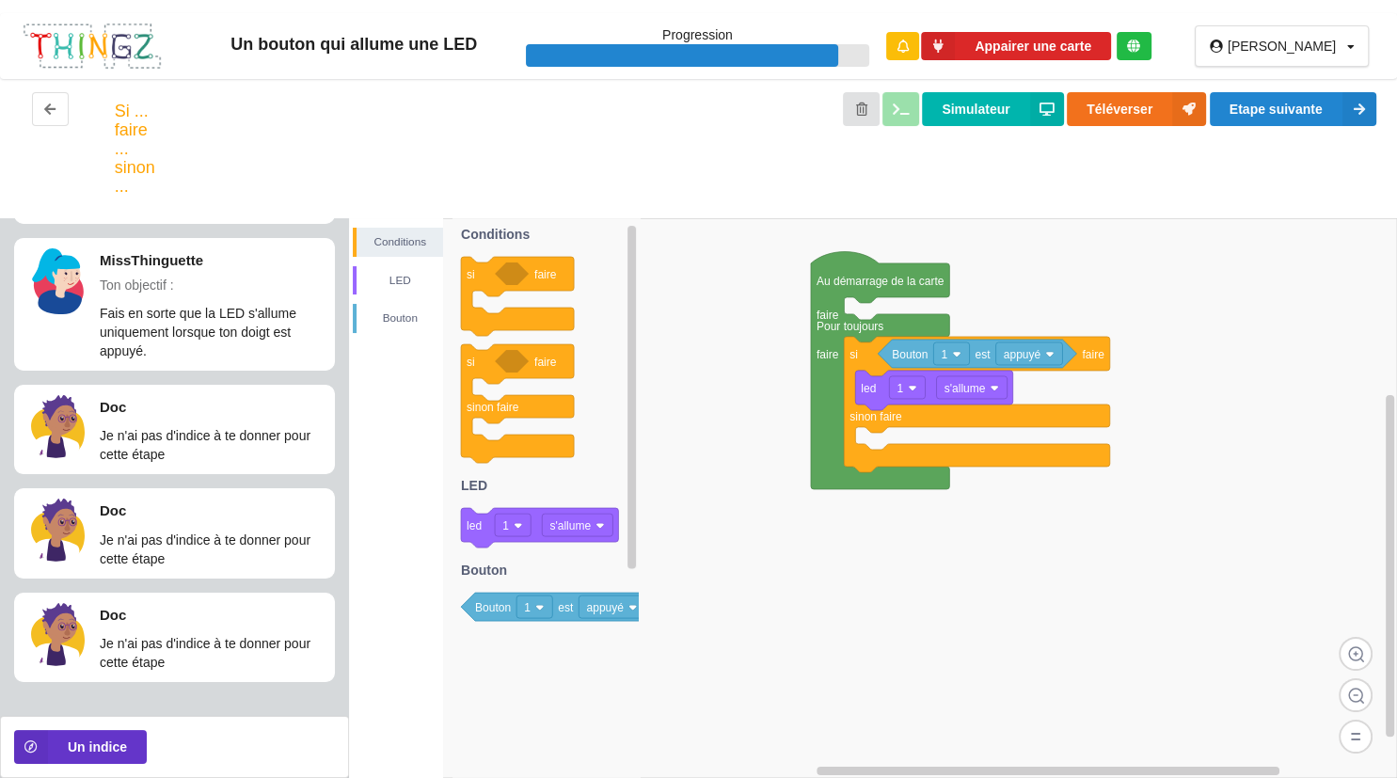
click at [1231, 104] on div "MissThinguette Un indice pourrait t'aider" at bounding box center [1233, 85] width 301 height 145
click at [1232, 109] on button "Etape suivante" at bounding box center [1293, 109] width 167 height 34
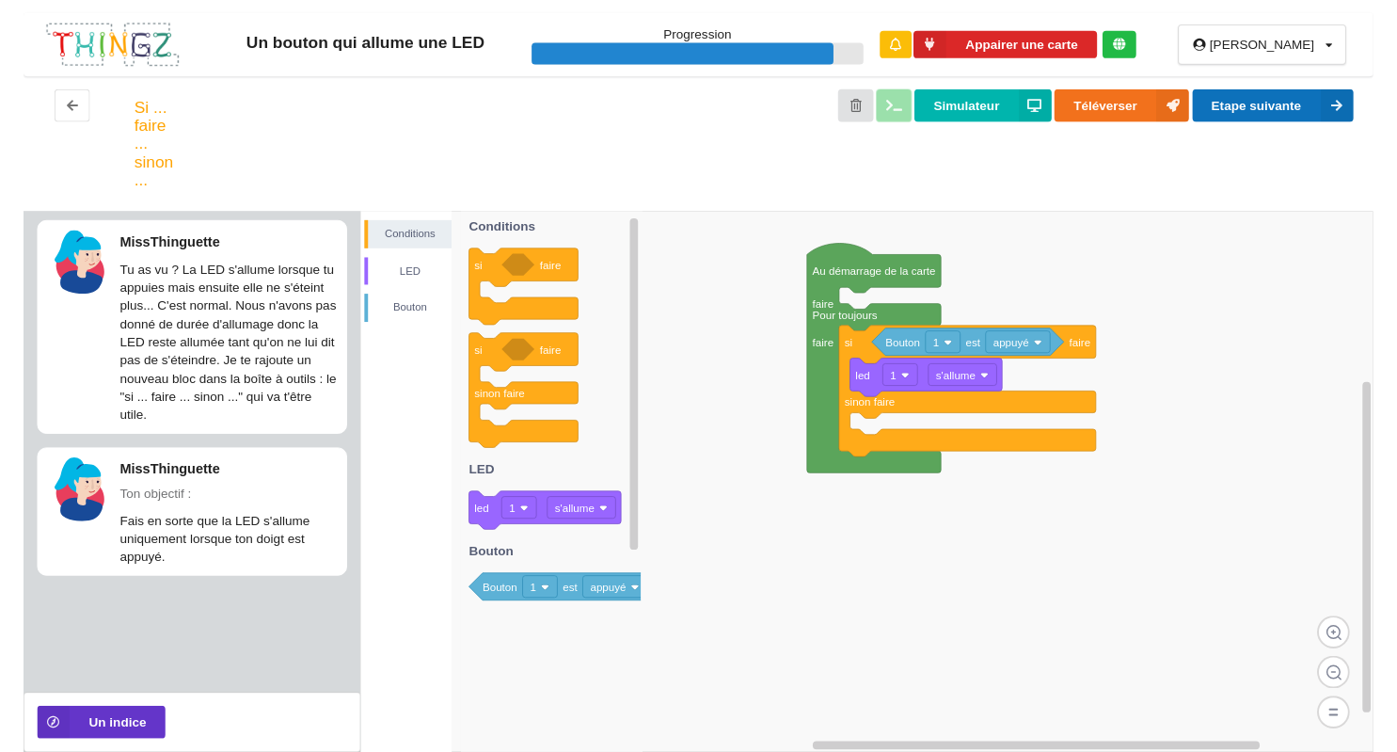
scroll to position [0, 0]
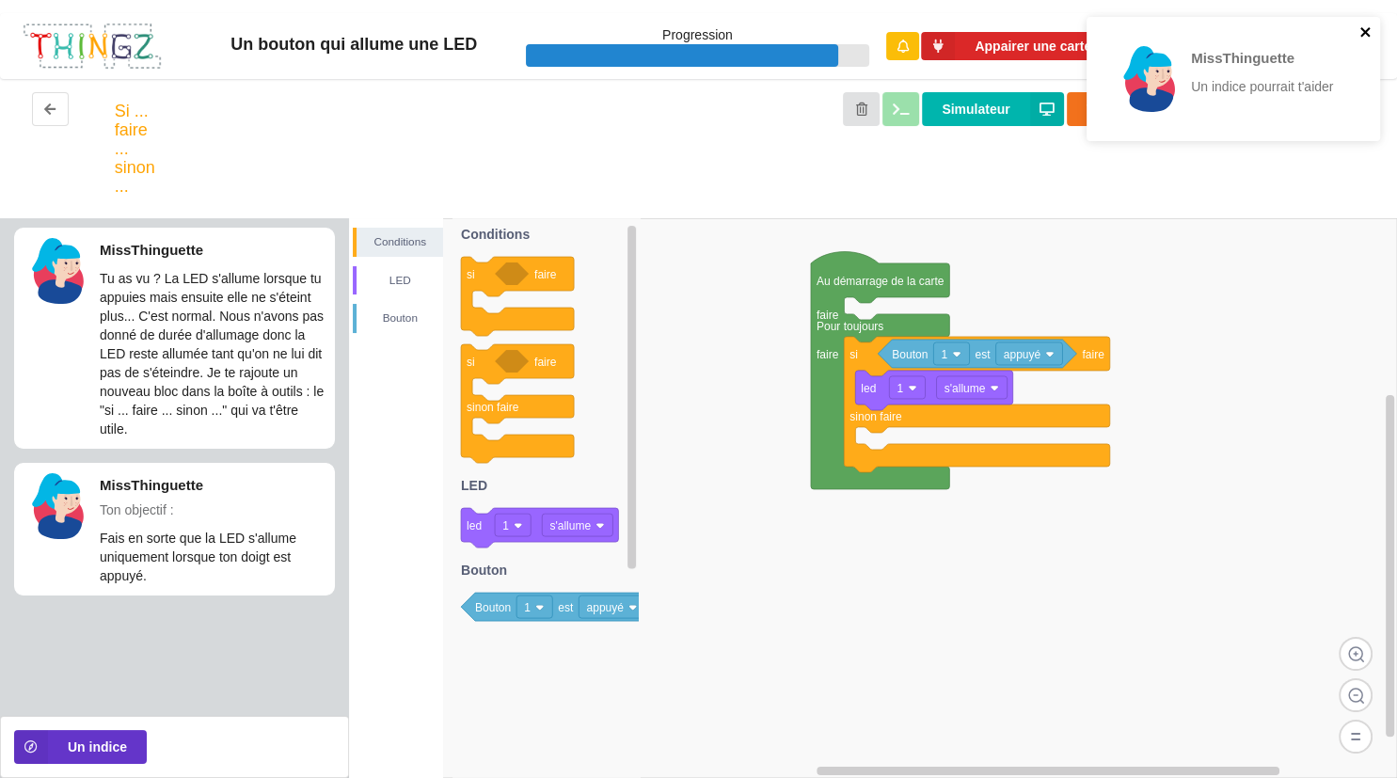
click at [1360, 25] on icon "close" at bounding box center [1365, 31] width 13 height 15
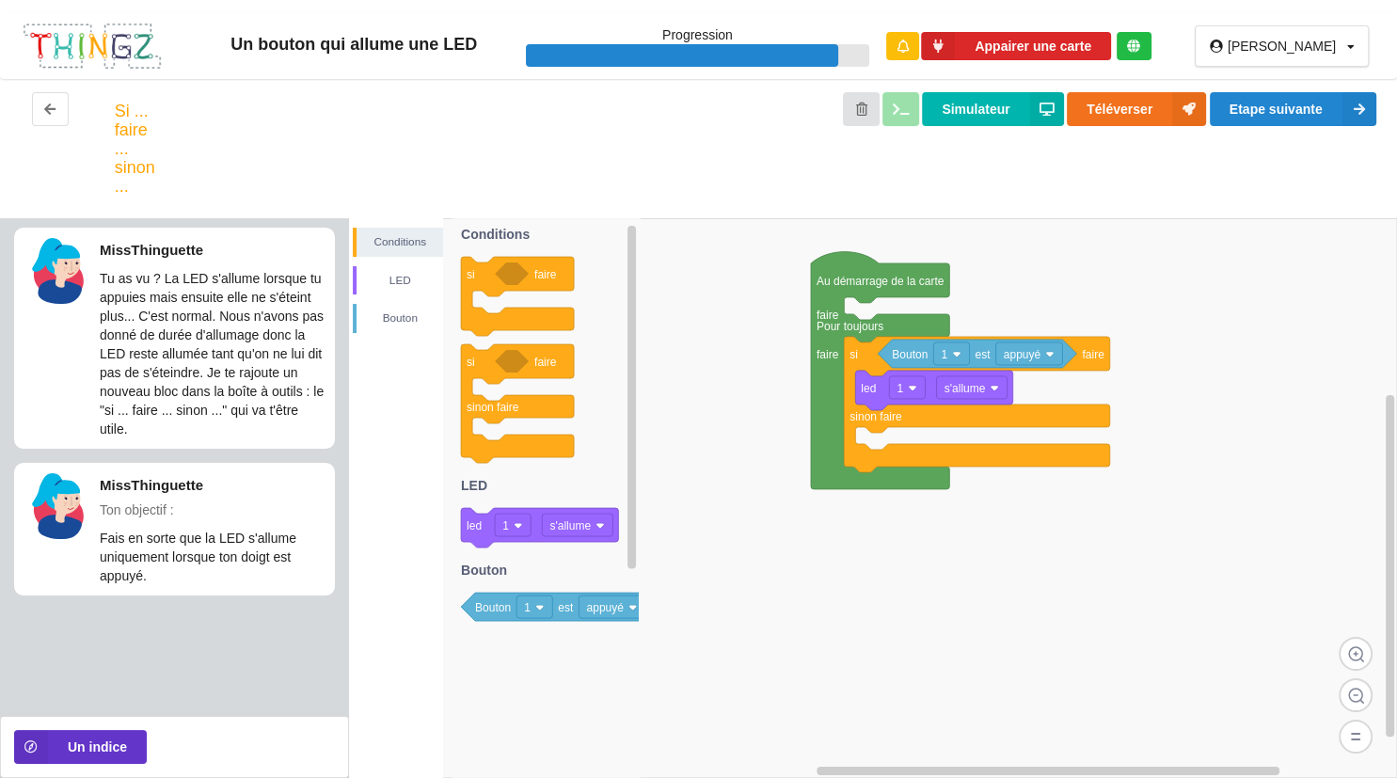
click at [1033, 361] on text "appuyé" at bounding box center [1023, 354] width 38 height 13
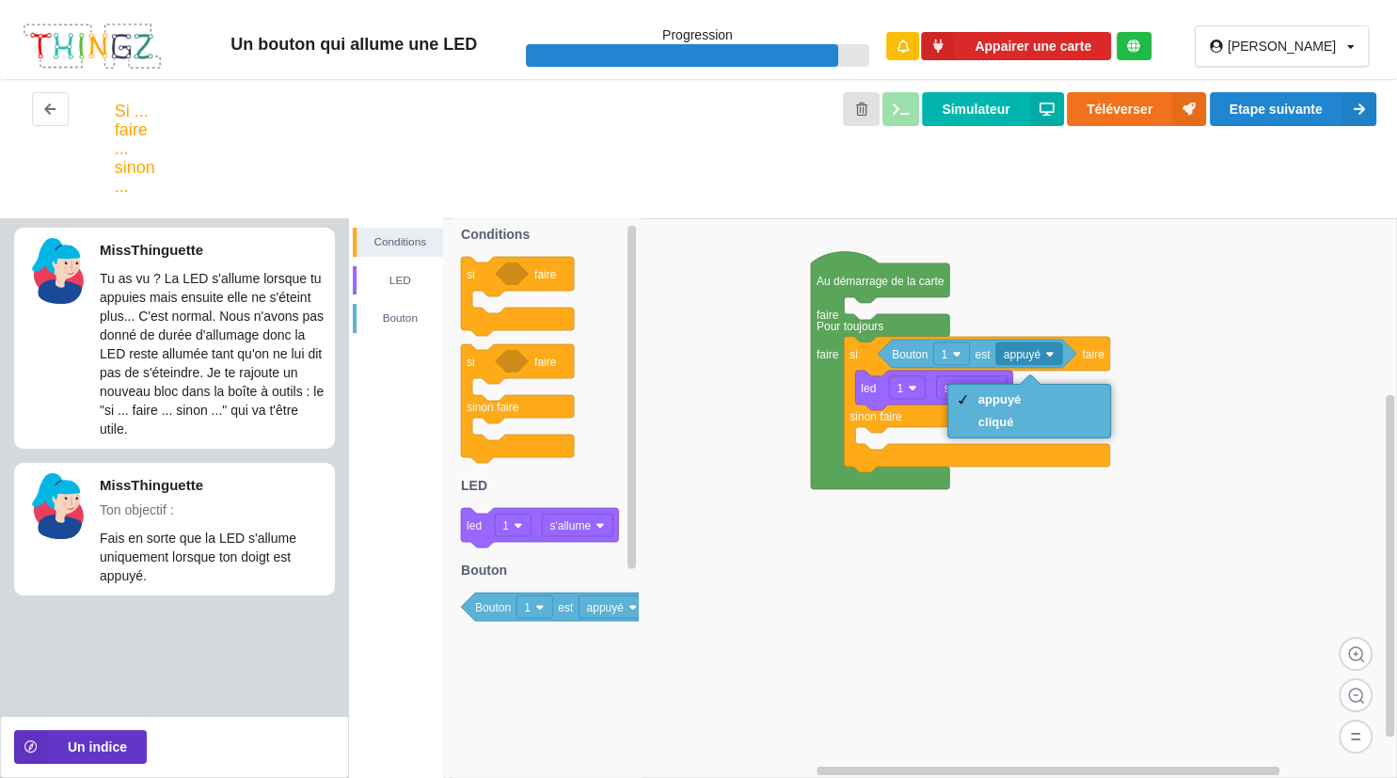
click at [1032, 359] on text "appuyé" at bounding box center [1023, 354] width 38 height 13
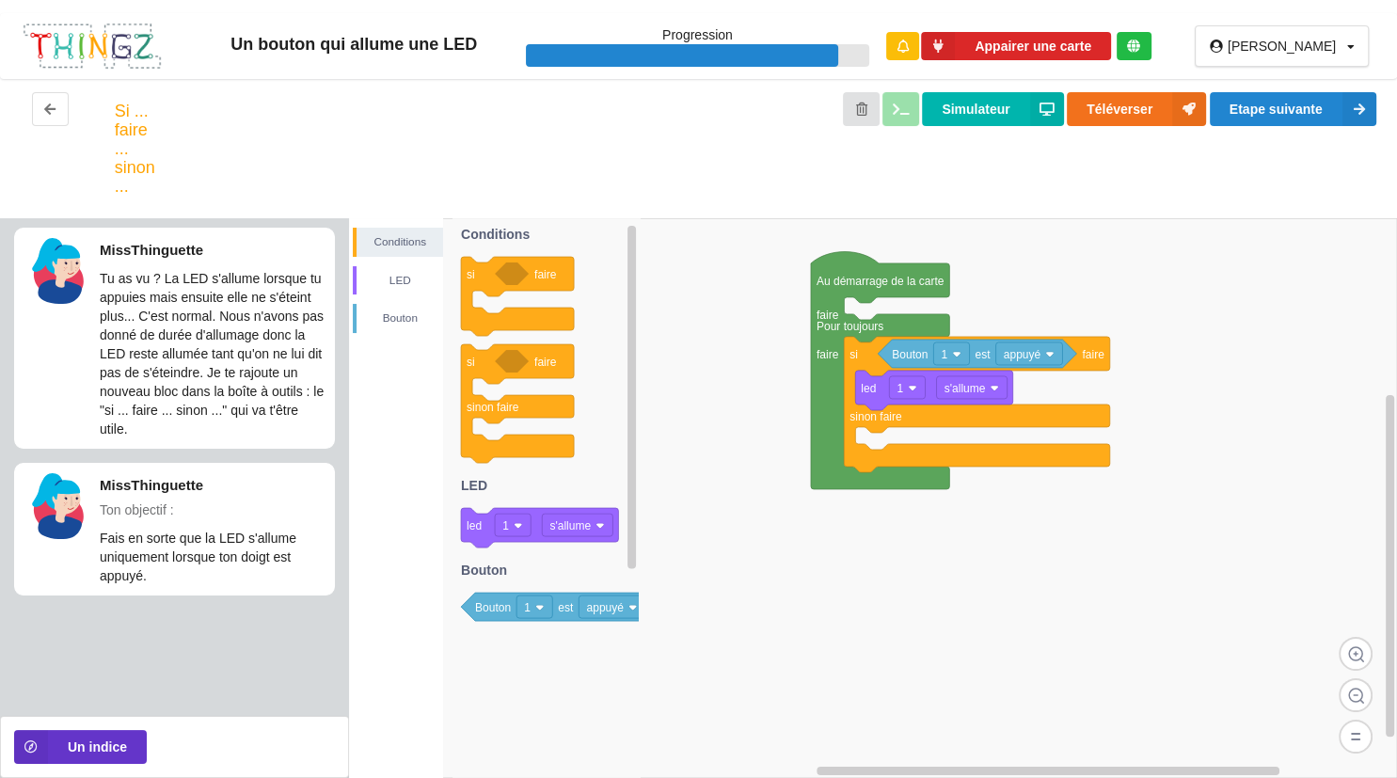
click at [954, 360] on rect at bounding box center [952, 353] width 36 height 23
click at [832, 559] on rect at bounding box center [873, 498] width 1048 height 560
drag, startPoint x: 859, startPoint y: 373, endPoint x: 865, endPoint y: 386, distance: 13.5
click at [865, 386] on icon at bounding box center [942, 403] width 157 height 40
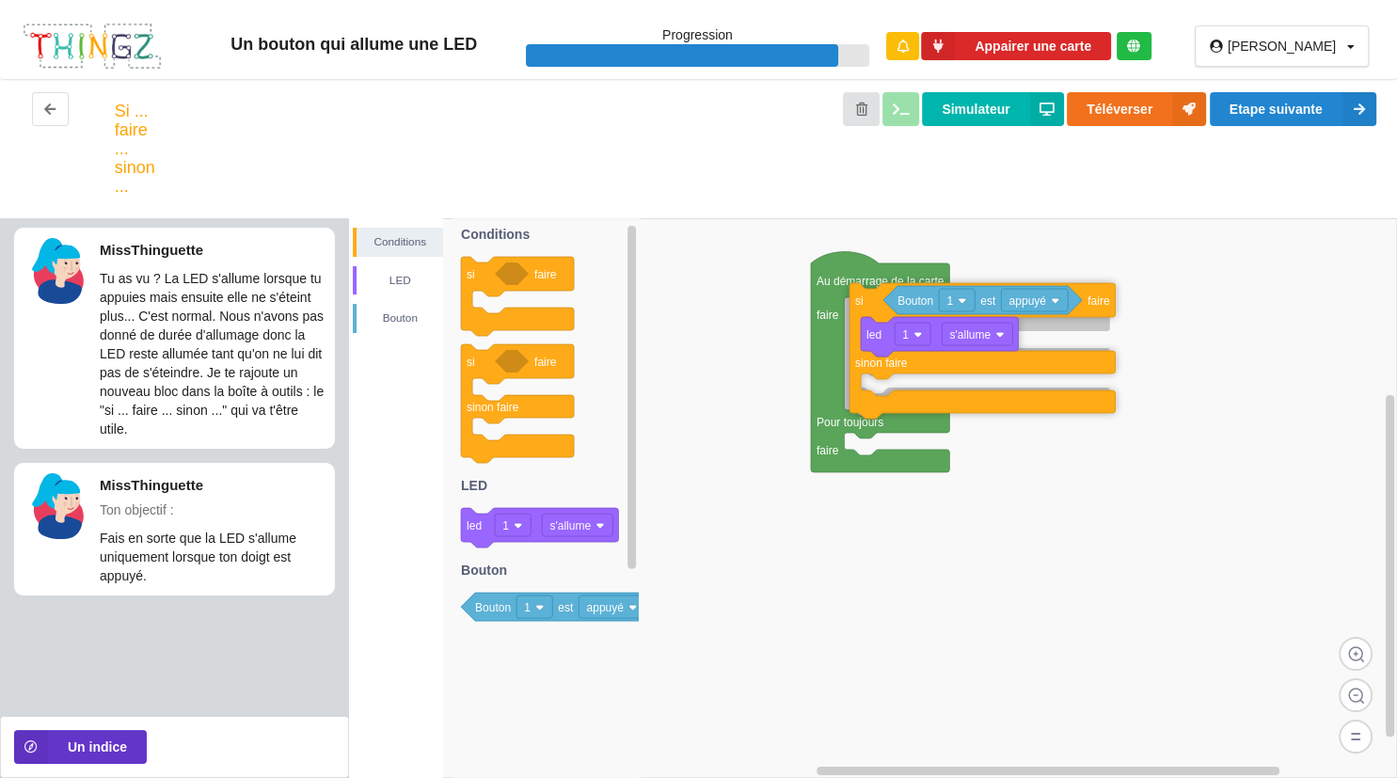
drag, startPoint x: 848, startPoint y: 365, endPoint x: 853, endPoint y: 312, distance: 53.0
click at [853, 312] on icon at bounding box center [982, 350] width 265 height 135
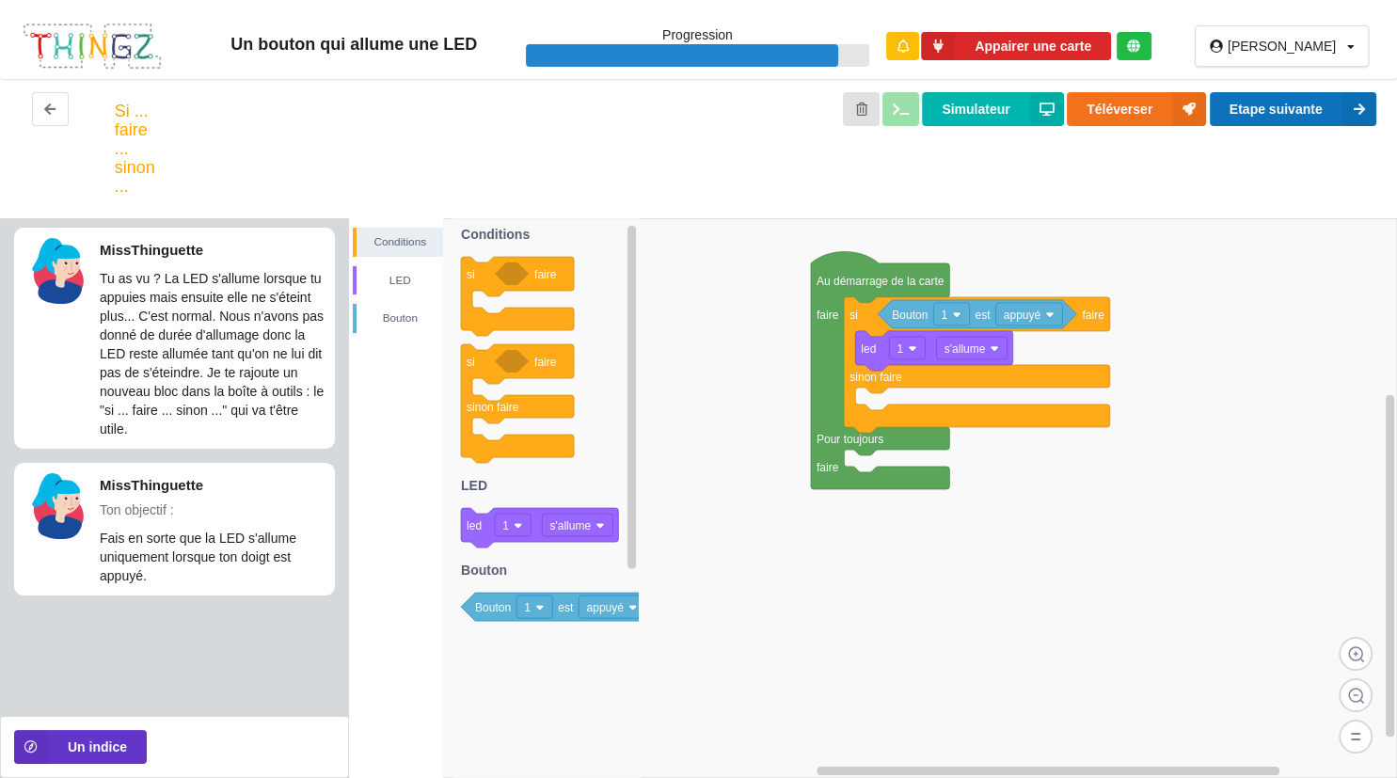
click at [1249, 119] on button "Etape suivante" at bounding box center [1293, 109] width 167 height 34
